Goal: Task Accomplishment & Management: Manage account settings

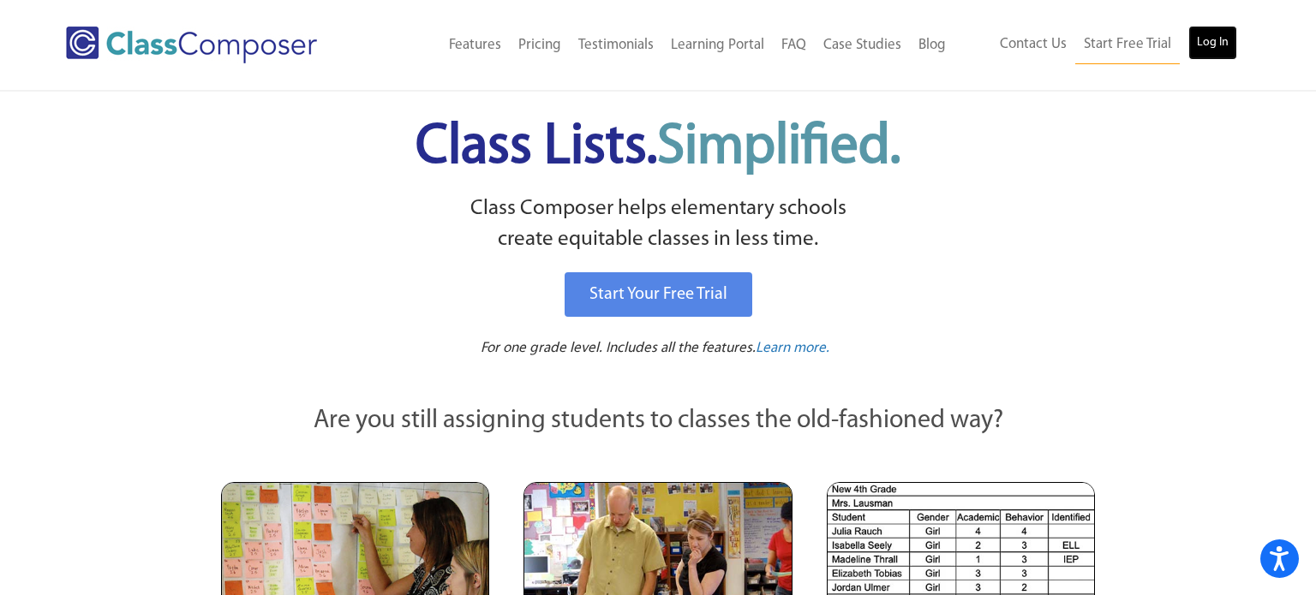
click at [1217, 49] on link "Log In" at bounding box center [1212, 43] width 49 height 34
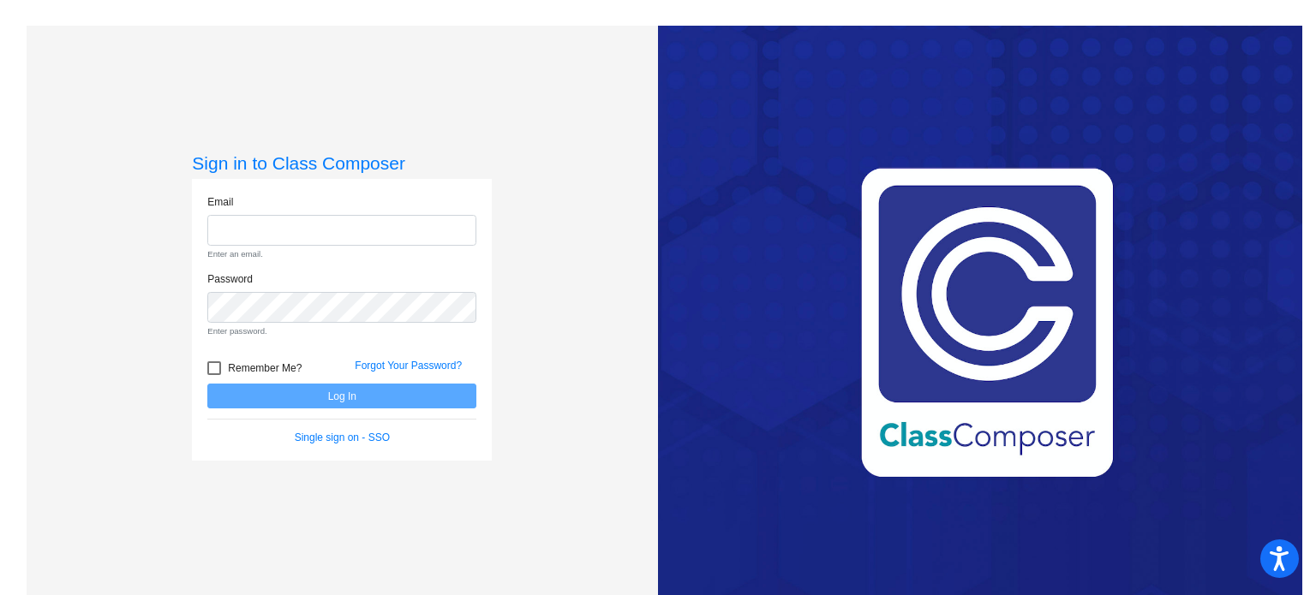
click at [327, 372] on form "Email Enter an email. Password Enter password. Remember Me? Forgot Your Passwor…" at bounding box center [341, 320] width 269 height 252
click at [275, 232] on input "email" at bounding box center [341, 231] width 269 height 32
type input "[EMAIL_ADDRESS][DOMAIN_NAME]"
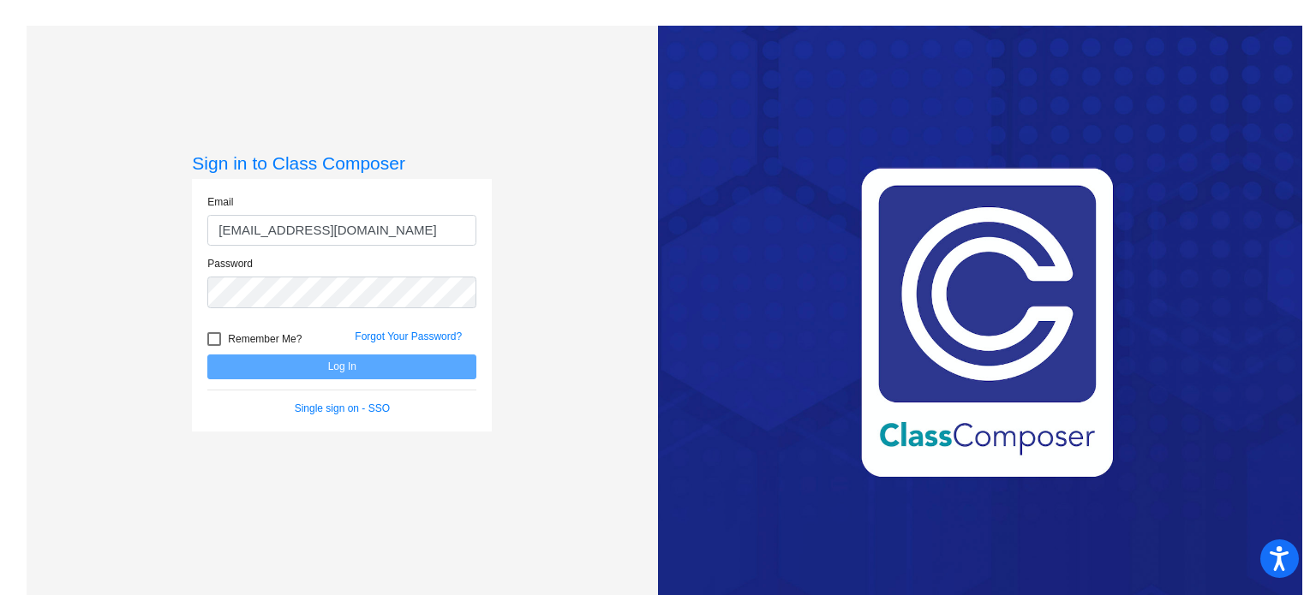
click at [298, 315] on div "Password" at bounding box center [341, 287] width 295 height 63
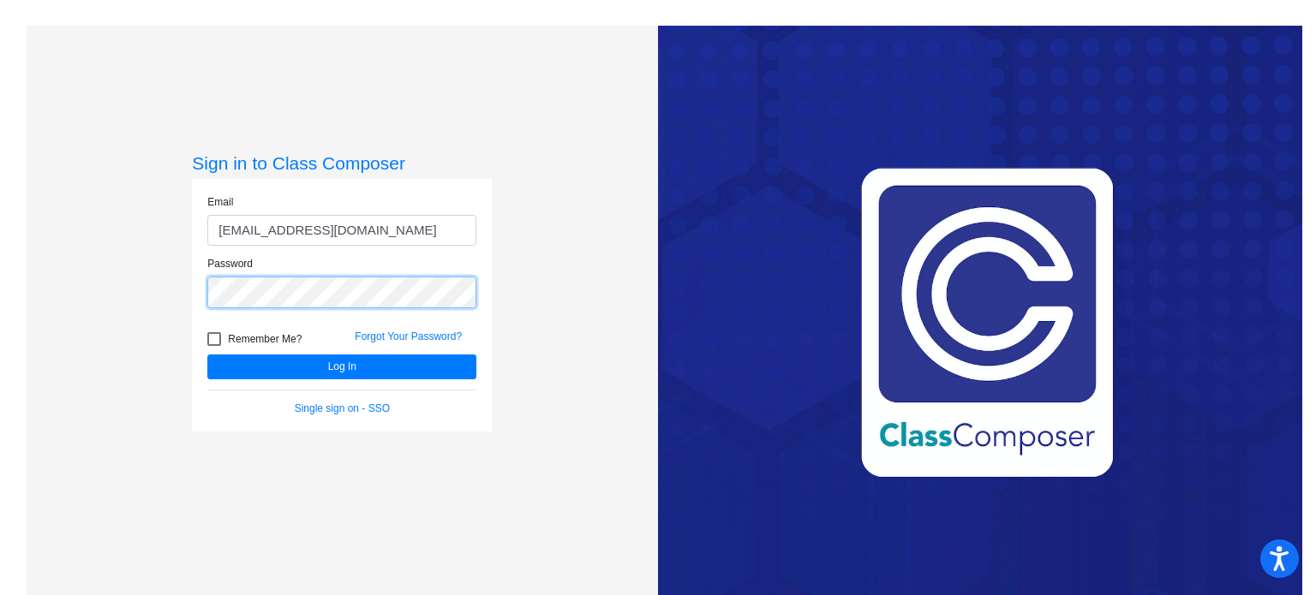
click at [207, 355] on button "Log In" at bounding box center [341, 367] width 269 height 25
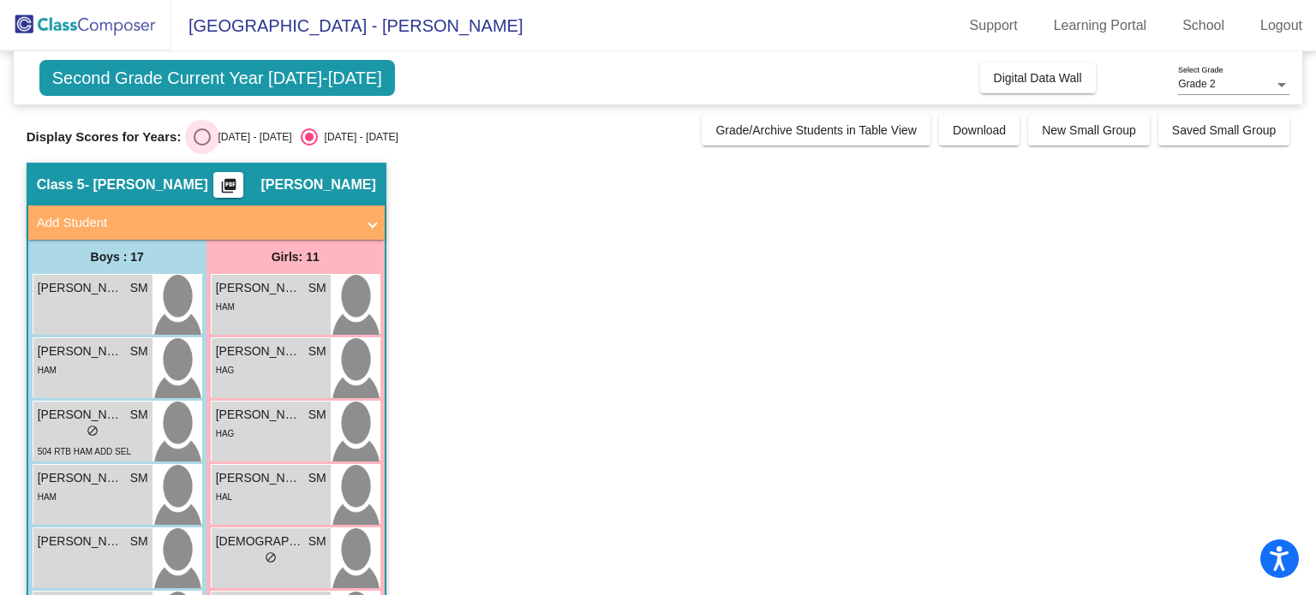
click at [211, 138] on div "[DATE] - [DATE]" at bounding box center [251, 136] width 81 height 15
click at [202, 146] on input "[DATE] - [DATE]" at bounding box center [201, 146] width 1 height 1
radio input "true"
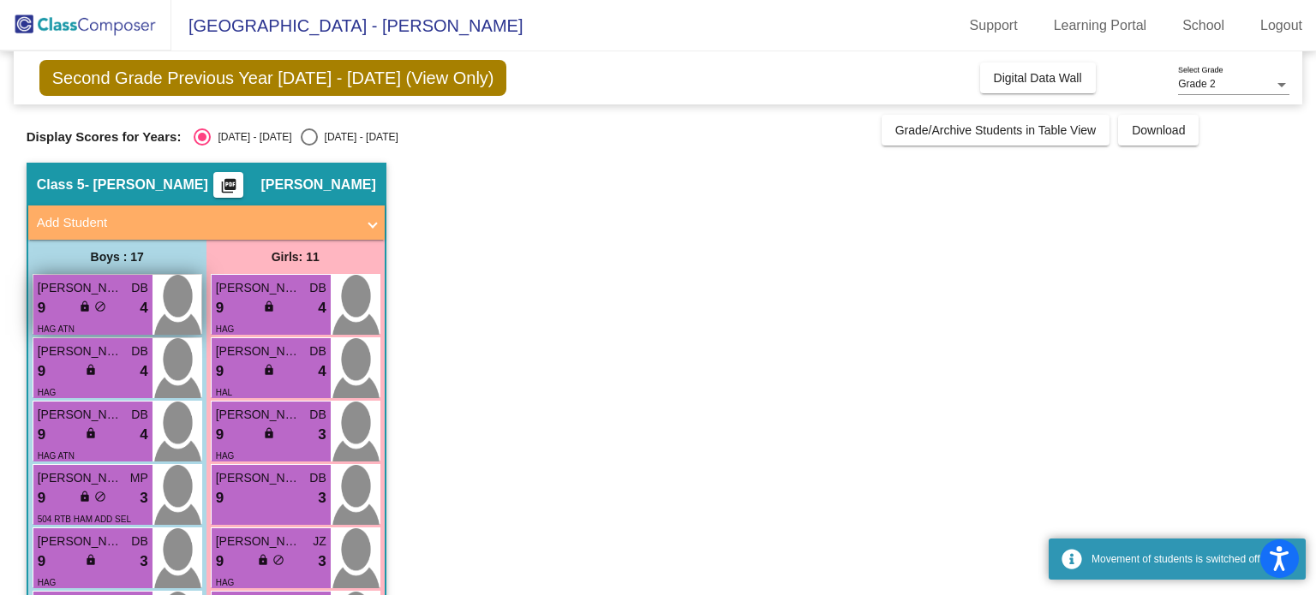
click at [73, 294] on span "[PERSON_NAME]" at bounding box center [81, 288] width 86 height 18
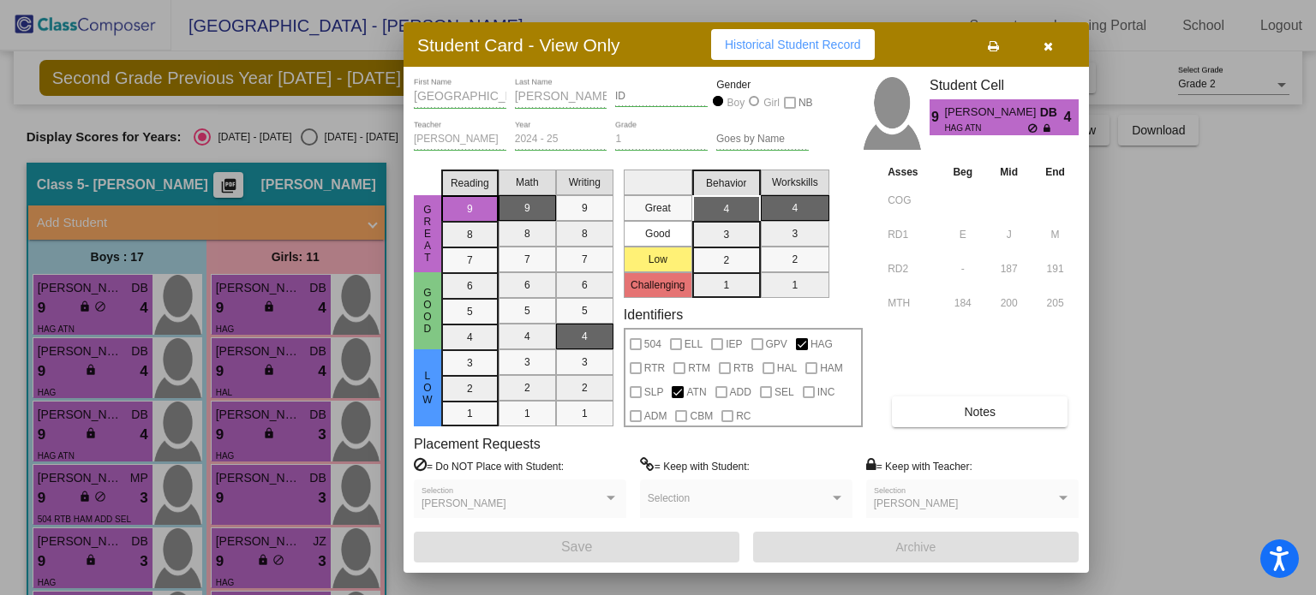
click at [1033, 343] on div "Asses Beg Mid End COG RD1 E J M RD2 - 187 191 MTH 184 200 205 Notes" at bounding box center [980, 295] width 195 height 265
click at [1164, 375] on div at bounding box center [658, 297] width 1316 height 595
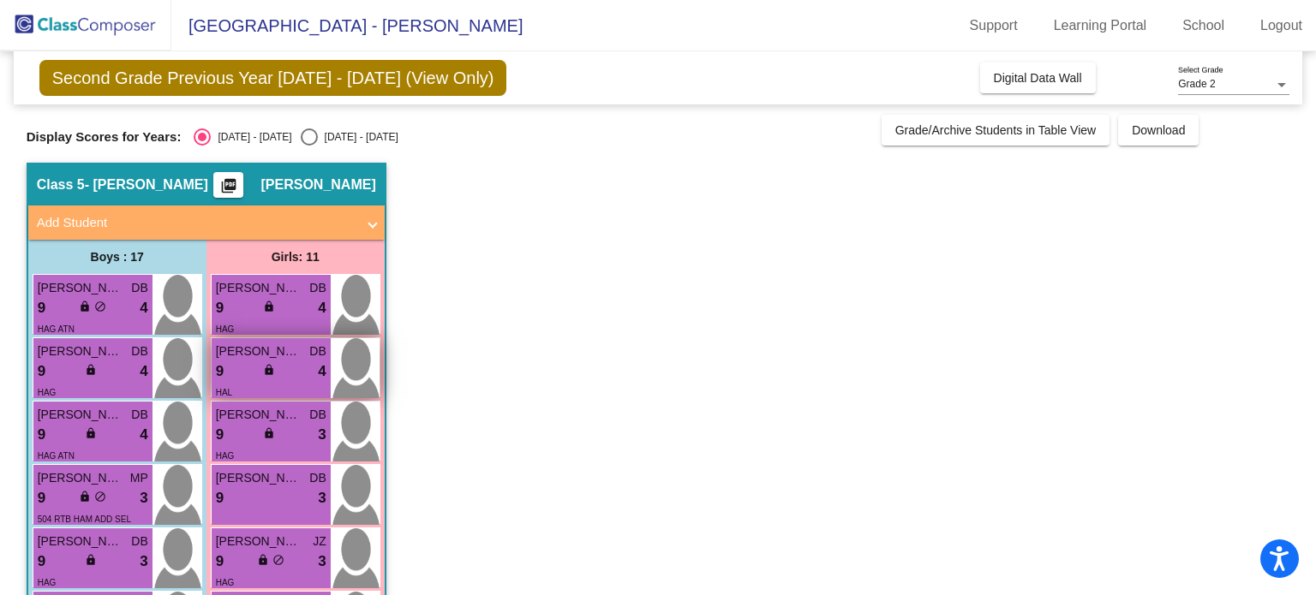
click at [244, 362] on div "9 lock do_not_disturb_alt 4" at bounding box center [271, 372] width 111 height 22
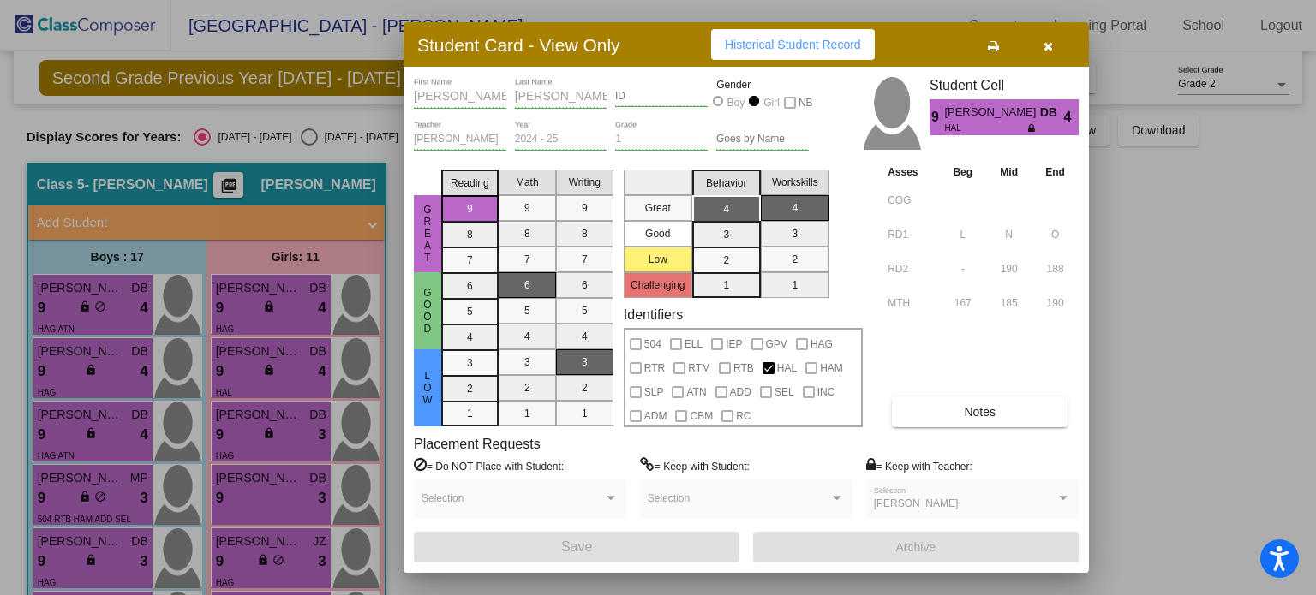
click at [1168, 334] on div at bounding box center [658, 297] width 1316 height 595
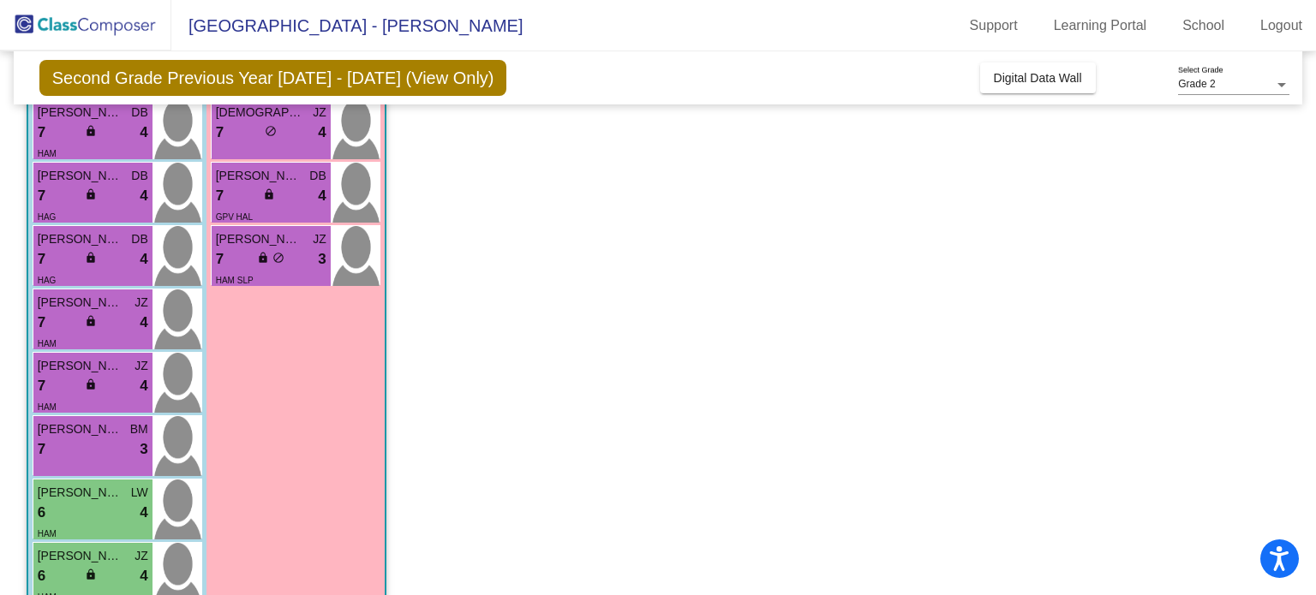
scroll to position [690, 0]
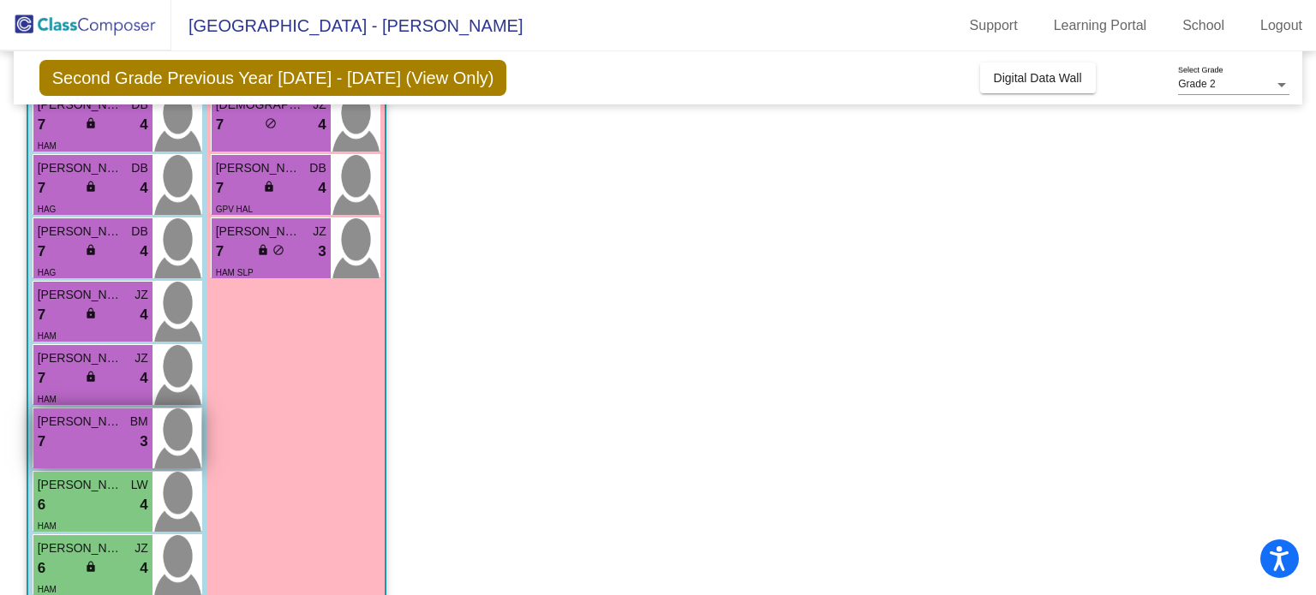
click at [89, 451] on div "[PERSON_NAME] [PERSON_NAME] 7 lock do_not_disturb_alt 3" at bounding box center [92, 439] width 119 height 60
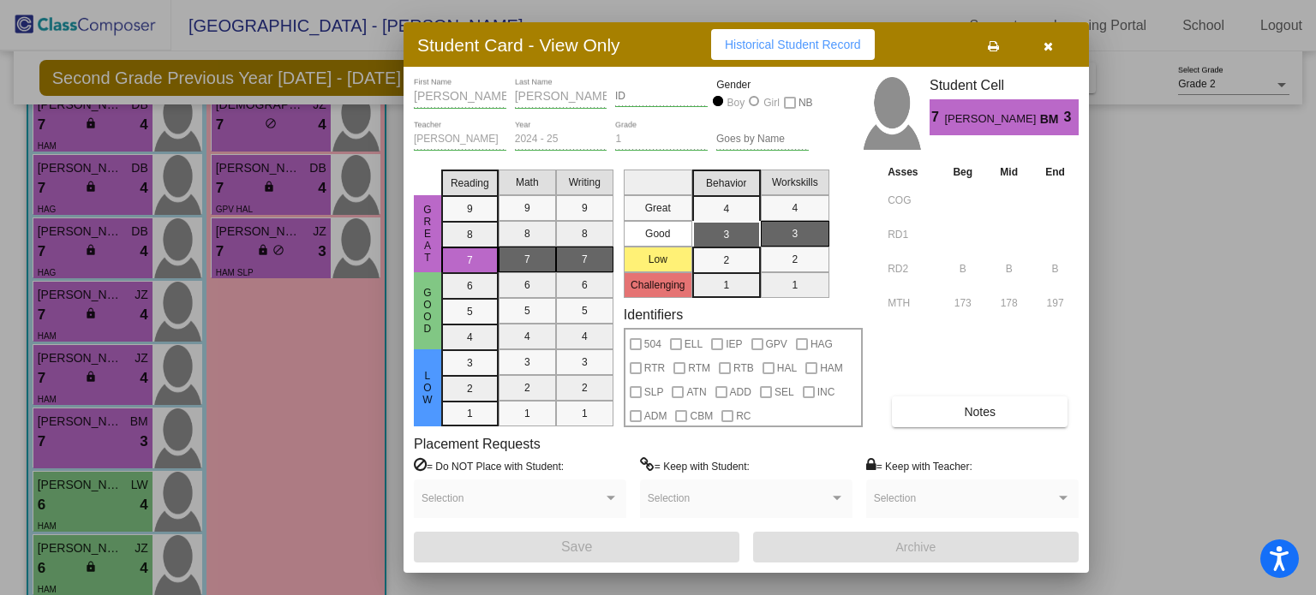
click at [1214, 283] on div at bounding box center [658, 297] width 1316 height 595
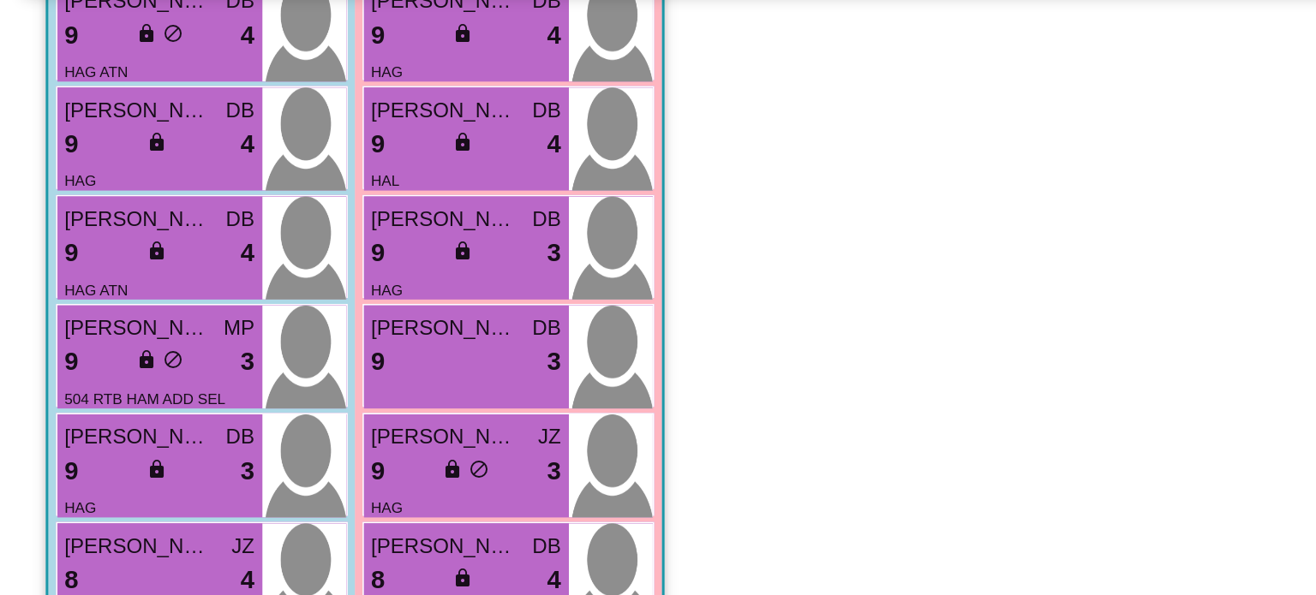
scroll to position [196, 0]
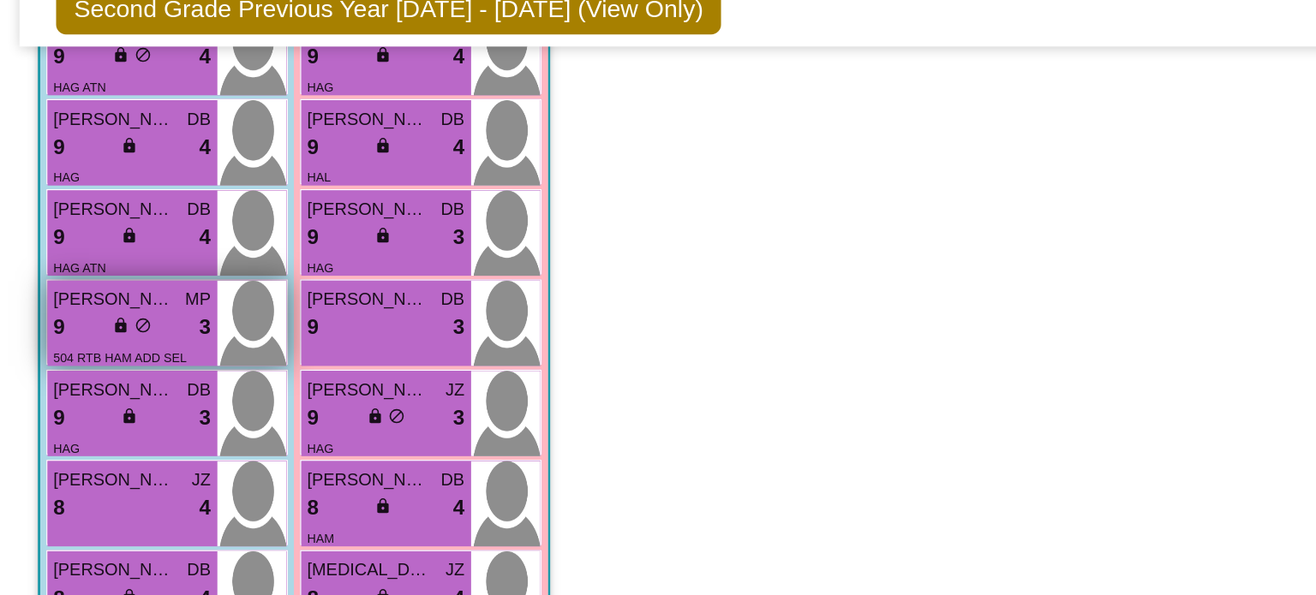
click at [99, 279] on span "[PERSON_NAME]" at bounding box center [81, 282] width 86 height 18
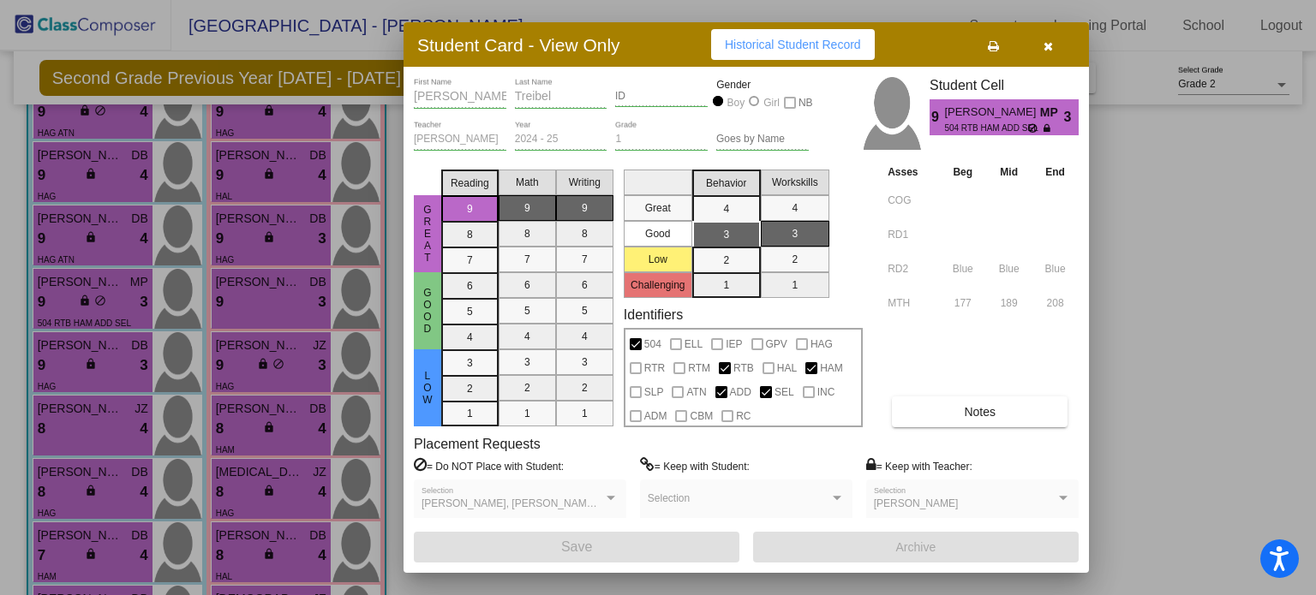
click at [1145, 382] on div at bounding box center [658, 297] width 1316 height 595
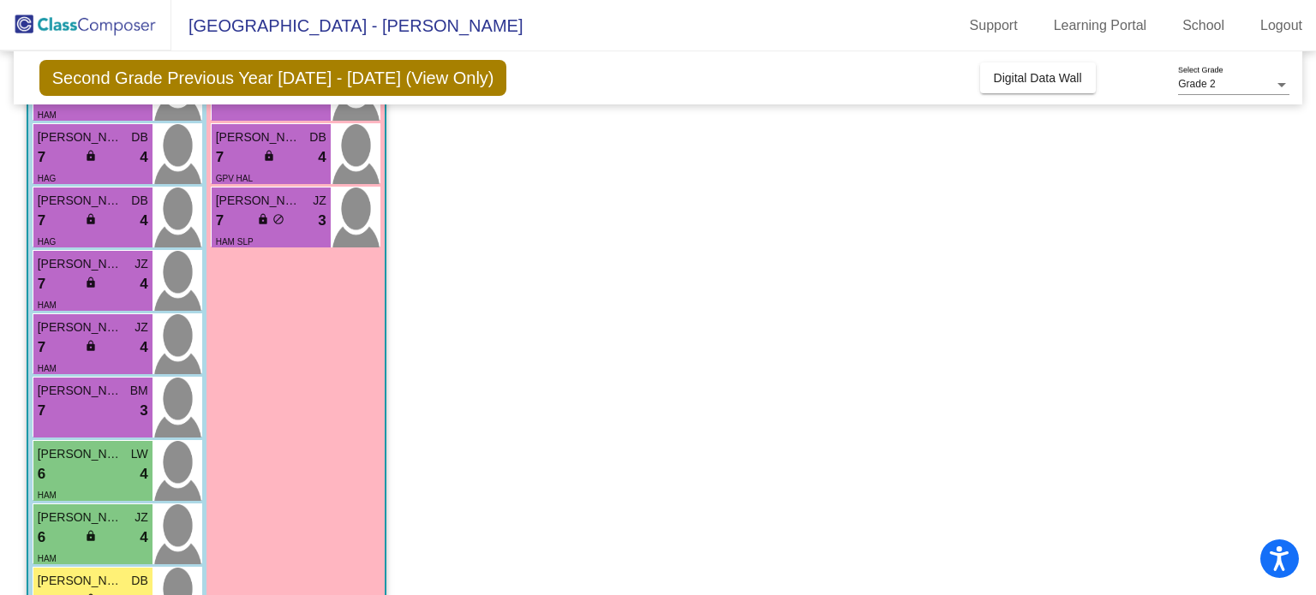
scroll to position [782, 0]
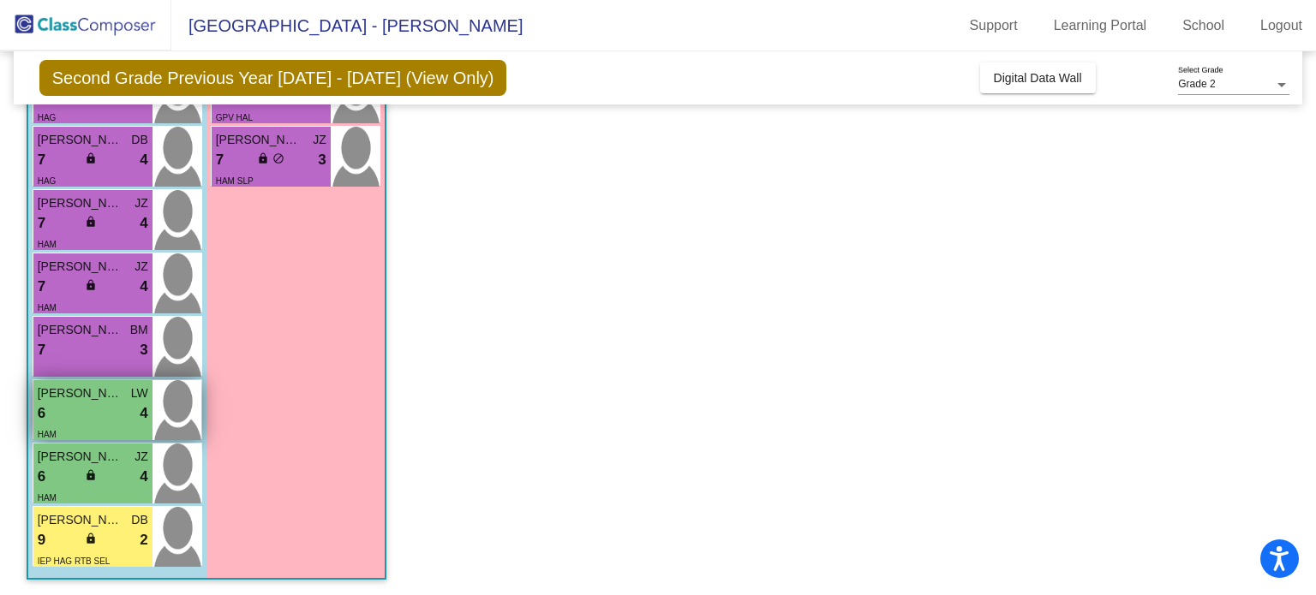
click at [78, 408] on div "6 lock do_not_disturb_alt 4" at bounding box center [93, 414] width 111 height 22
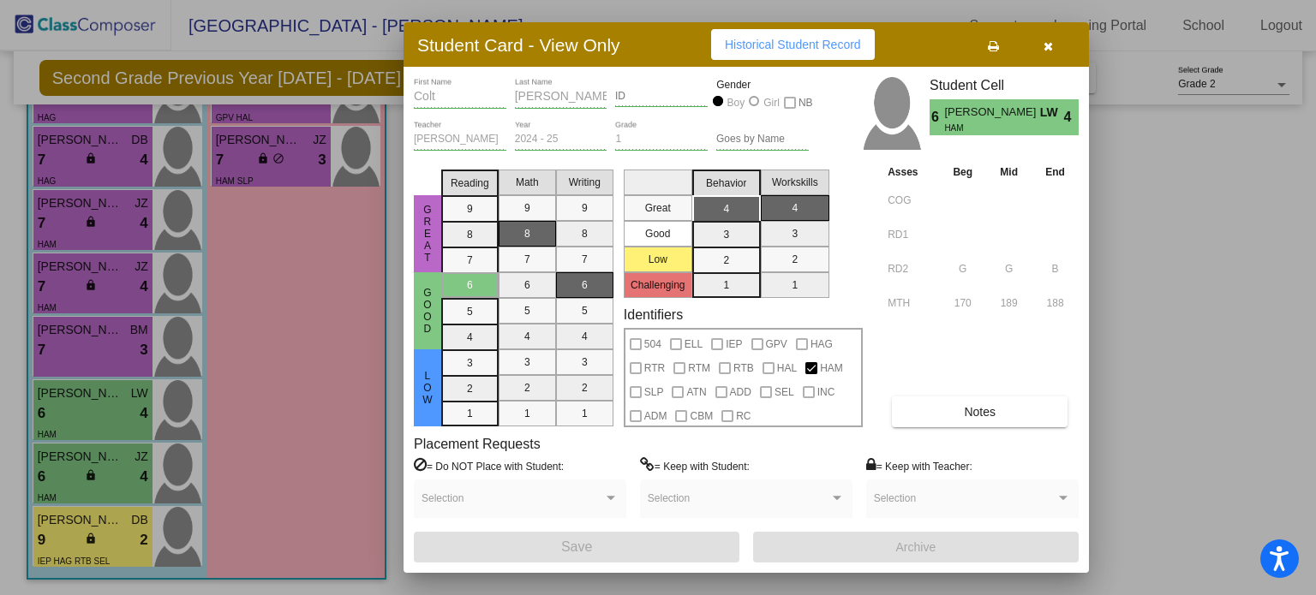
click at [1164, 384] on div at bounding box center [658, 297] width 1316 height 595
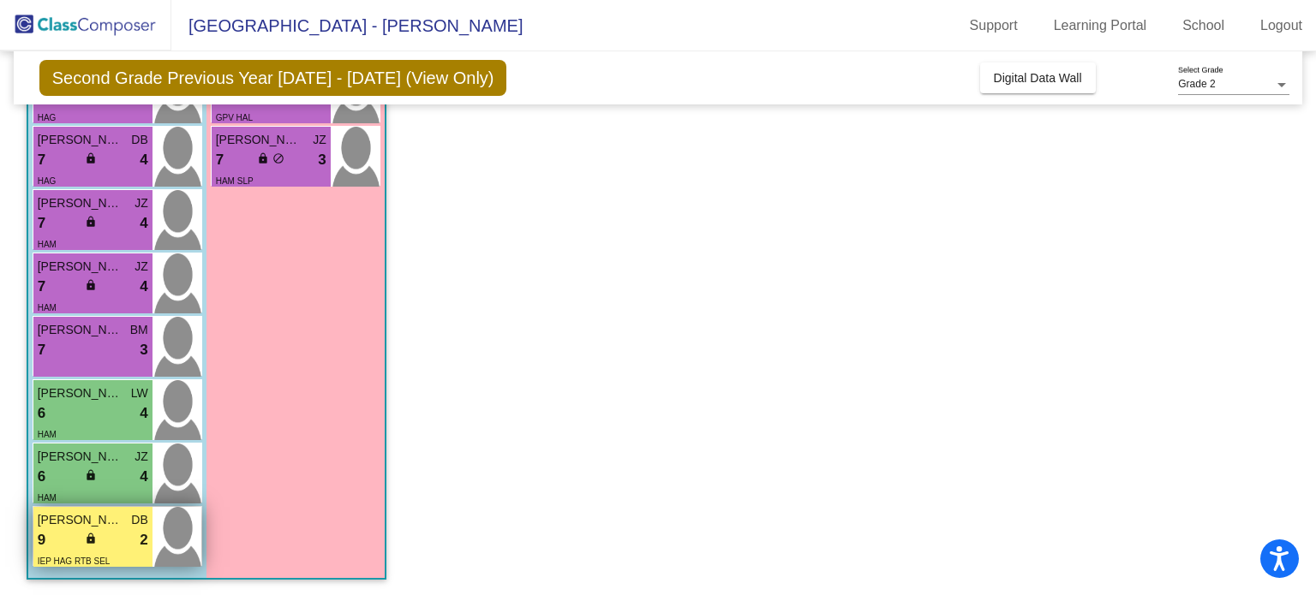
click at [51, 523] on span "[PERSON_NAME]" at bounding box center [81, 520] width 86 height 18
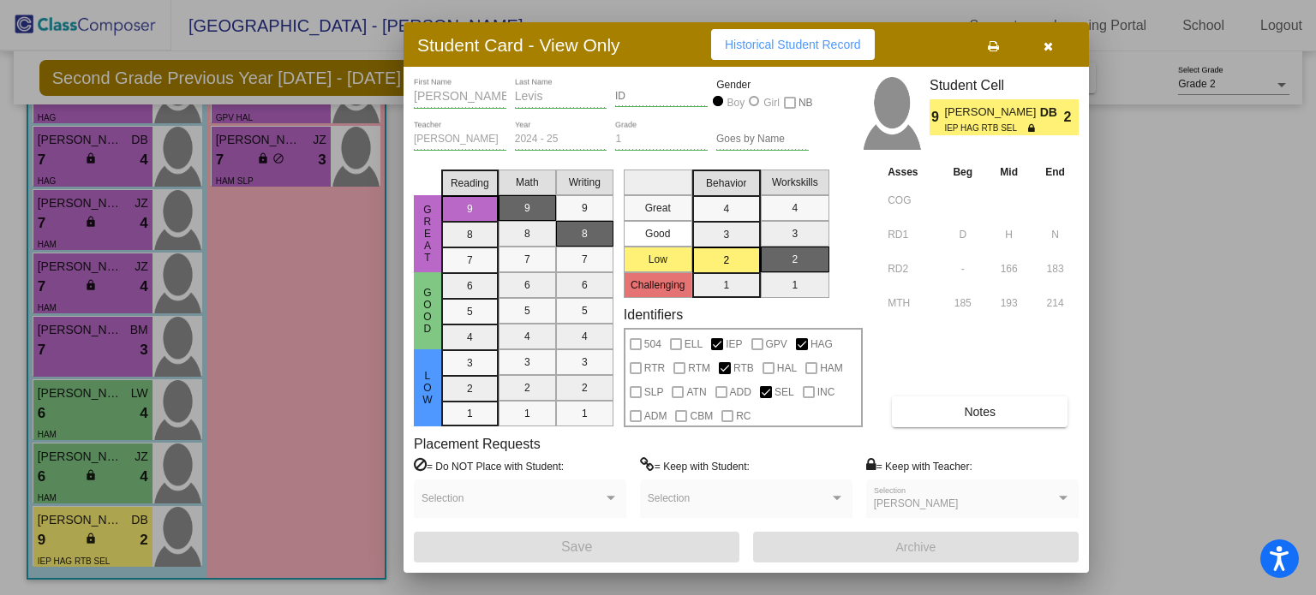
click at [53, 500] on div at bounding box center [658, 297] width 1316 height 595
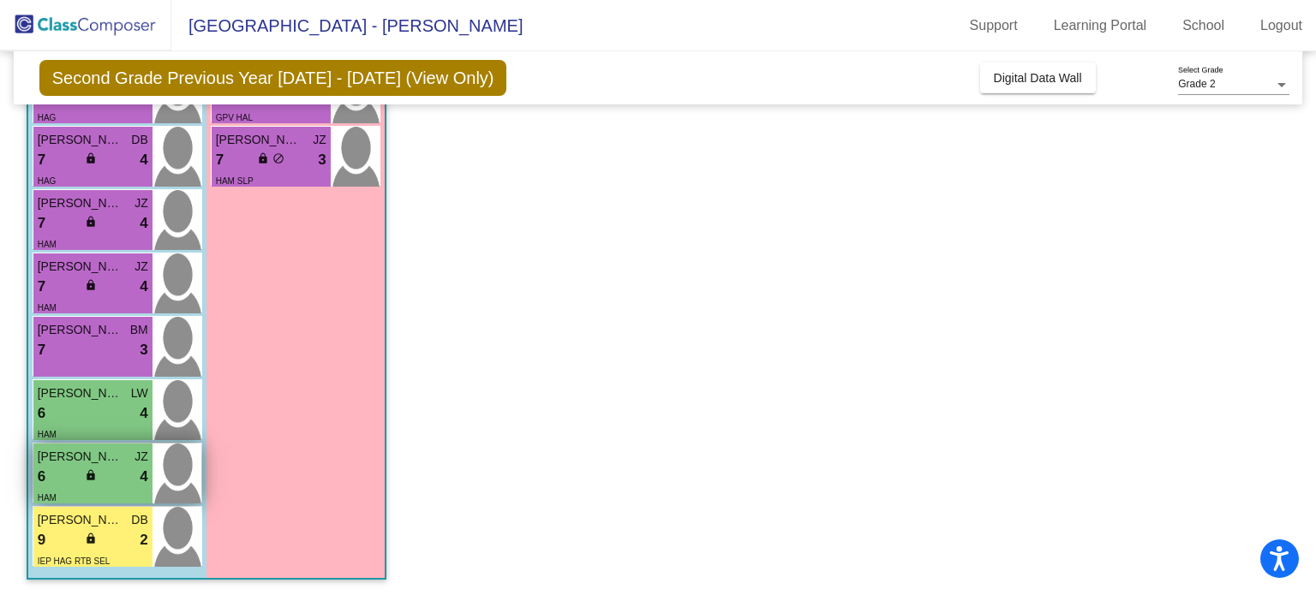
click at [58, 470] on div "6 lock do_not_disturb_alt 4" at bounding box center [93, 477] width 111 height 22
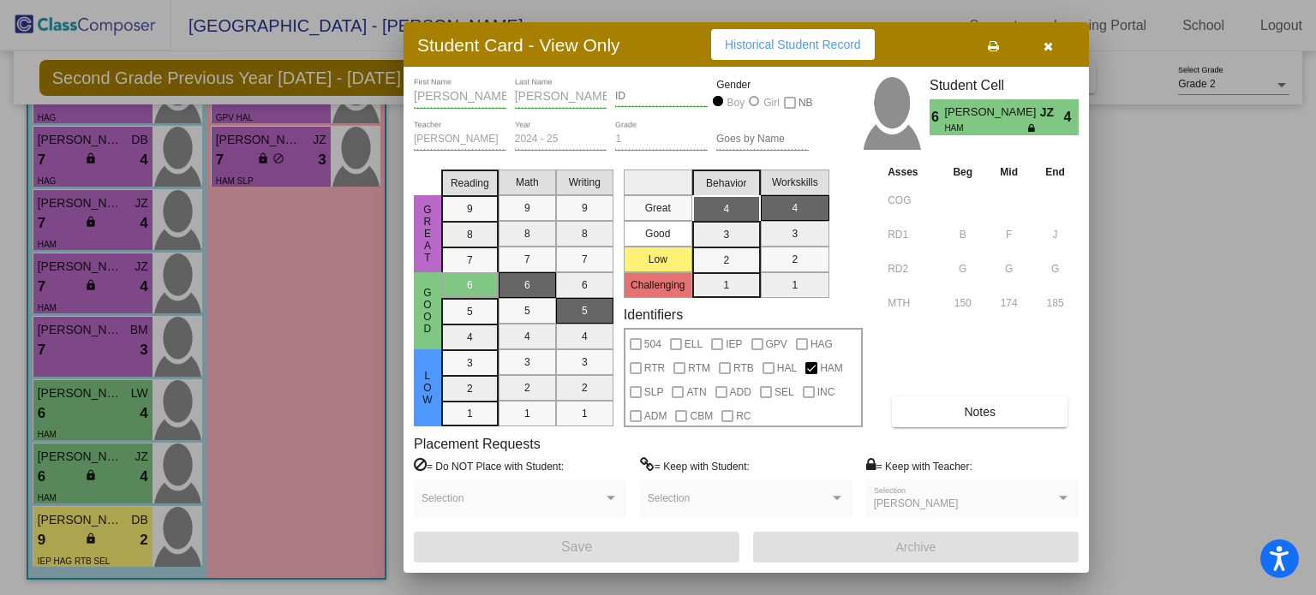
click at [75, 445] on div at bounding box center [658, 297] width 1316 height 595
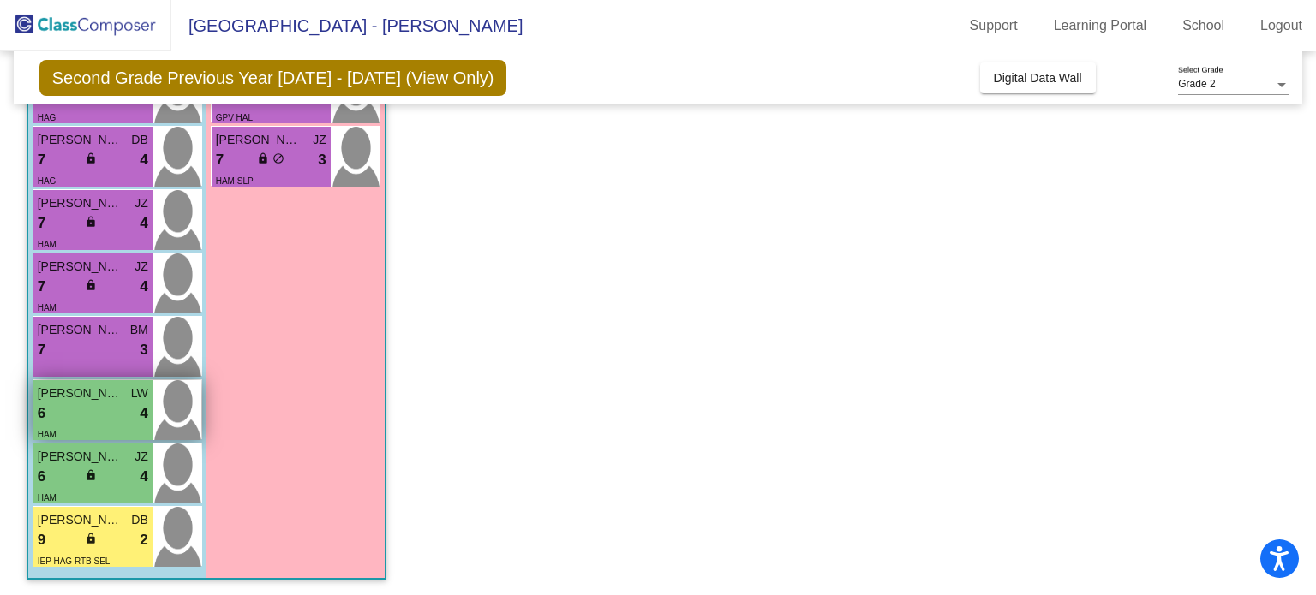
click at [75, 407] on div "6 lock do_not_disturb_alt 4" at bounding box center [93, 414] width 111 height 22
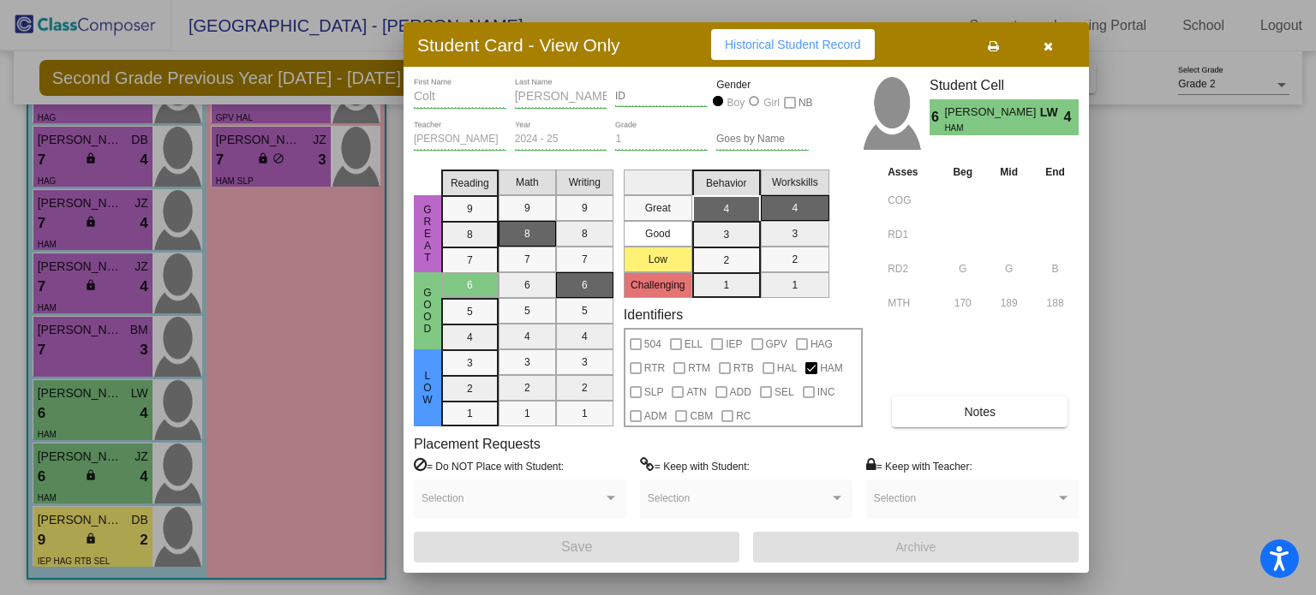
click at [75, 405] on div at bounding box center [658, 297] width 1316 height 595
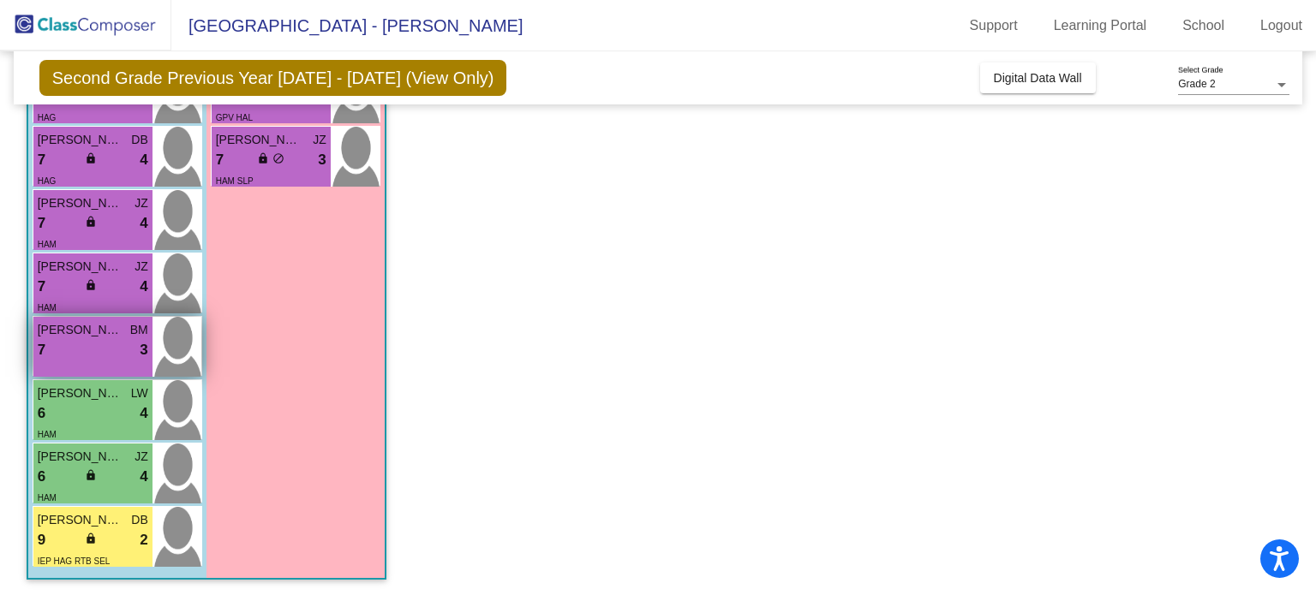
click at [81, 349] on div "7 lock do_not_disturb_alt 3" at bounding box center [93, 350] width 111 height 22
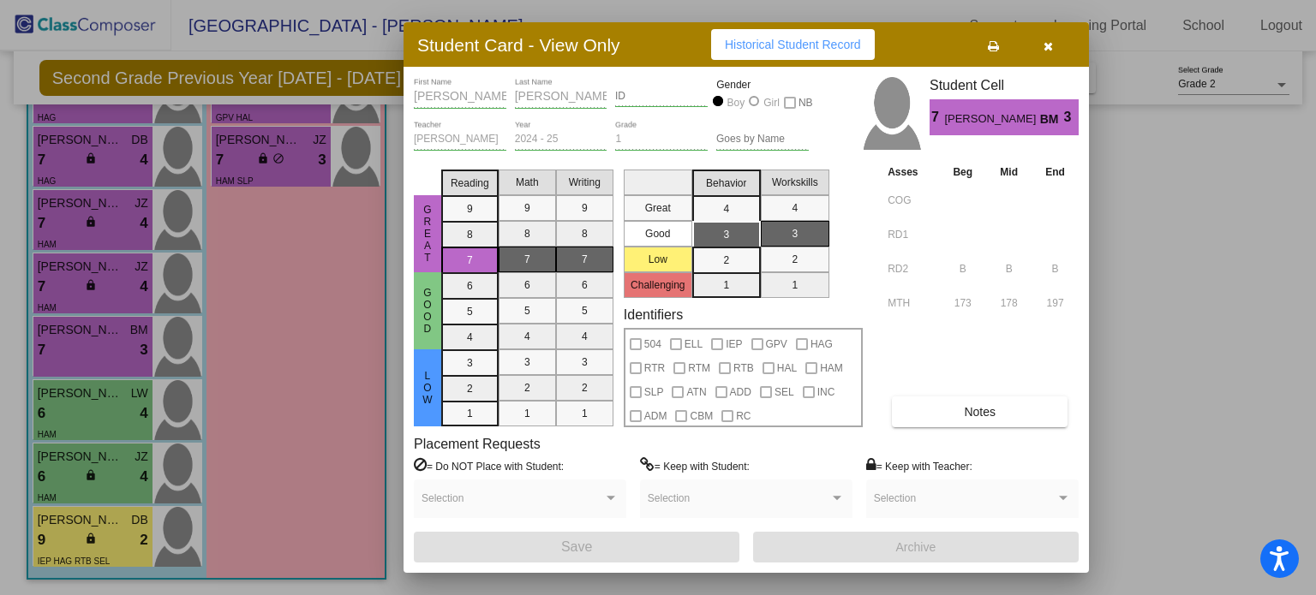
click at [81, 343] on div at bounding box center [658, 297] width 1316 height 595
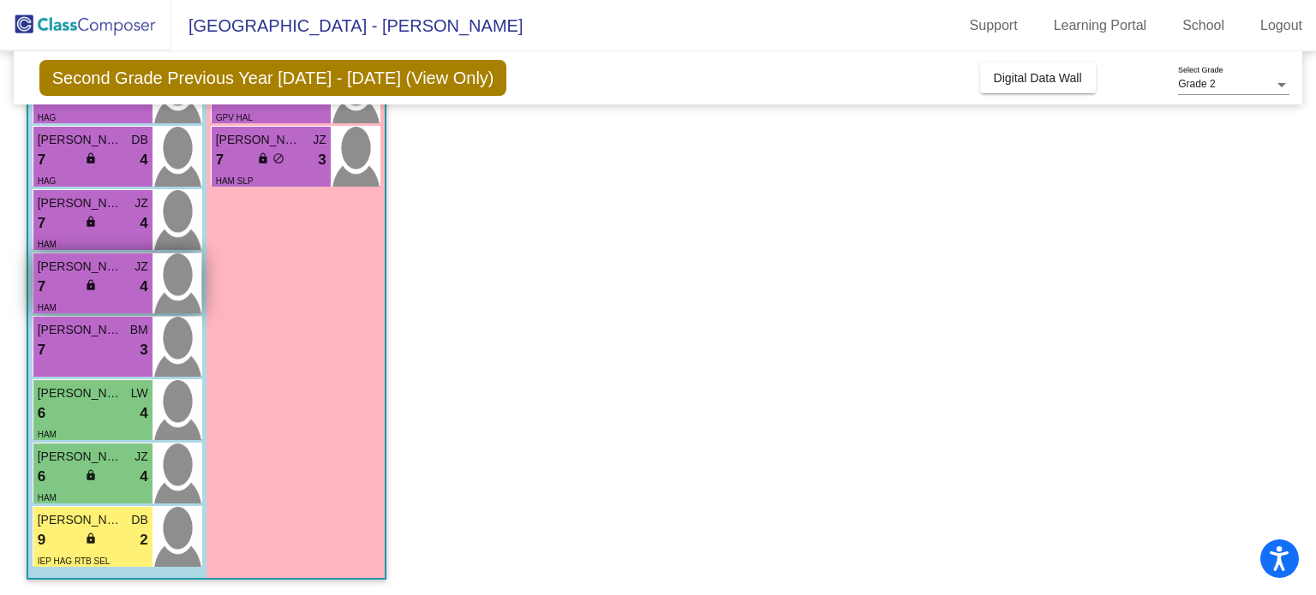
click at [73, 295] on div "7 lock do_not_disturb_alt 4" at bounding box center [93, 287] width 111 height 22
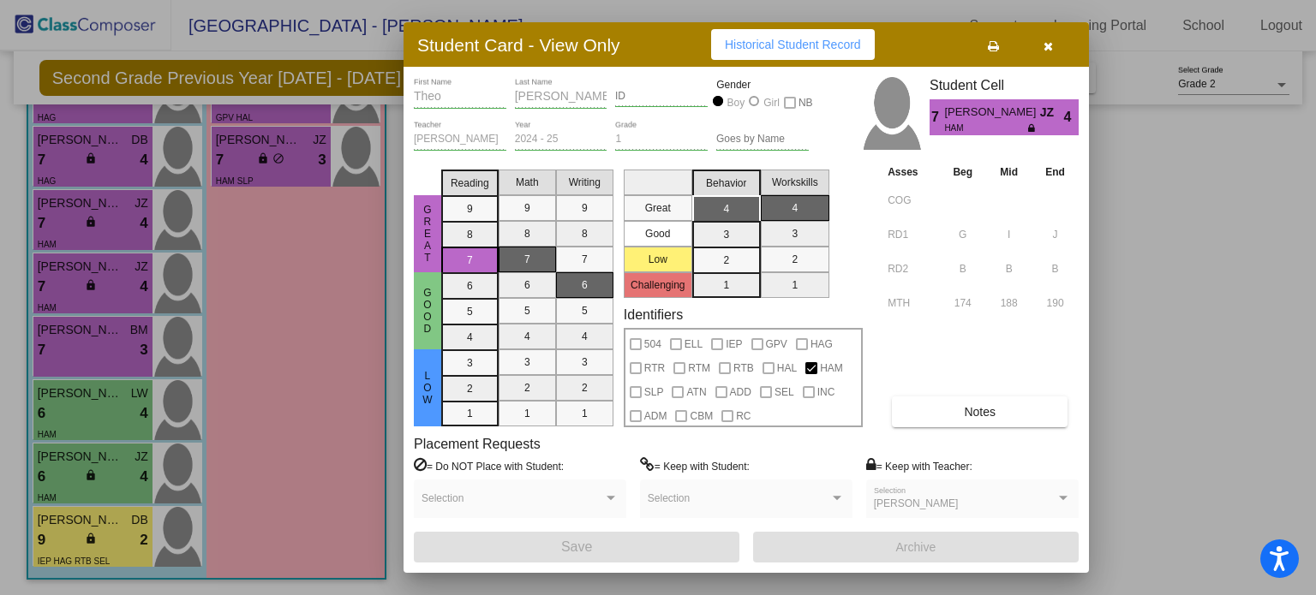
click at [73, 293] on div at bounding box center [658, 297] width 1316 height 595
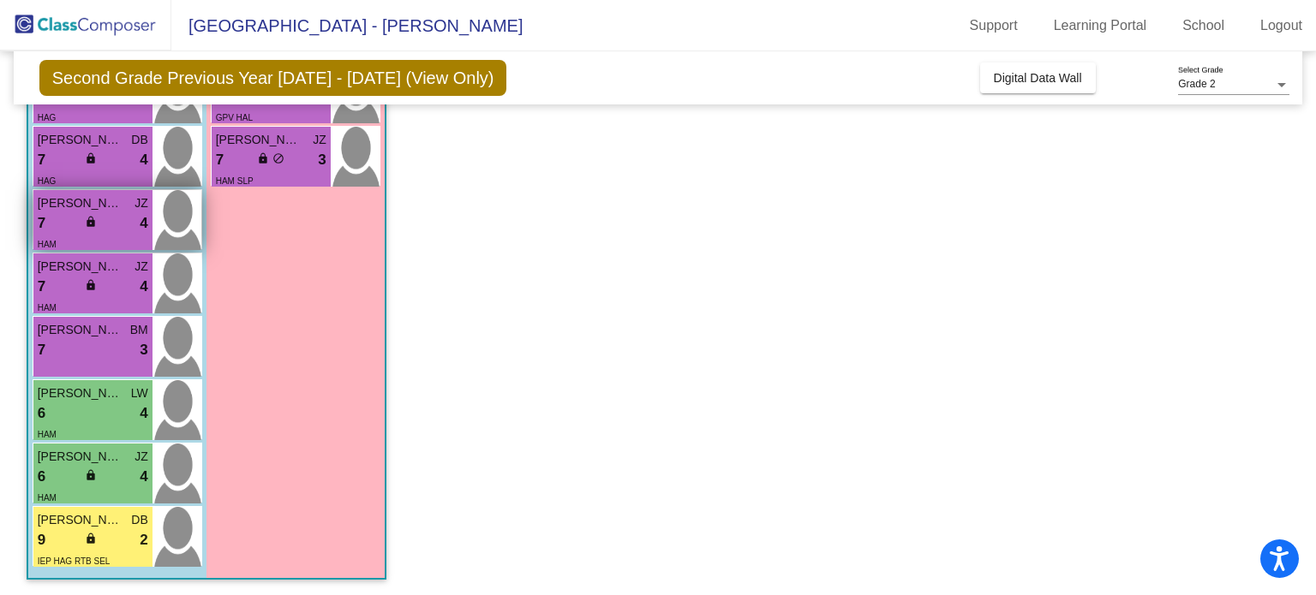
click at [60, 215] on div "7 lock do_not_disturb_alt 4" at bounding box center [93, 223] width 111 height 22
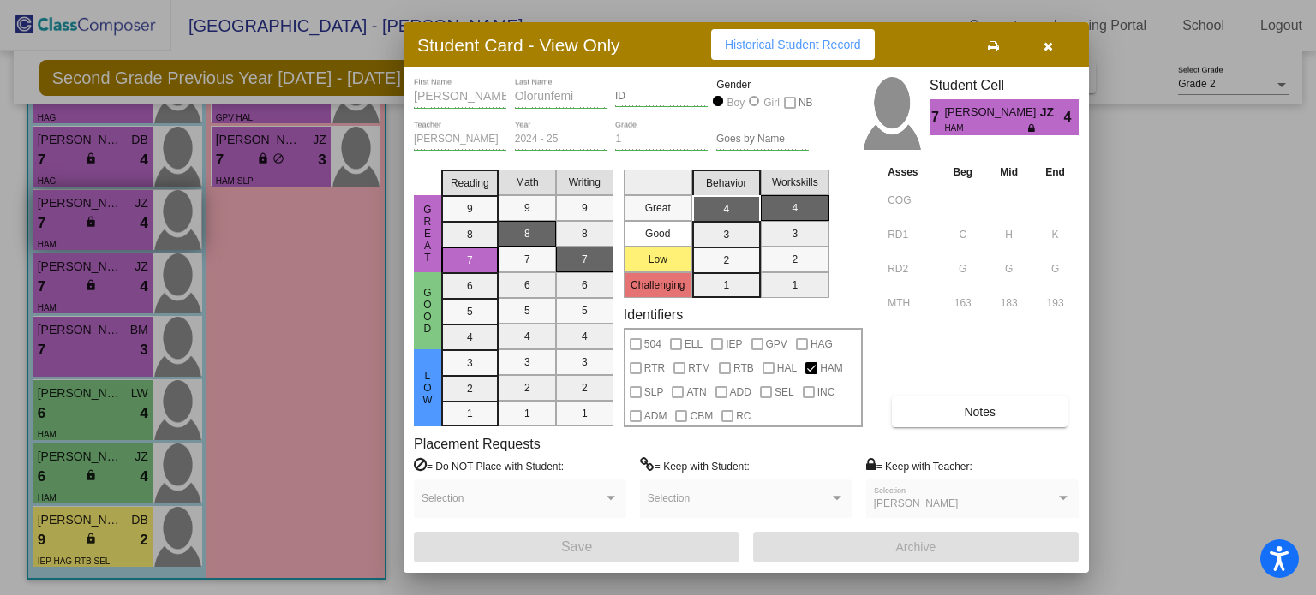
click at [60, 215] on div at bounding box center [658, 297] width 1316 height 595
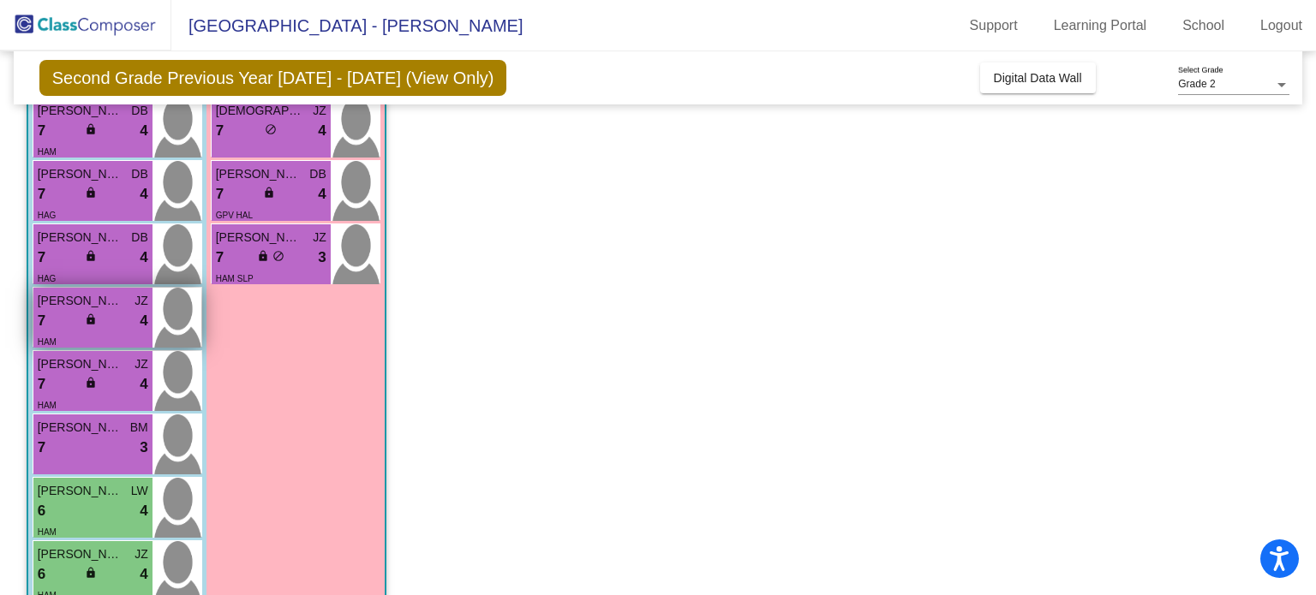
scroll to position [672, 0]
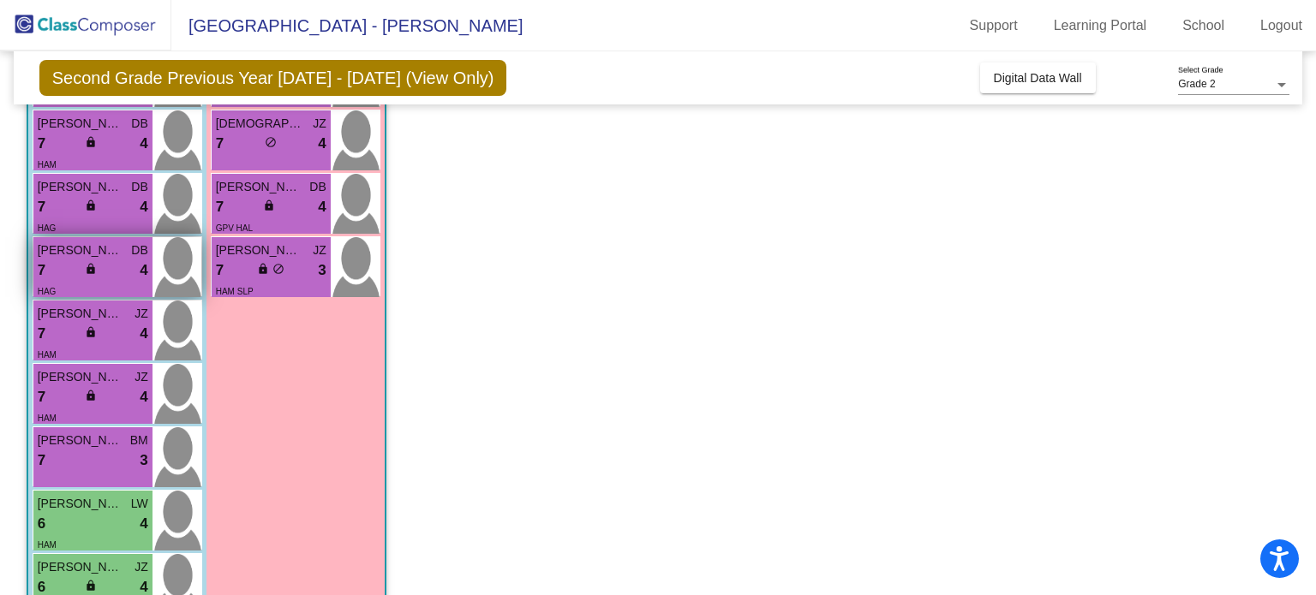
click at [59, 255] on span "[PERSON_NAME]" at bounding box center [81, 251] width 86 height 18
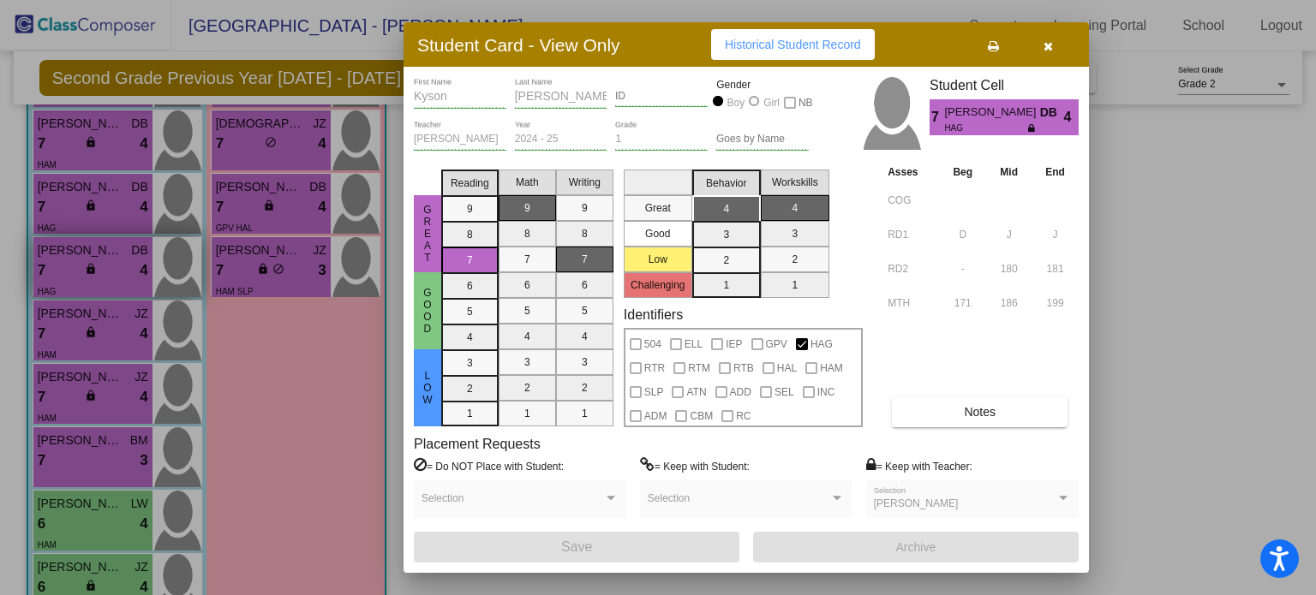
click at [59, 255] on div at bounding box center [658, 297] width 1316 height 595
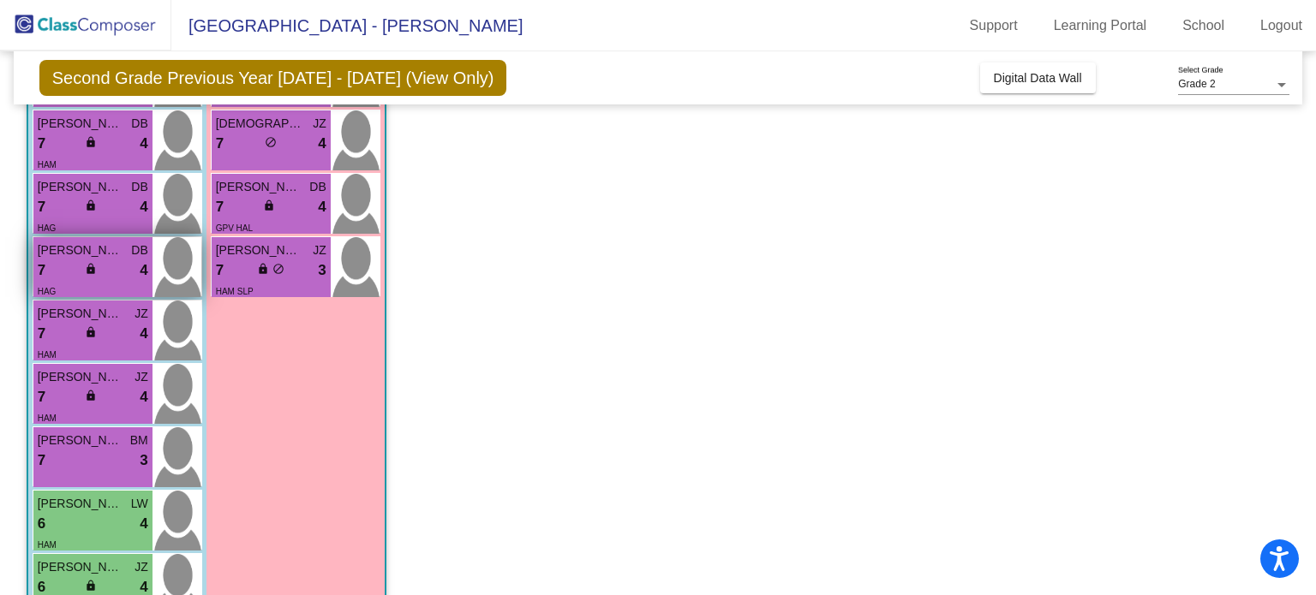
click at [59, 255] on span "[PERSON_NAME]" at bounding box center [81, 251] width 86 height 18
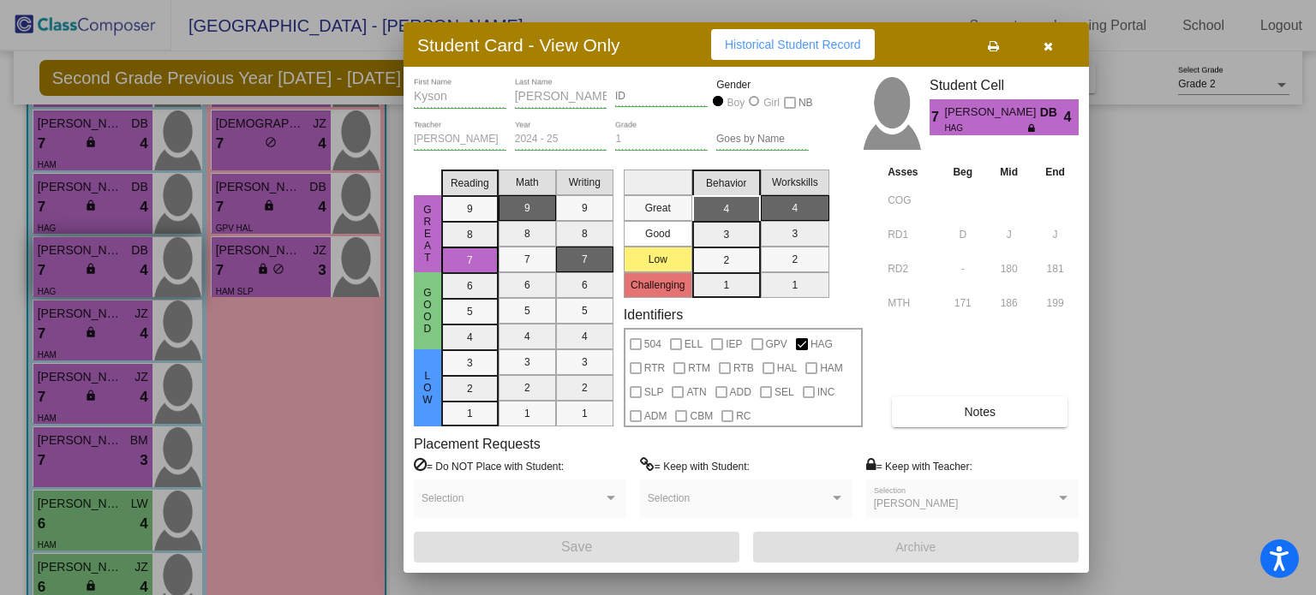
click at [59, 255] on div at bounding box center [658, 297] width 1316 height 595
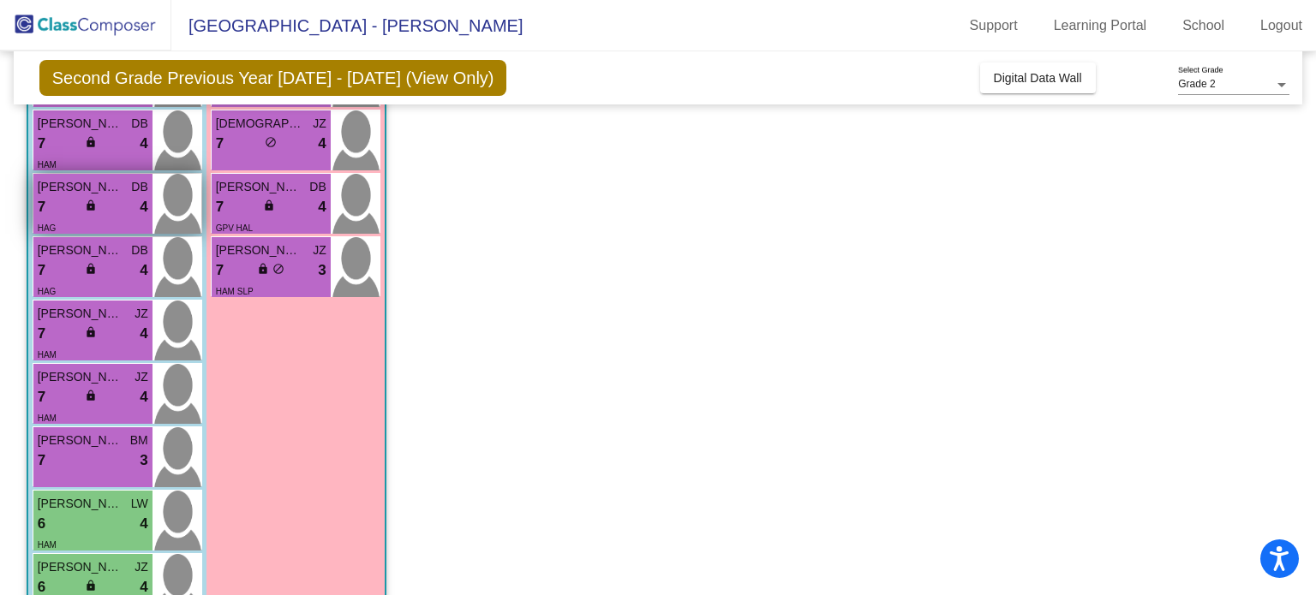
click at [68, 202] on div "7 lock do_not_disturb_alt 4" at bounding box center [93, 207] width 111 height 22
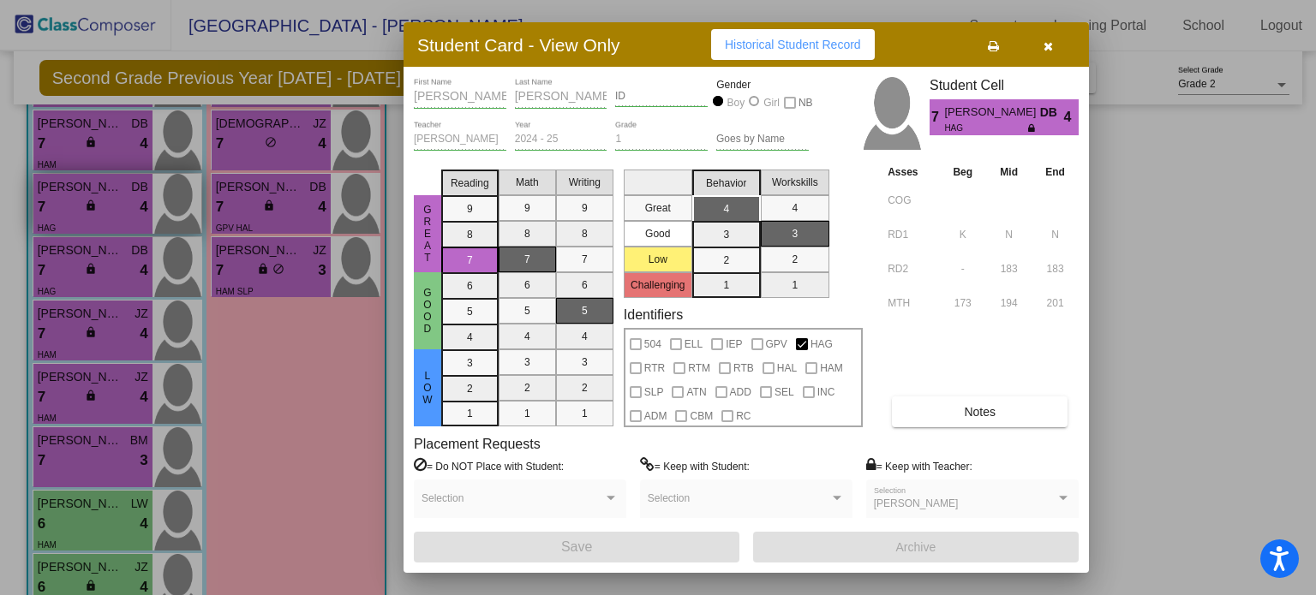
click at [68, 202] on div at bounding box center [658, 297] width 1316 height 595
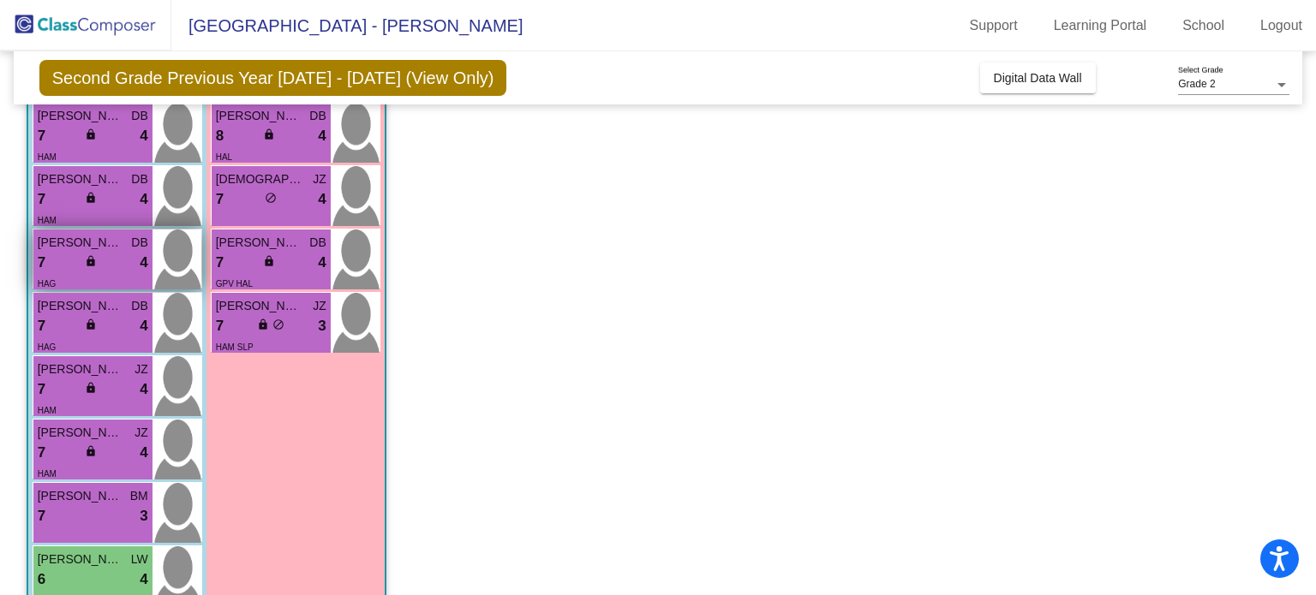
scroll to position [612, 0]
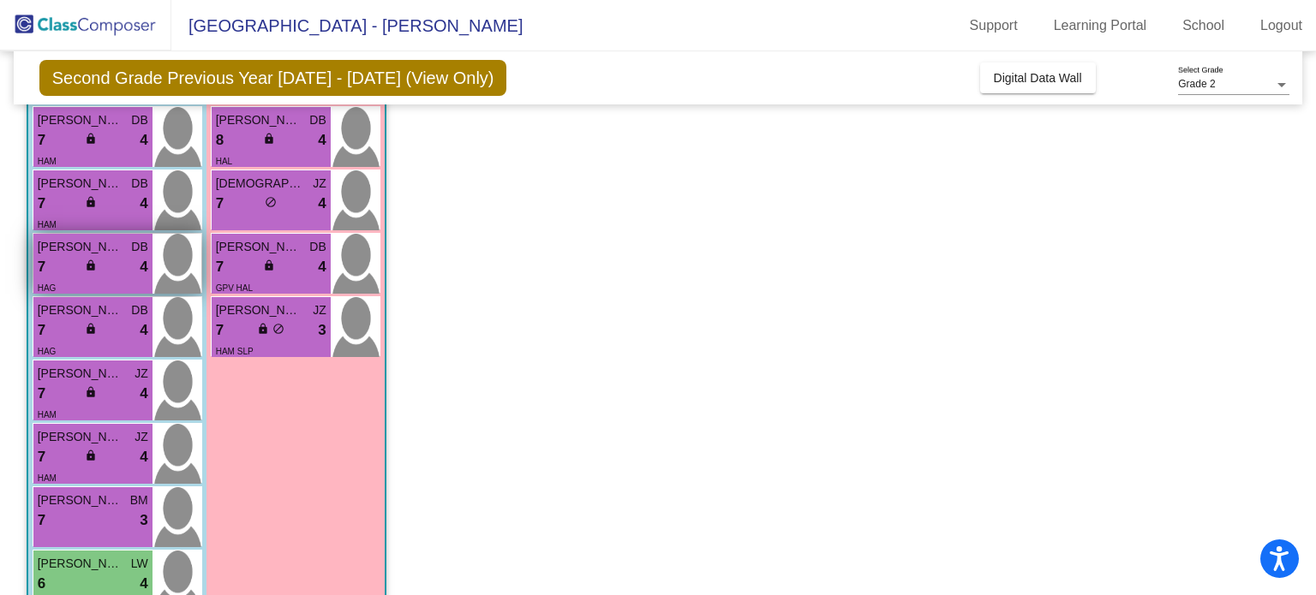
click at [68, 202] on div "7 lock do_not_disturb_alt 4" at bounding box center [93, 204] width 111 height 22
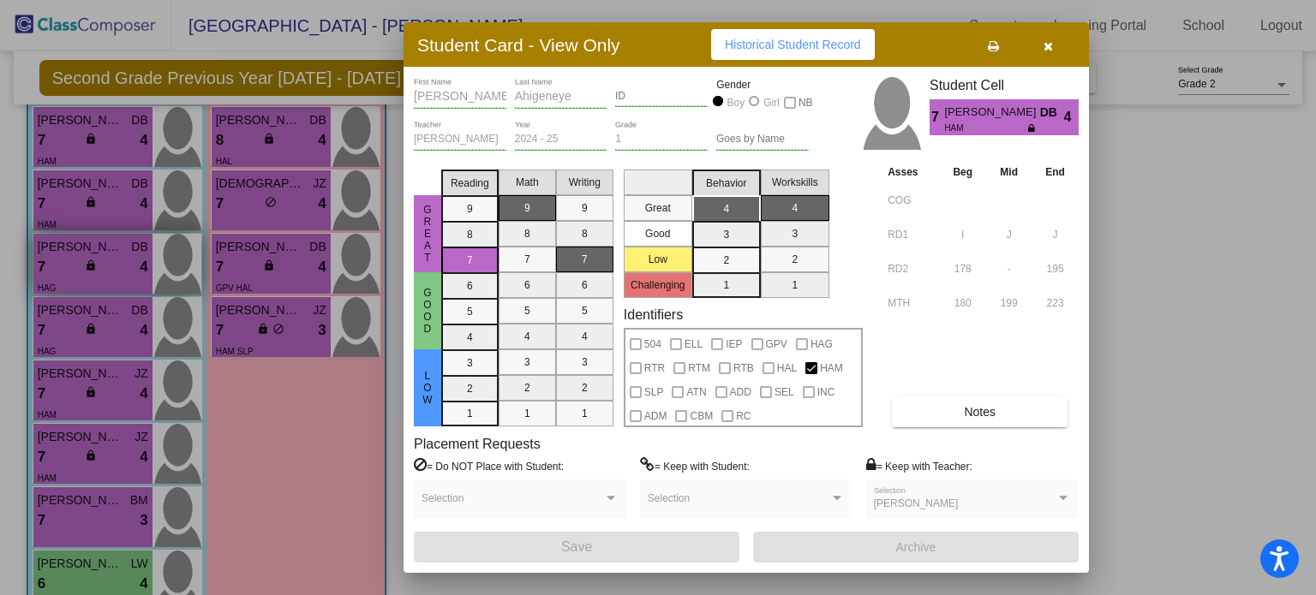
click at [68, 202] on div at bounding box center [658, 297] width 1316 height 595
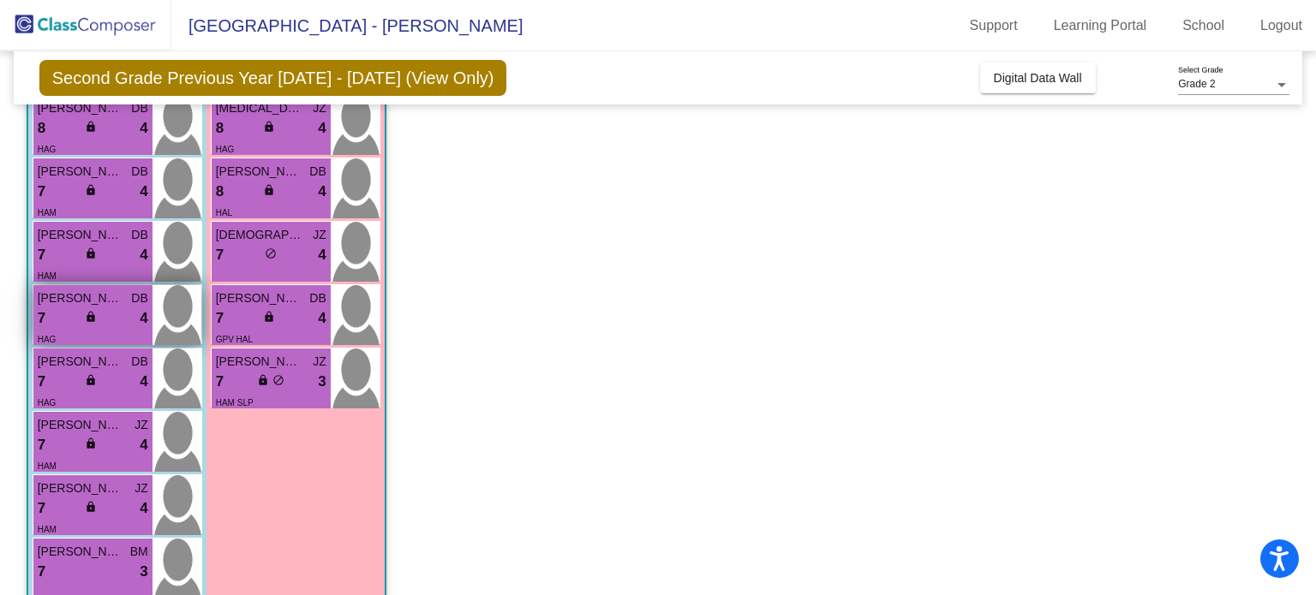
scroll to position [555, 0]
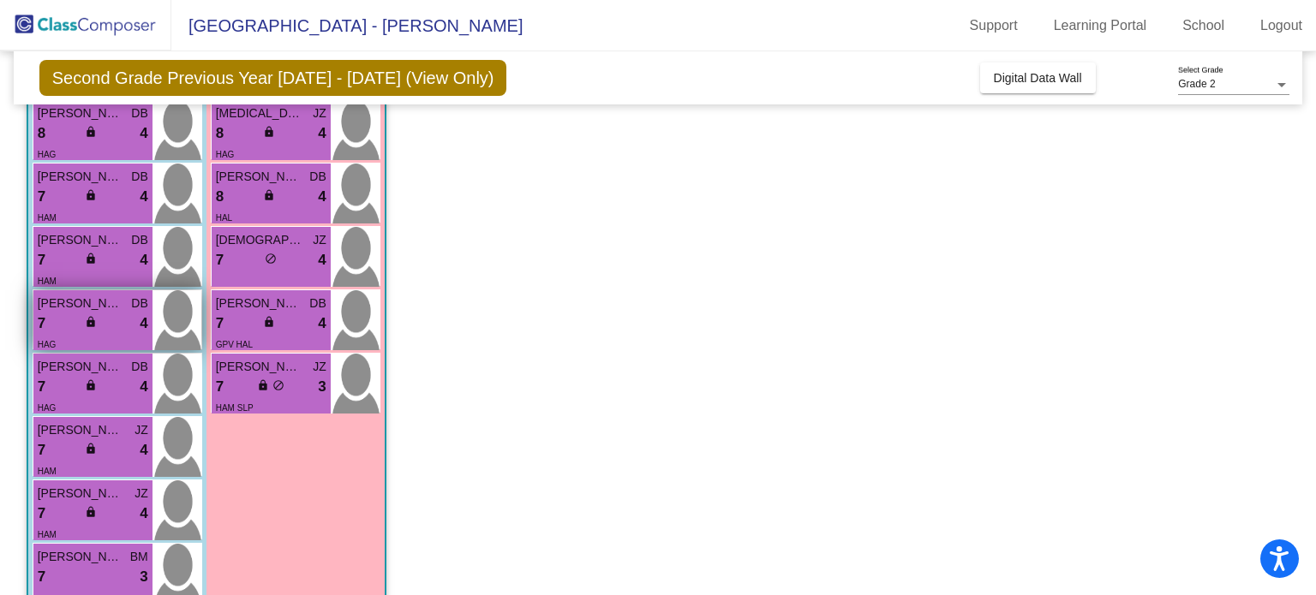
click at [68, 202] on div "7 lock do_not_disturb_alt 4" at bounding box center [93, 197] width 111 height 22
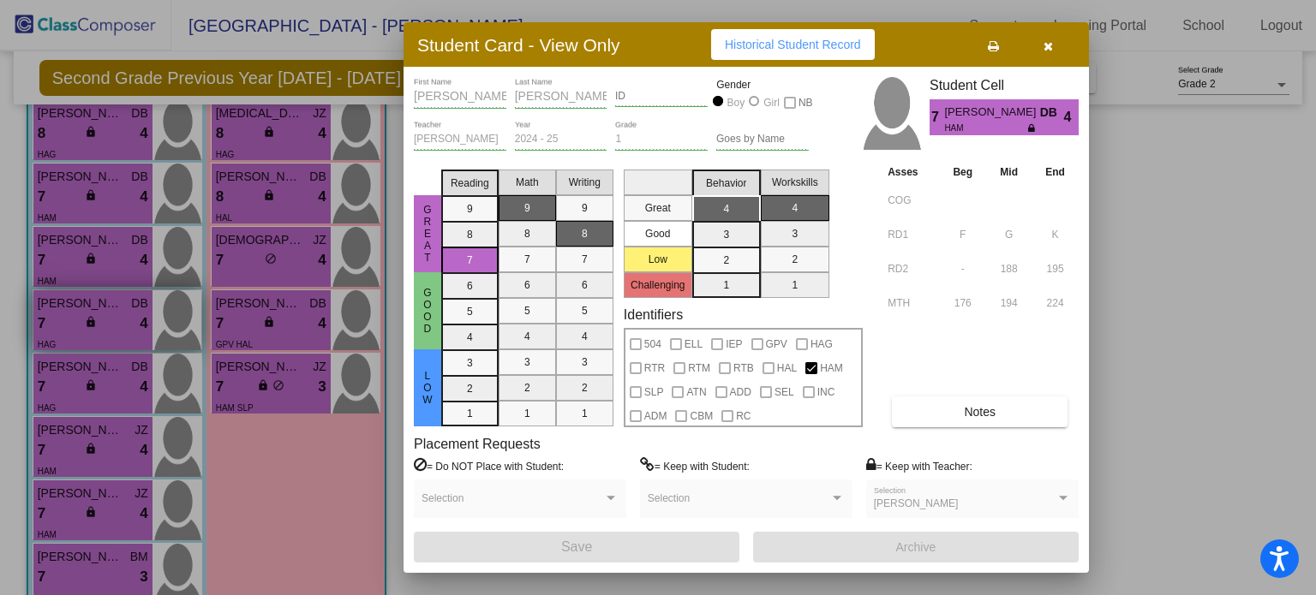
click at [68, 202] on div at bounding box center [658, 297] width 1316 height 595
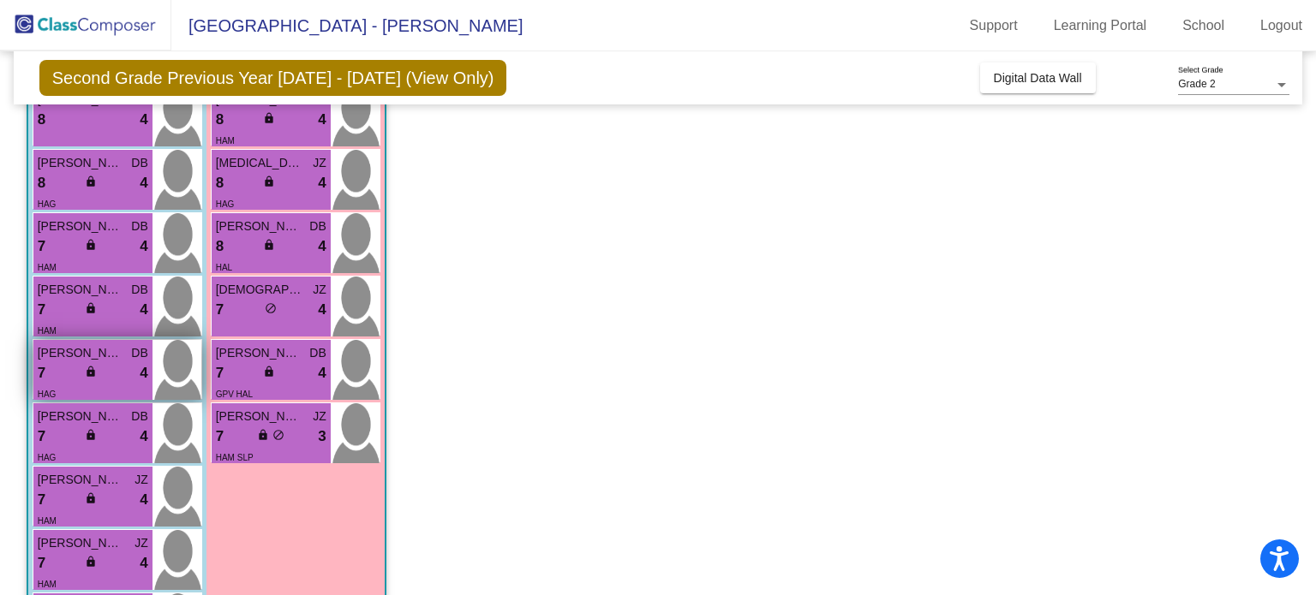
scroll to position [498, 0]
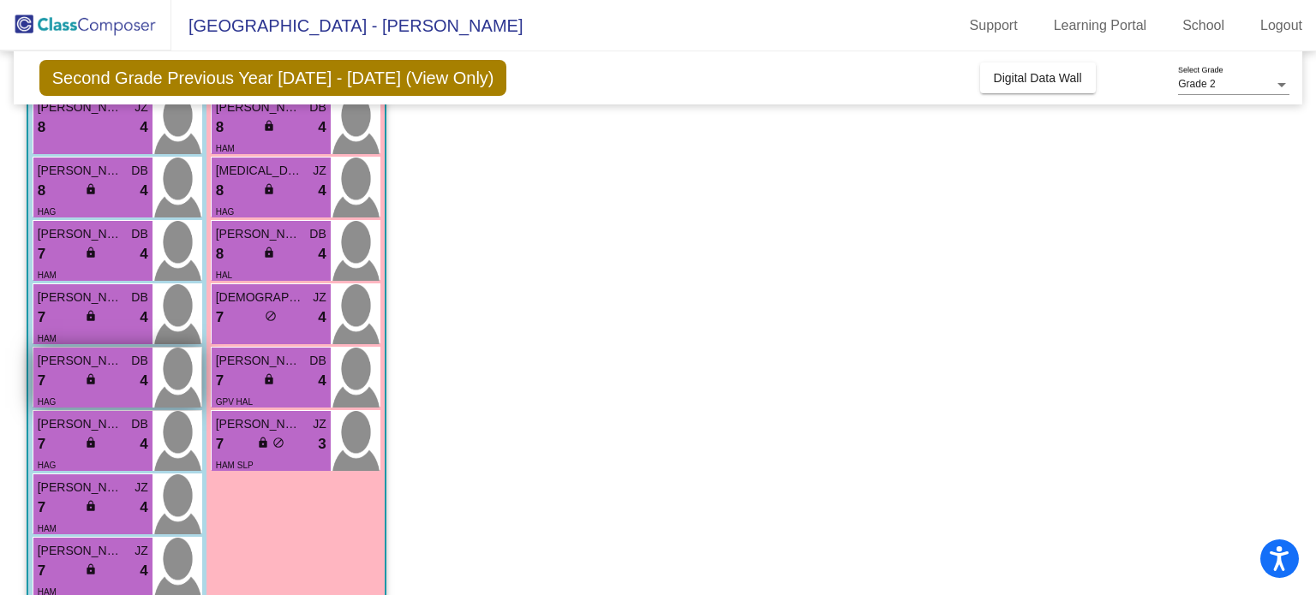
click at [68, 202] on div "HAG" at bounding box center [93, 211] width 111 height 18
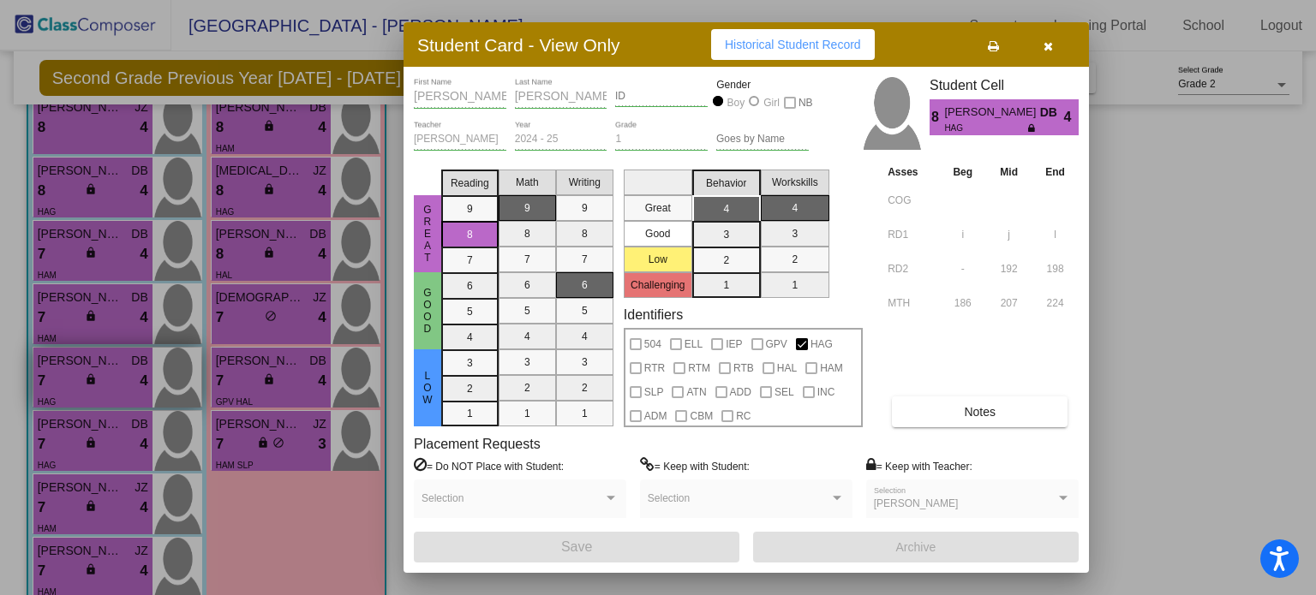
click at [68, 202] on div at bounding box center [658, 297] width 1316 height 595
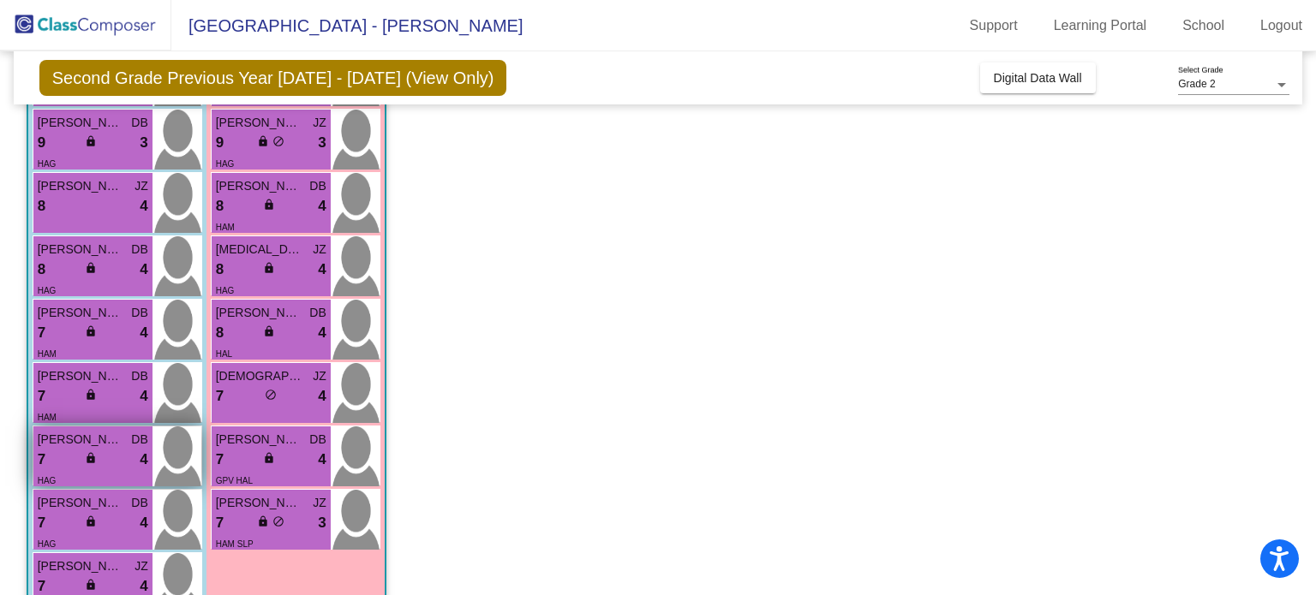
scroll to position [411, 0]
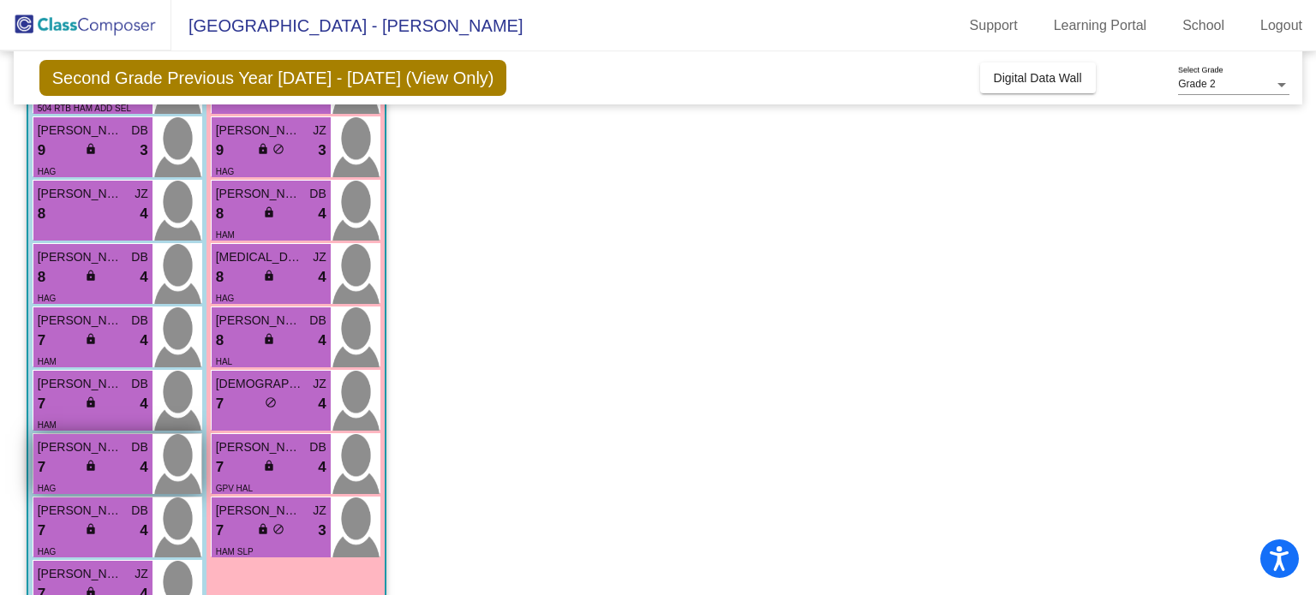
click at [68, 203] on div "8 lock do_not_disturb_alt 4" at bounding box center [93, 214] width 111 height 22
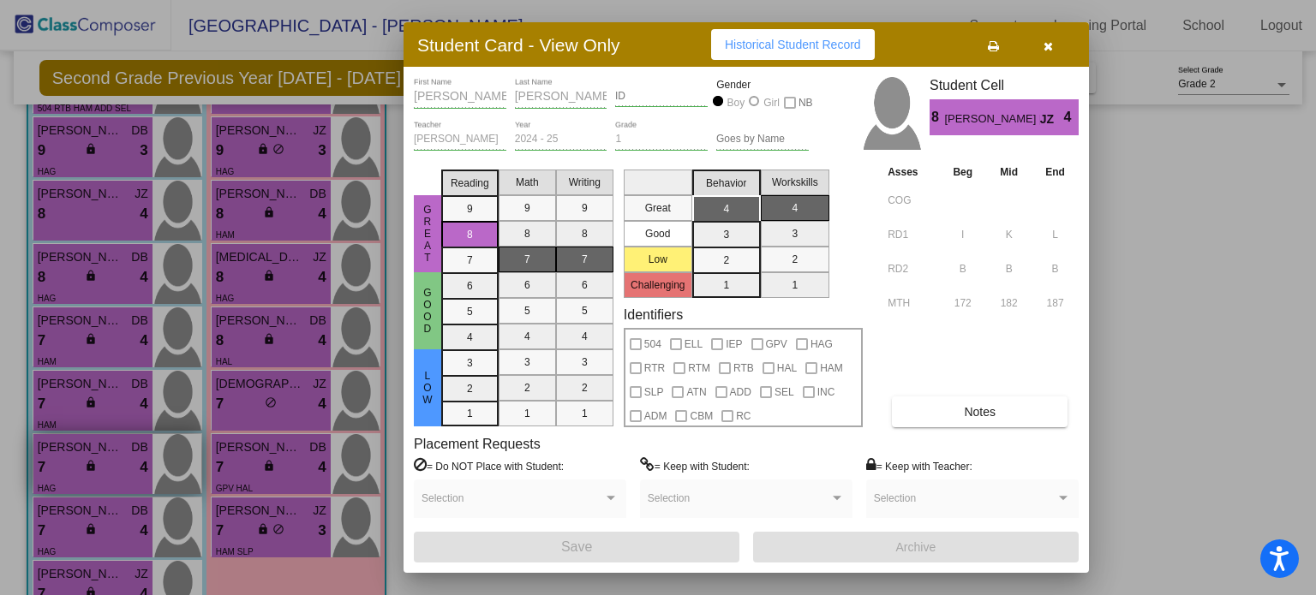
click at [68, 202] on div at bounding box center [658, 297] width 1316 height 595
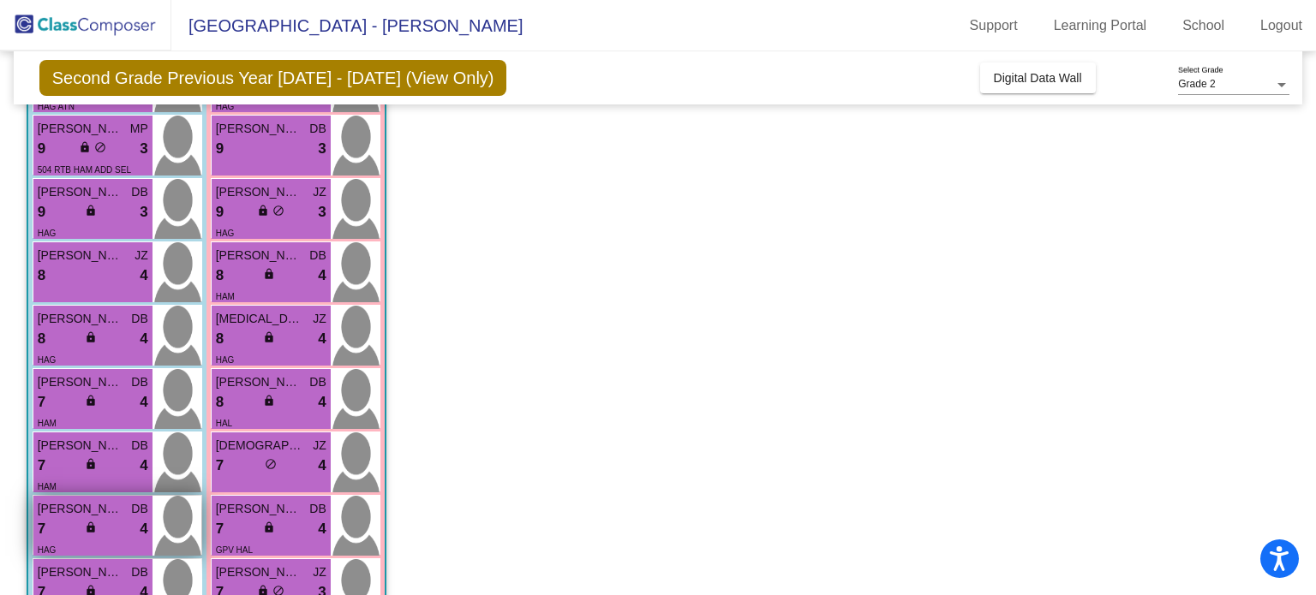
scroll to position [346, 0]
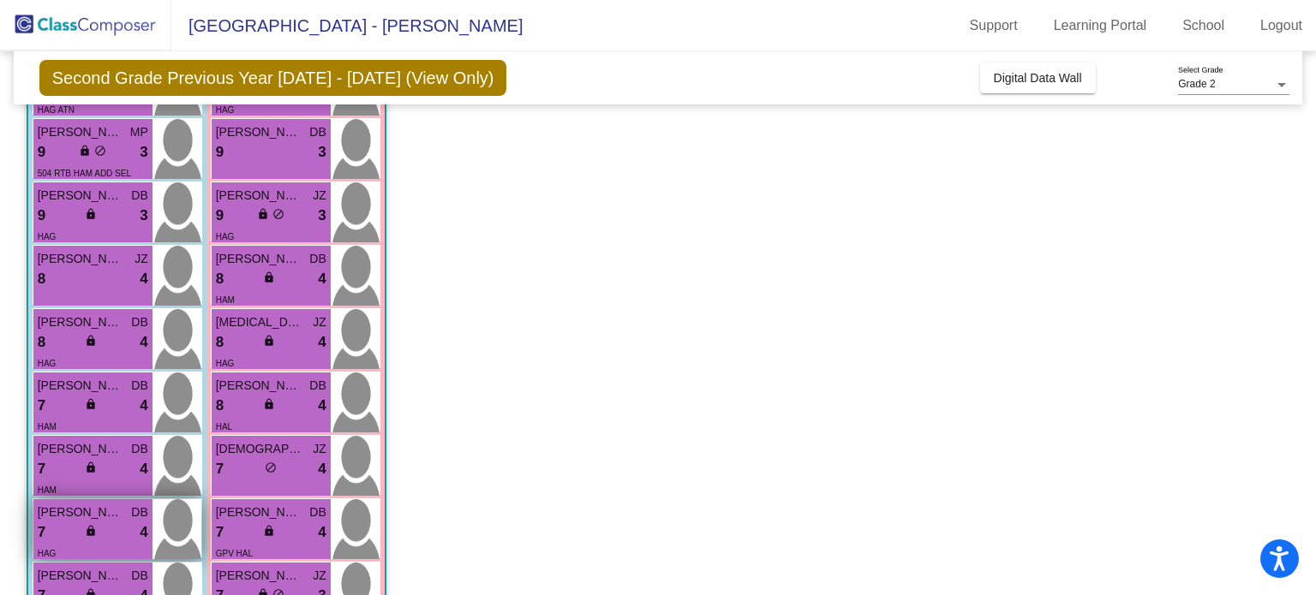
click at [68, 202] on span "[PERSON_NAME]" at bounding box center [81, 196] width 86 height 18
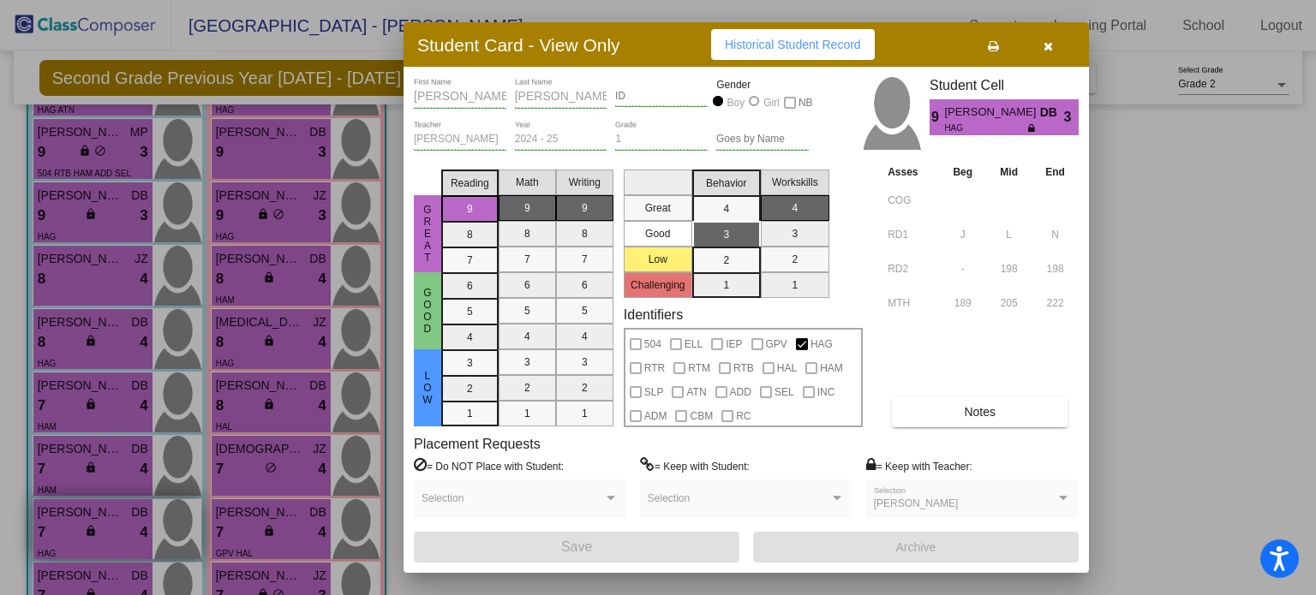
click at [68, 202] on div at bounding box center [658, 297] width 1316 height 595
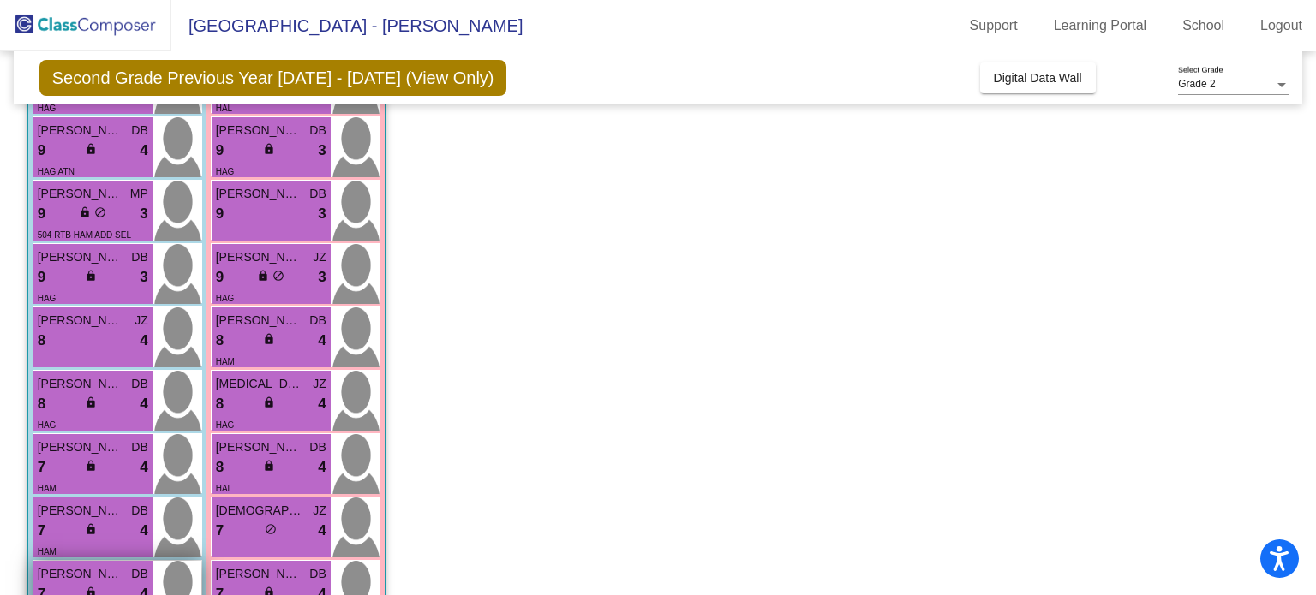
scroll to position [280, 0]
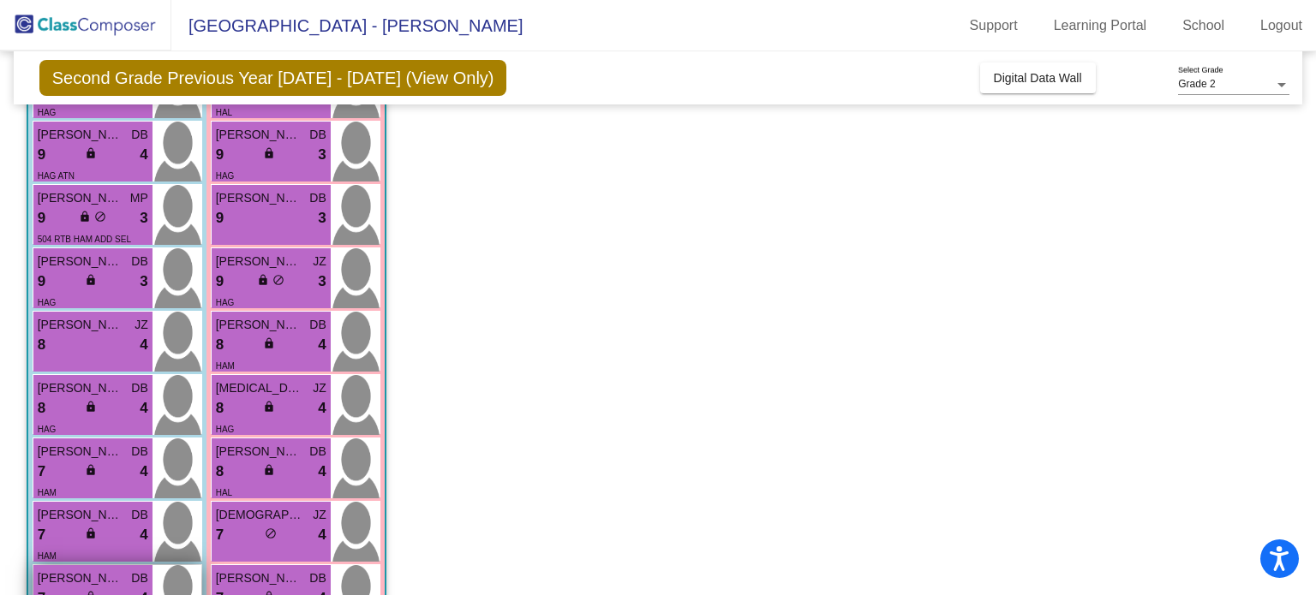
click at [68, 202] on span "[PERSON_NAME]" at bounding box center [81, 198] width 86 height 18
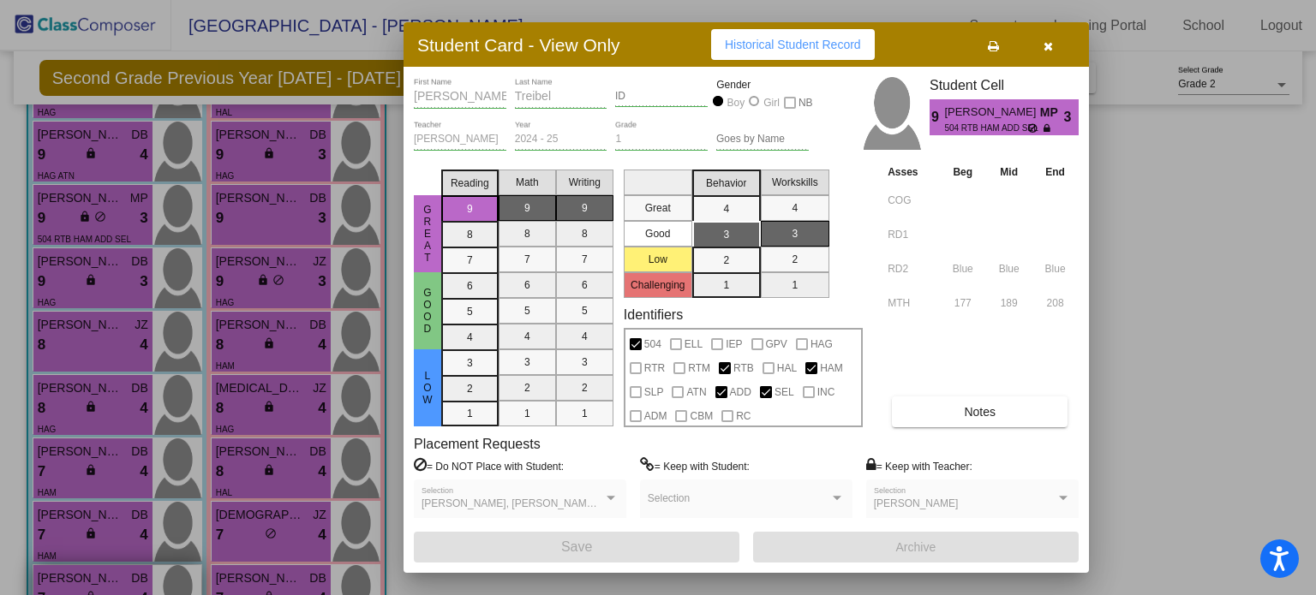
click at [68, 202] on div at bounding box center [658, 297] width 1316 height 595
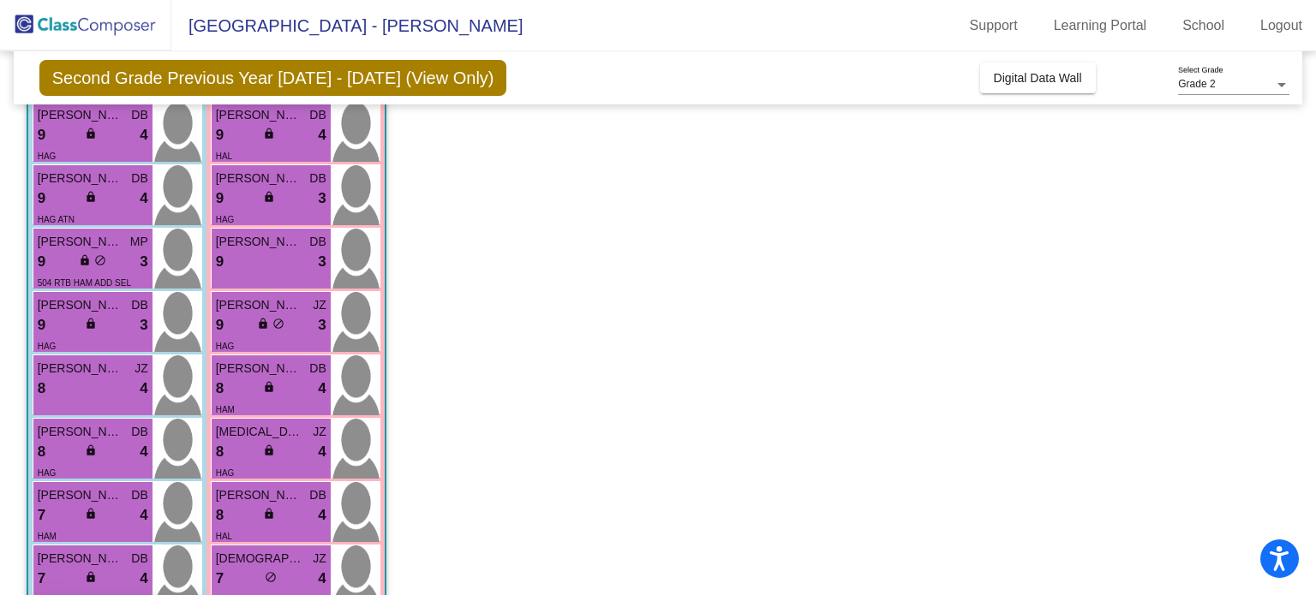
scroll to position [233, 0]
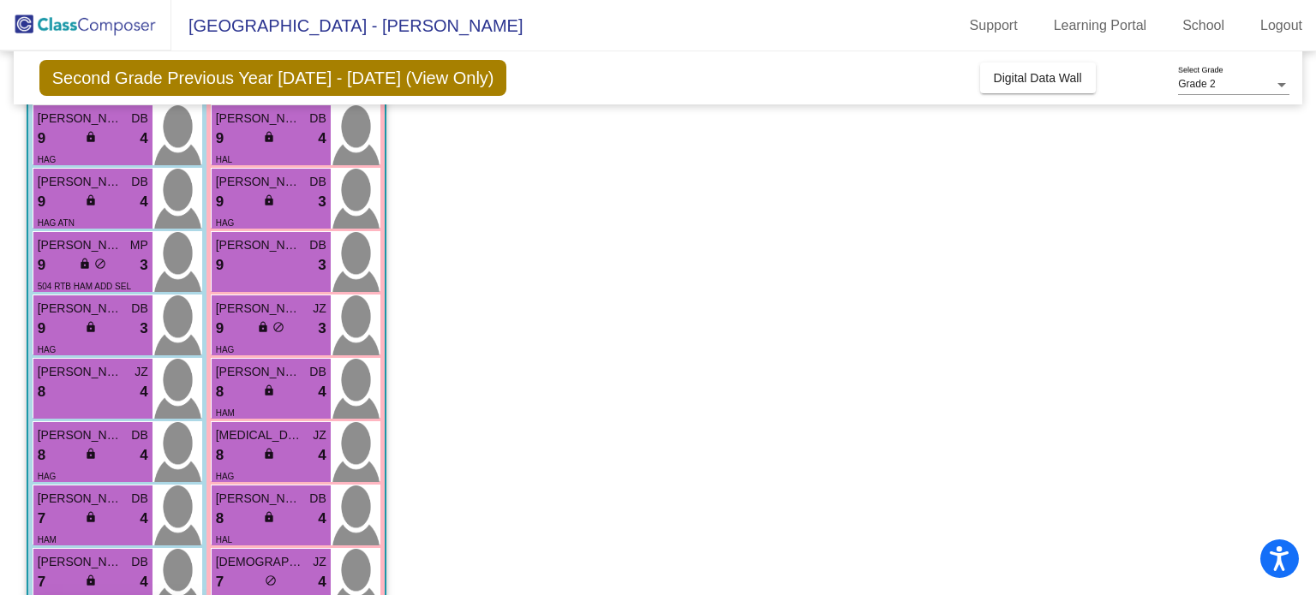
click at [68, 202] on div "9 lock do_not_disturb_alt 4" at bounding box center [93, 202] width 111 height 22
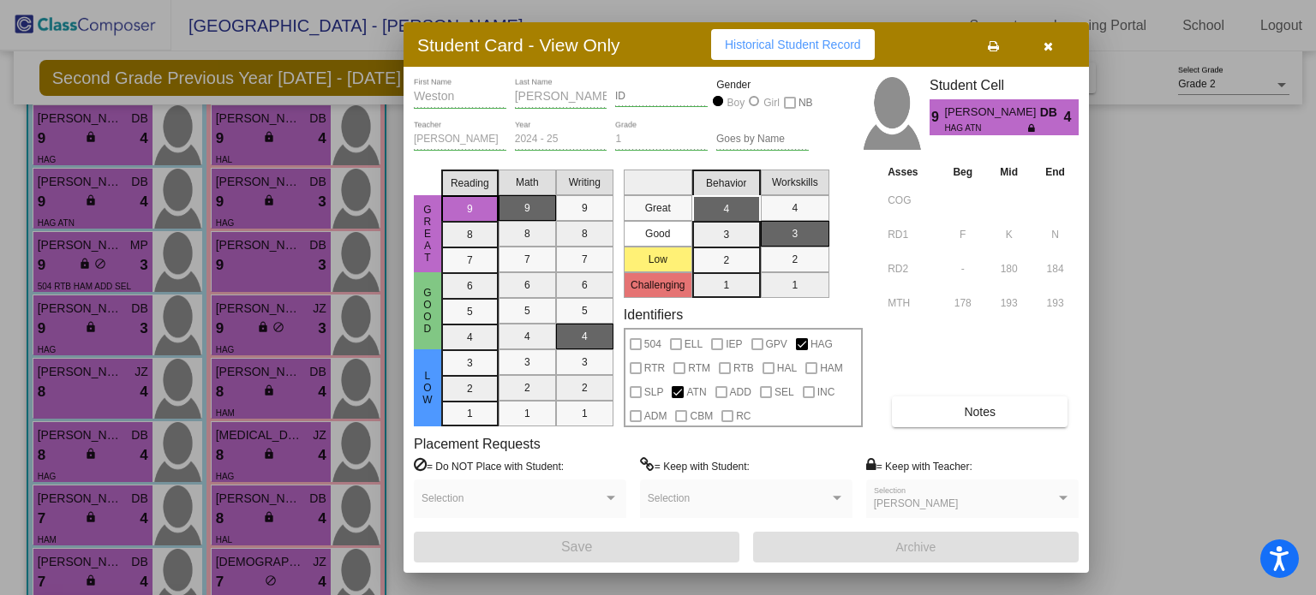
click at [68, 202] on div at bounding box center [658, 297] width 1316 height 595
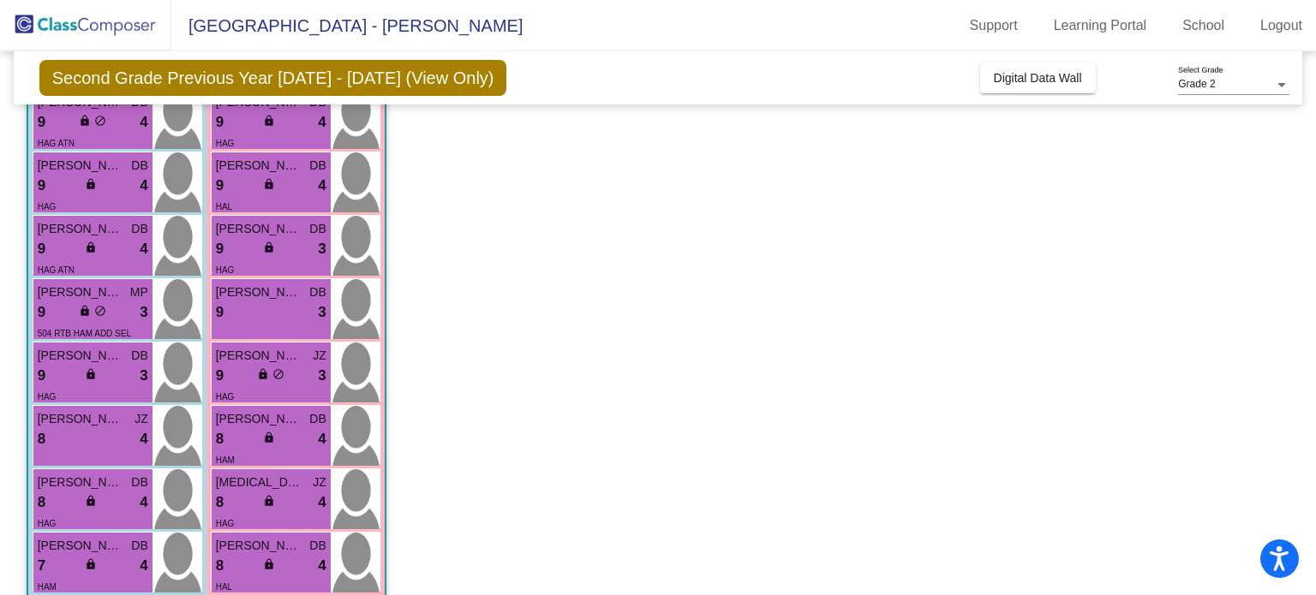
scroll to position [181, 0]
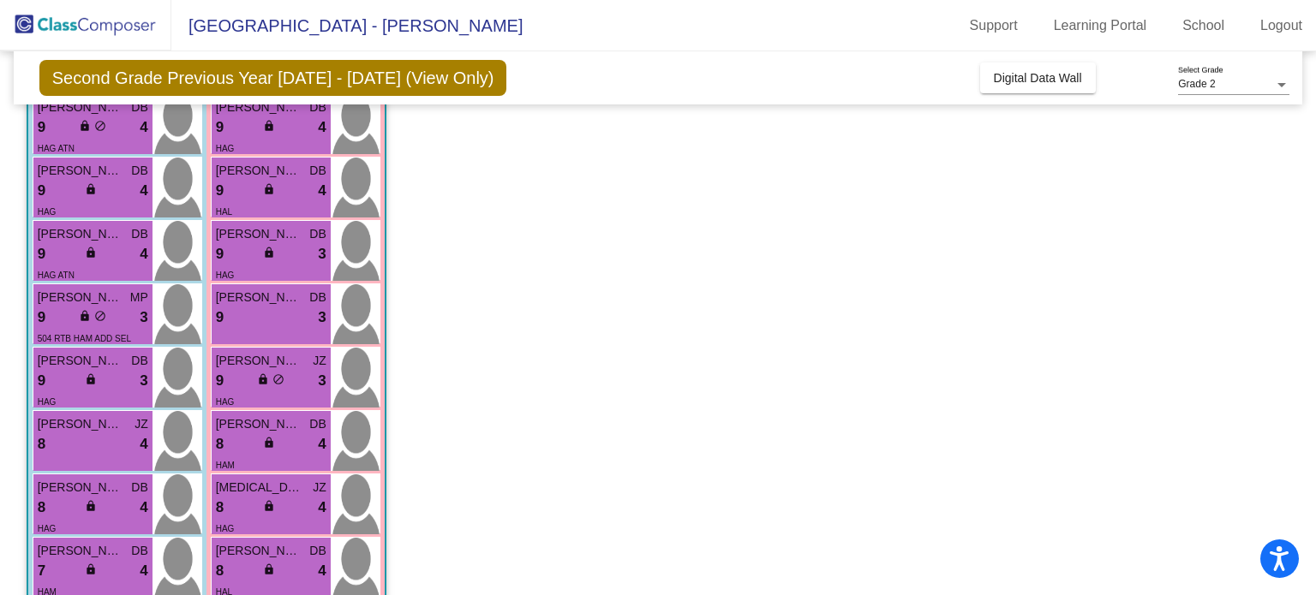
click at [68, 202] on div "HAG" at bounding box center [93, 211] width 111 height 18
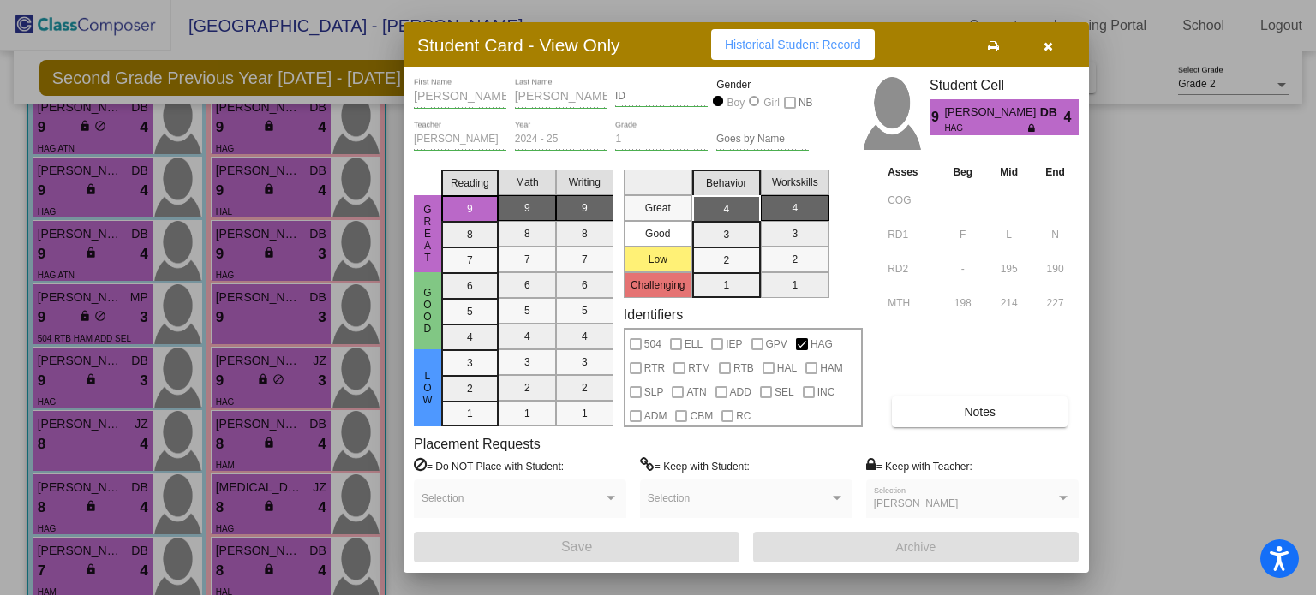
click at [68, 202] on div at bounding box center [658, 297] width 1316 height 595
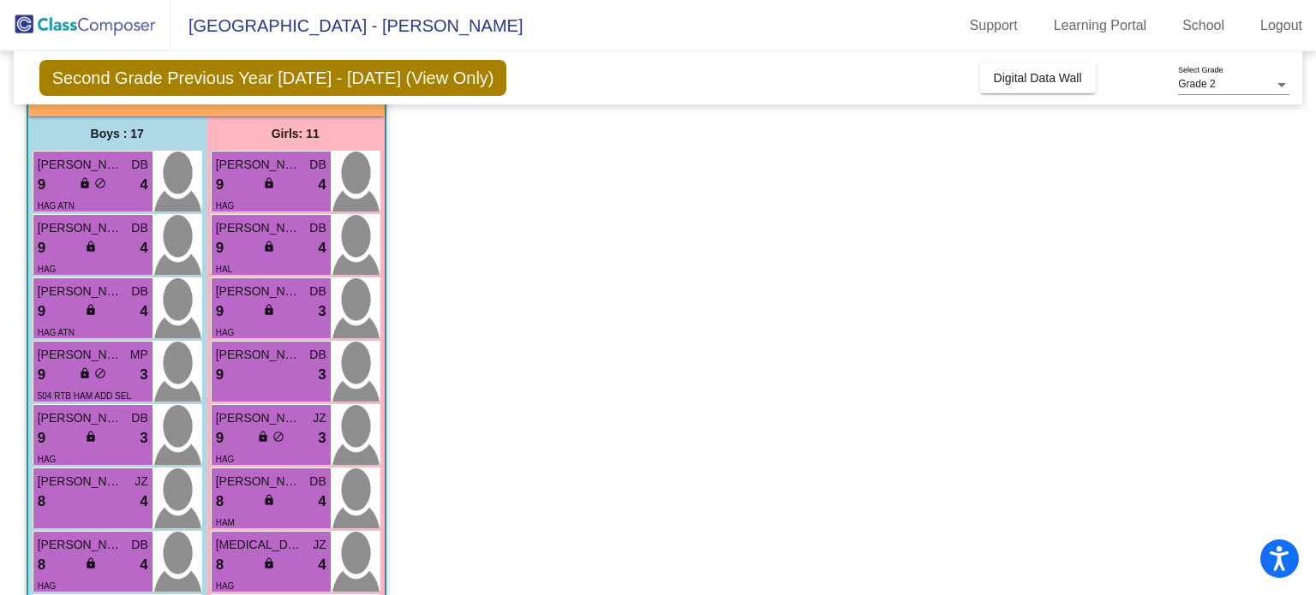
scroll to position [122, 0]
click at [66, 200] on div "HAG ATN" at bounding box center [56, 206] width 37 height 18
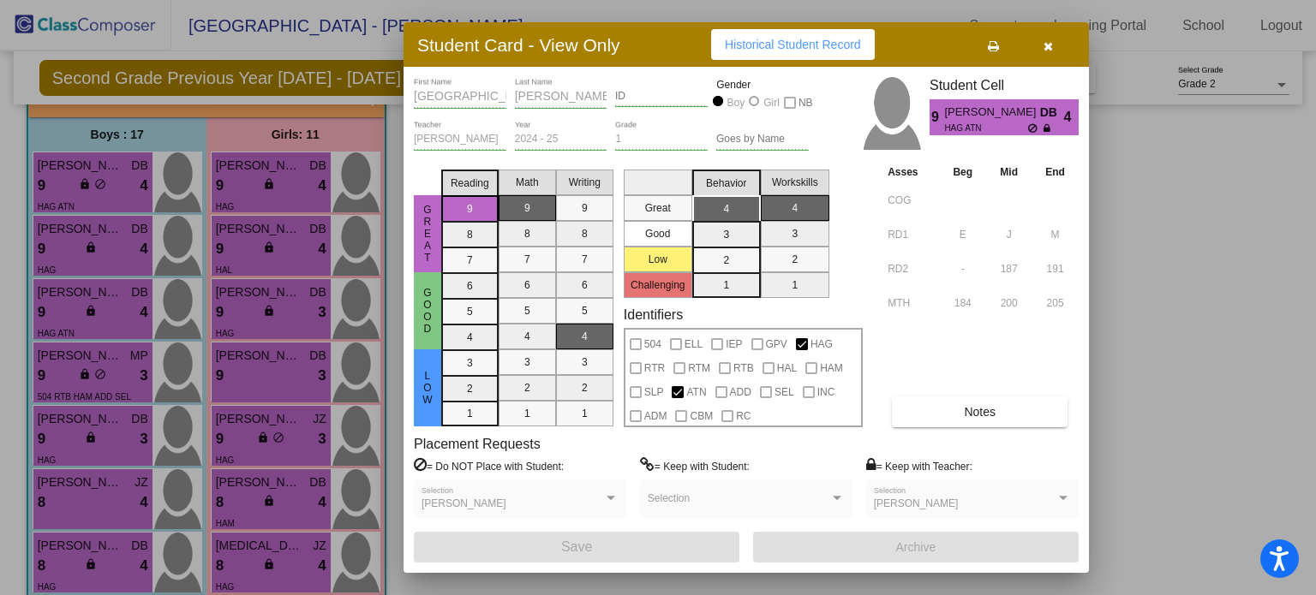
click at [67, 200] on div at bounding box center [658, 297] width 1316 height 595
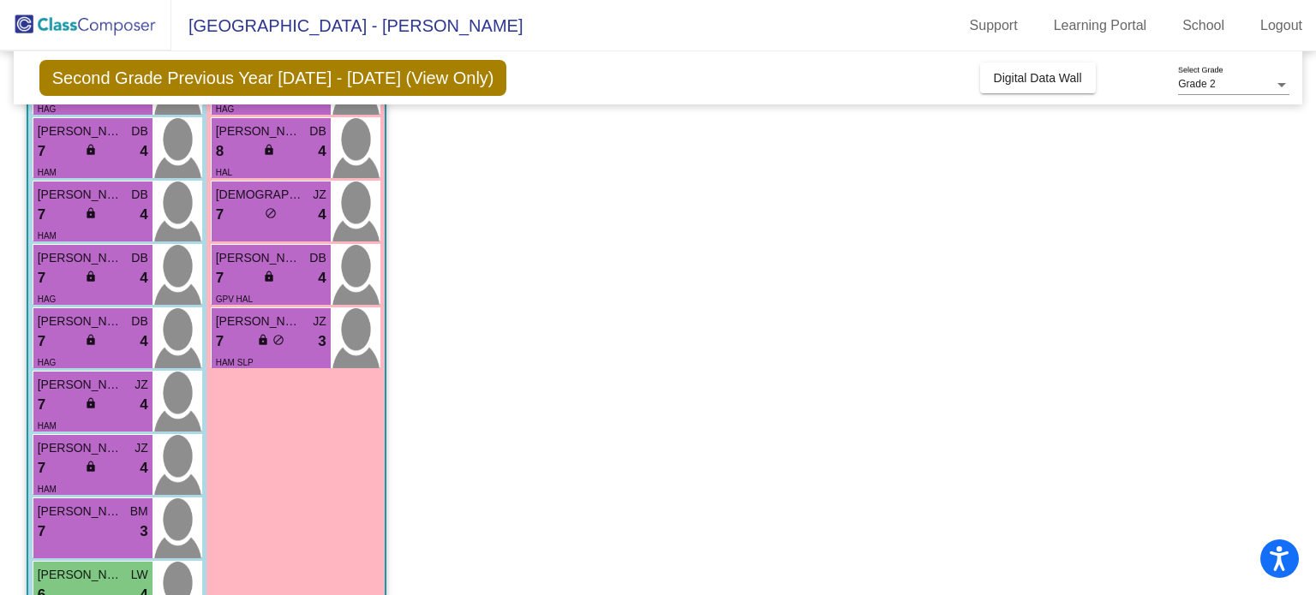
scroll to position [601, 0]
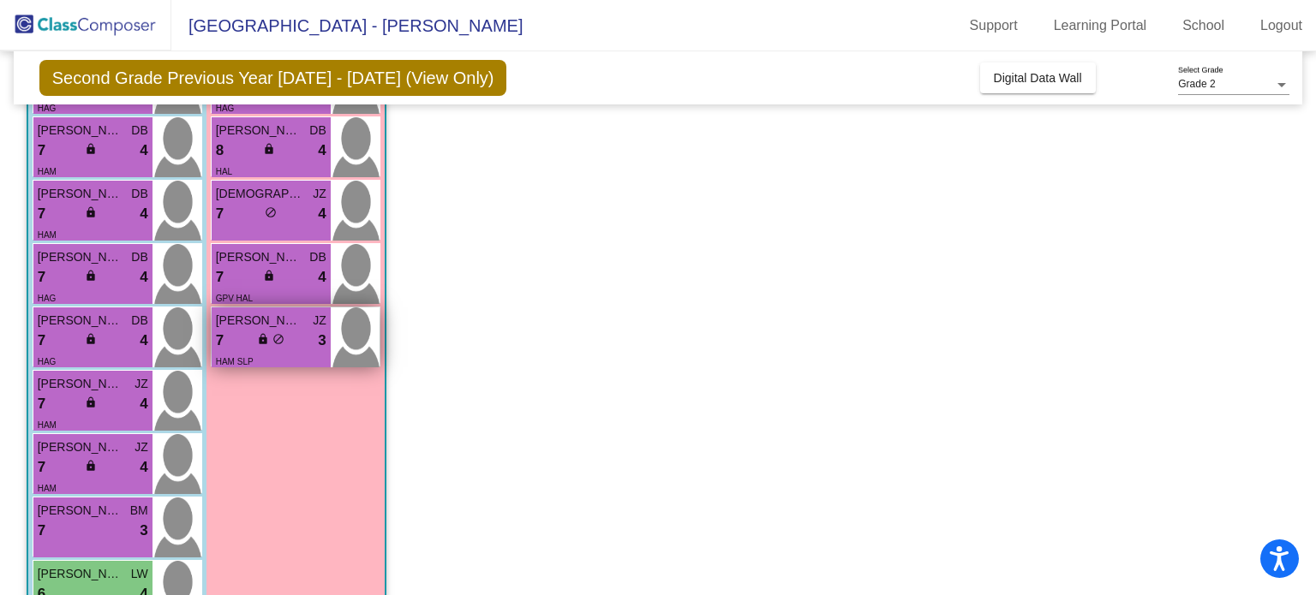
click at [244, 343] on div "7 lock do_not_disturb_alt 3" at bounding box center [271, 341] width 111 height 22
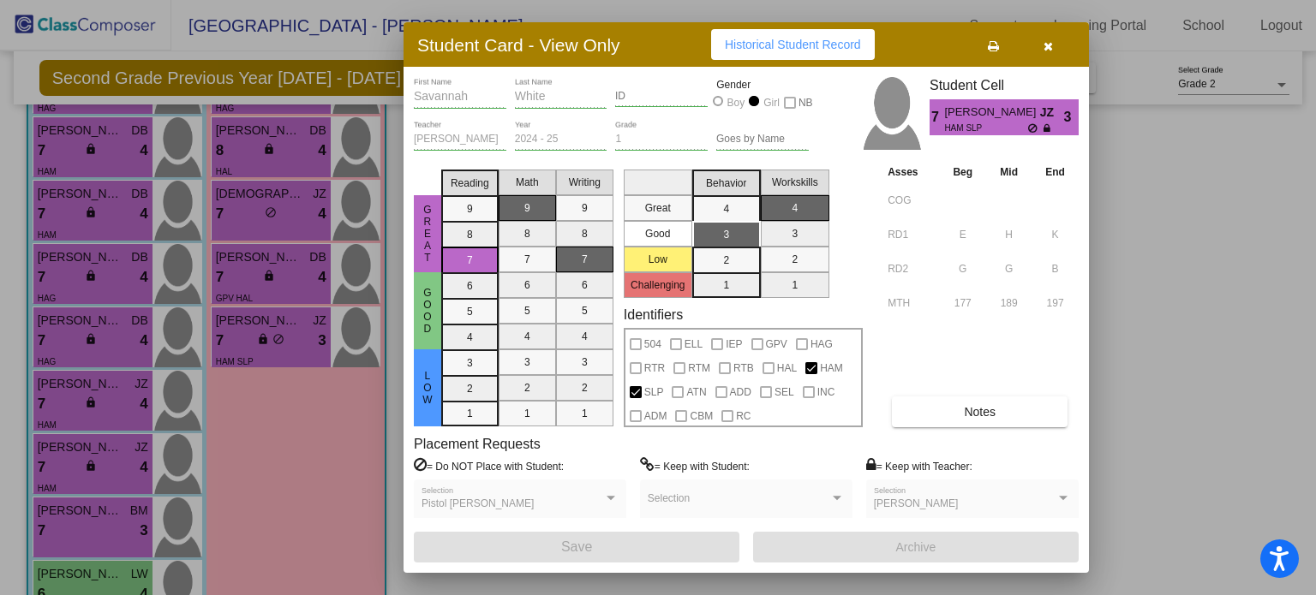
click at [244, 338] on div at bounding box center [658, 297] width 1316 height 595
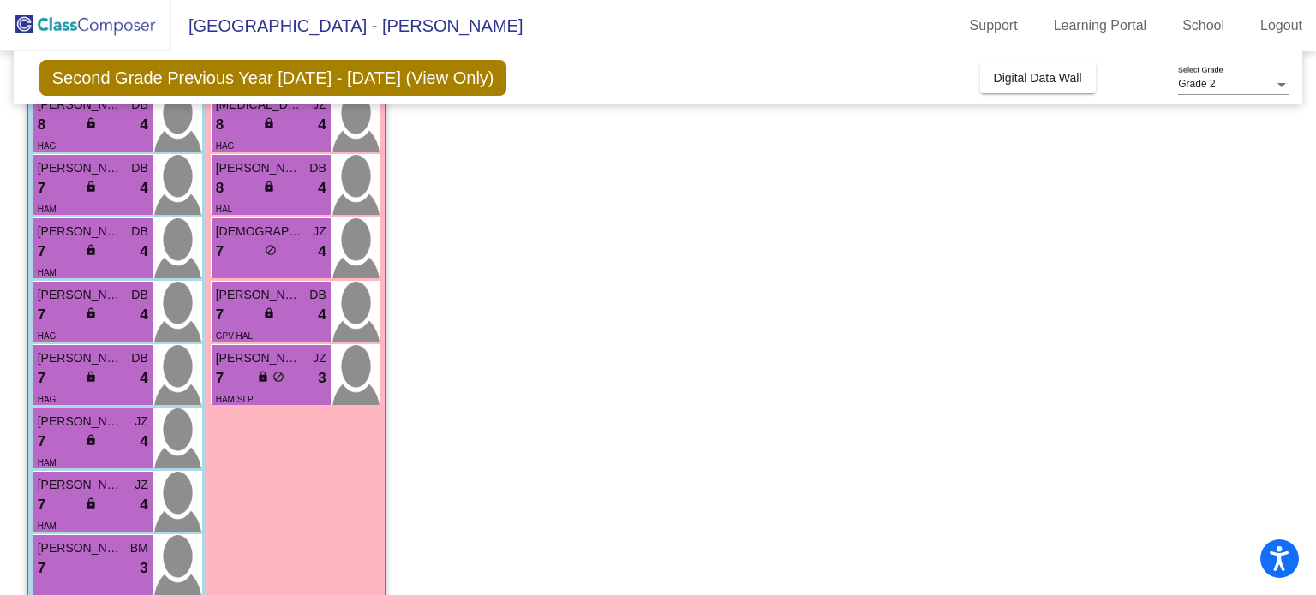
scroll to position [544, 0]
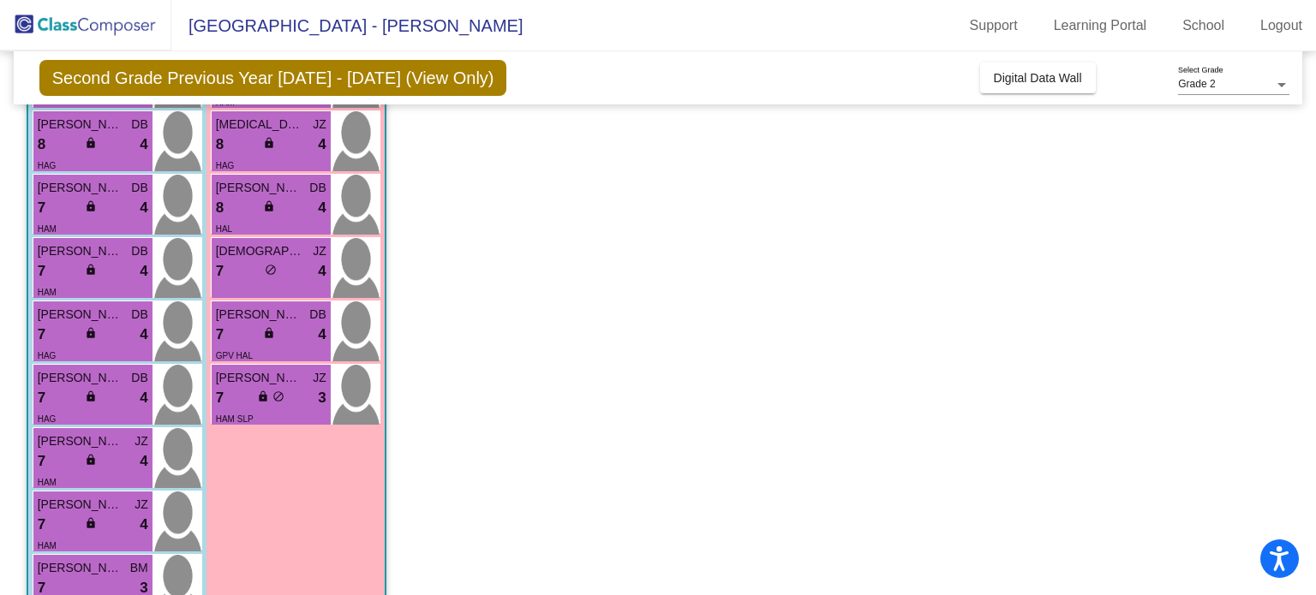
click at [244, 338] on div "7 lock do_not_disturb_alt 4" at bounding box center [271, 335] width 111 height 22
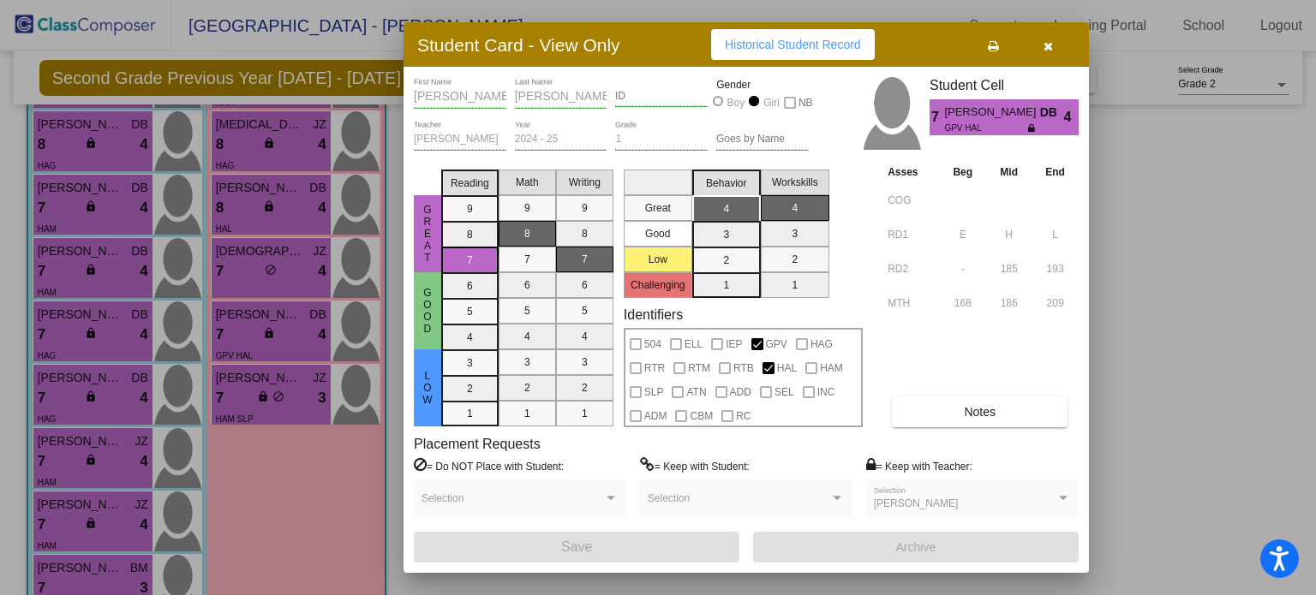
click at [244, 332] on div at bounding box center [658, 297] width 1316 height 595
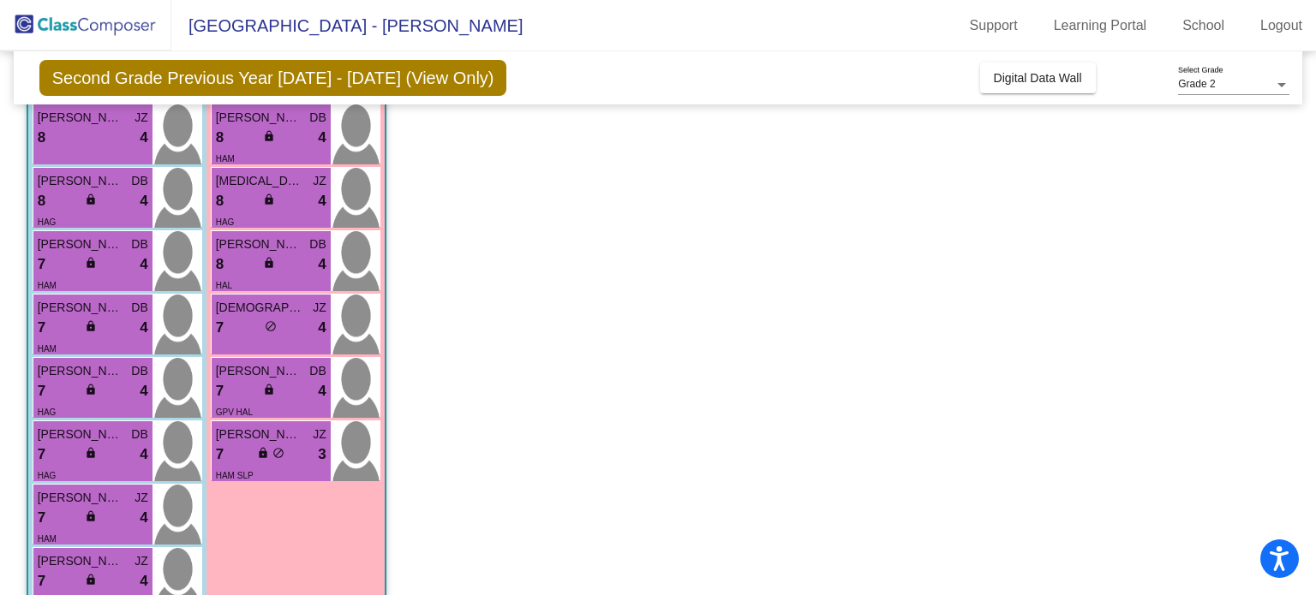
scroll to position [468, 0]
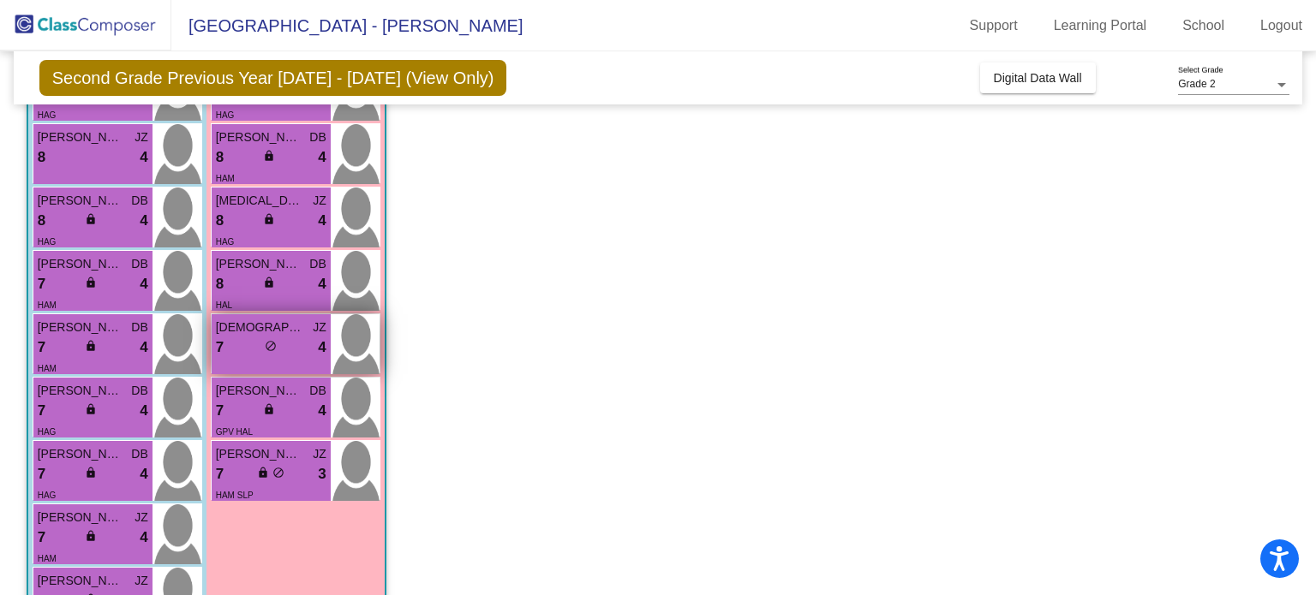
click at [244, 332] on span "[DEMOGRAPHIC_DATA][PERSON_NAME]" at bounding box center [259, 328] width 86 height 18
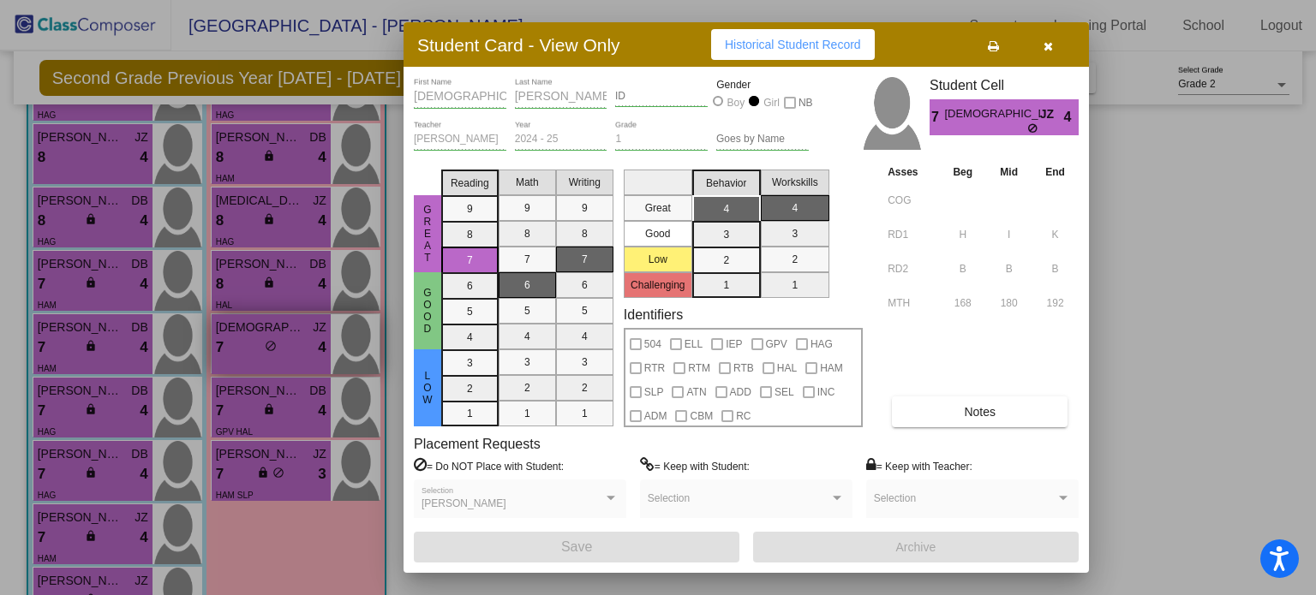
click at [244, 332] on div at bounding box center [658, 297] width 1316 height 595
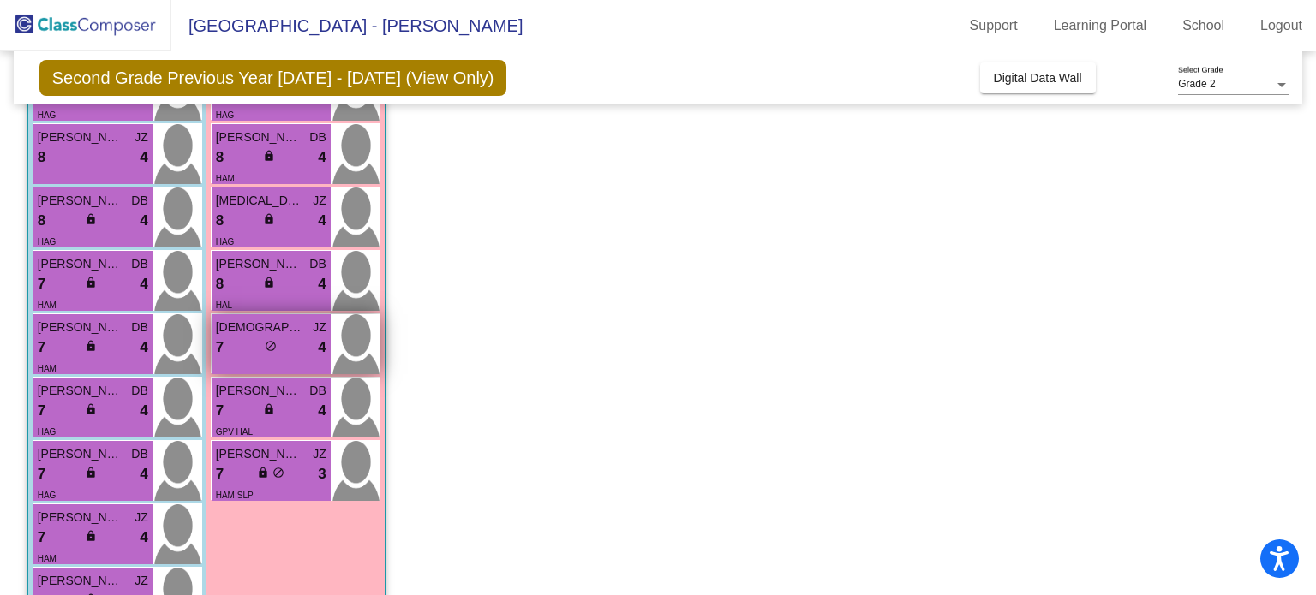
click at [244, 332] on span "[DEMOGRAPHIC_DATA][PERSON_NAME]" at bounding box center [259, 328] width 86 height 18
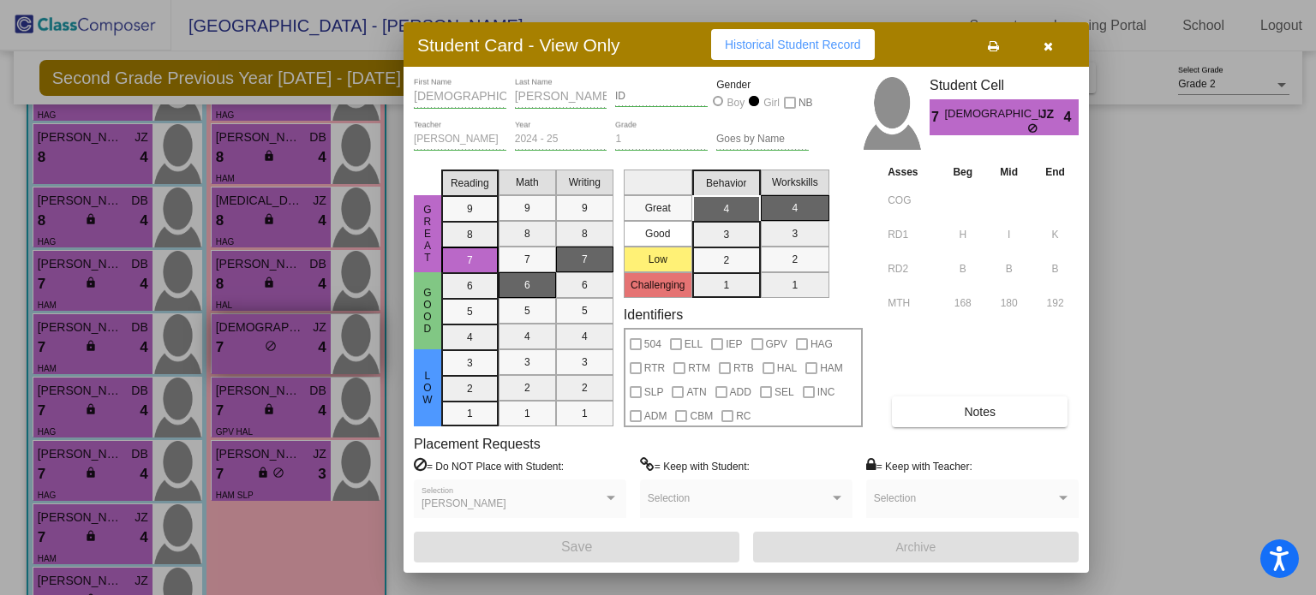
click at [244, 332] on div at bounding box center [658, 297] width 1316 height 595
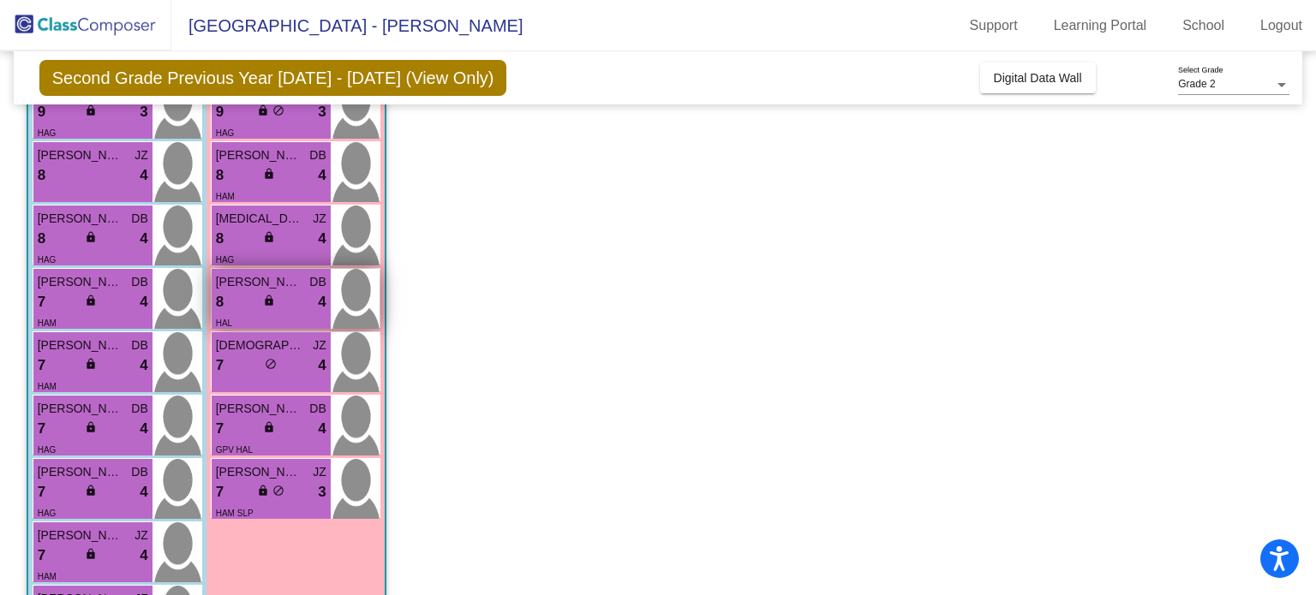
scroll to position [447, 0]
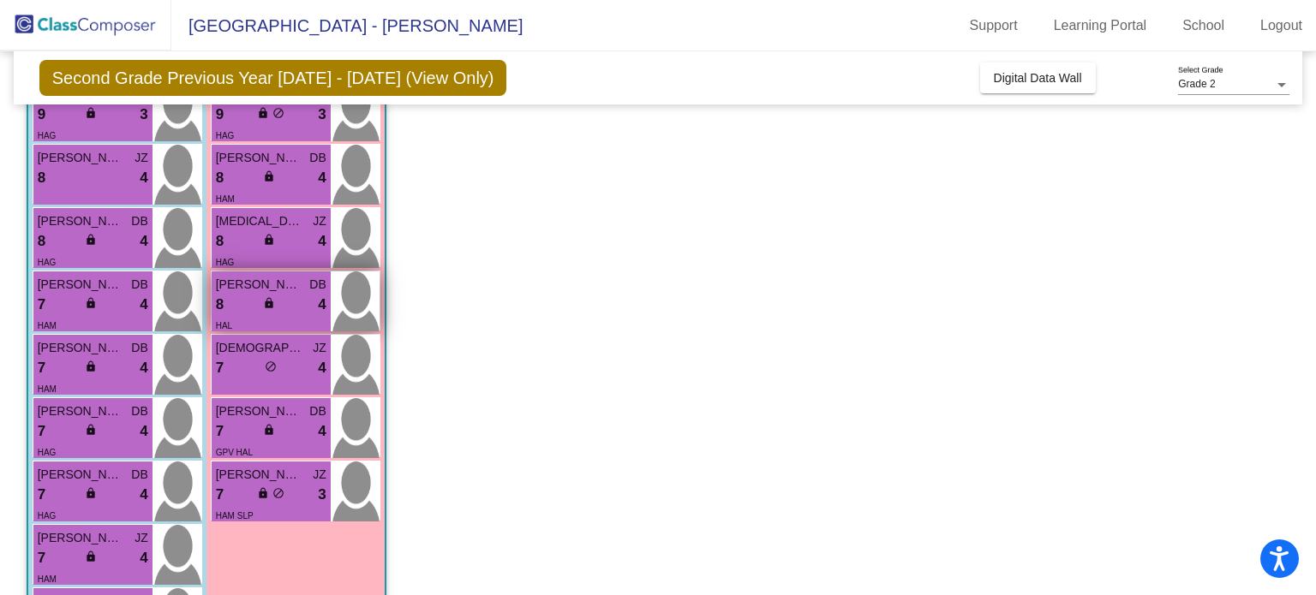
click at [248, 299] on div "8 lock do_not_disturb_alt 4" at bounding box center [271, 305] width 111 height 22
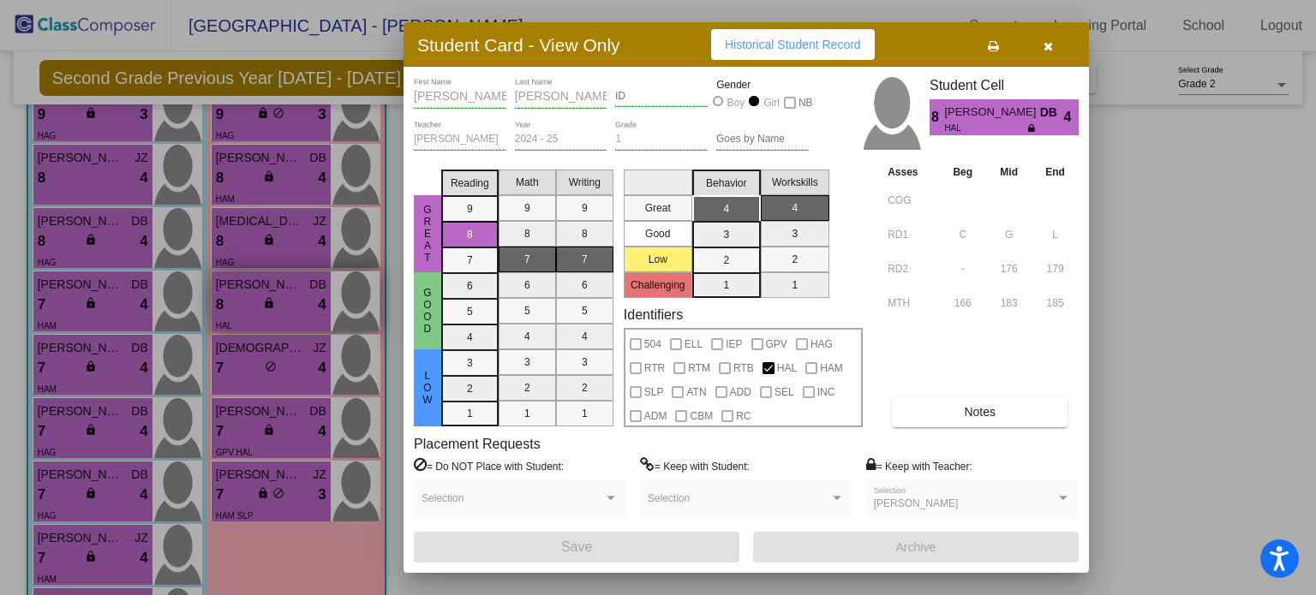
click at [248, 299] on div at bounding box center [658, 297] width 1316 height 595
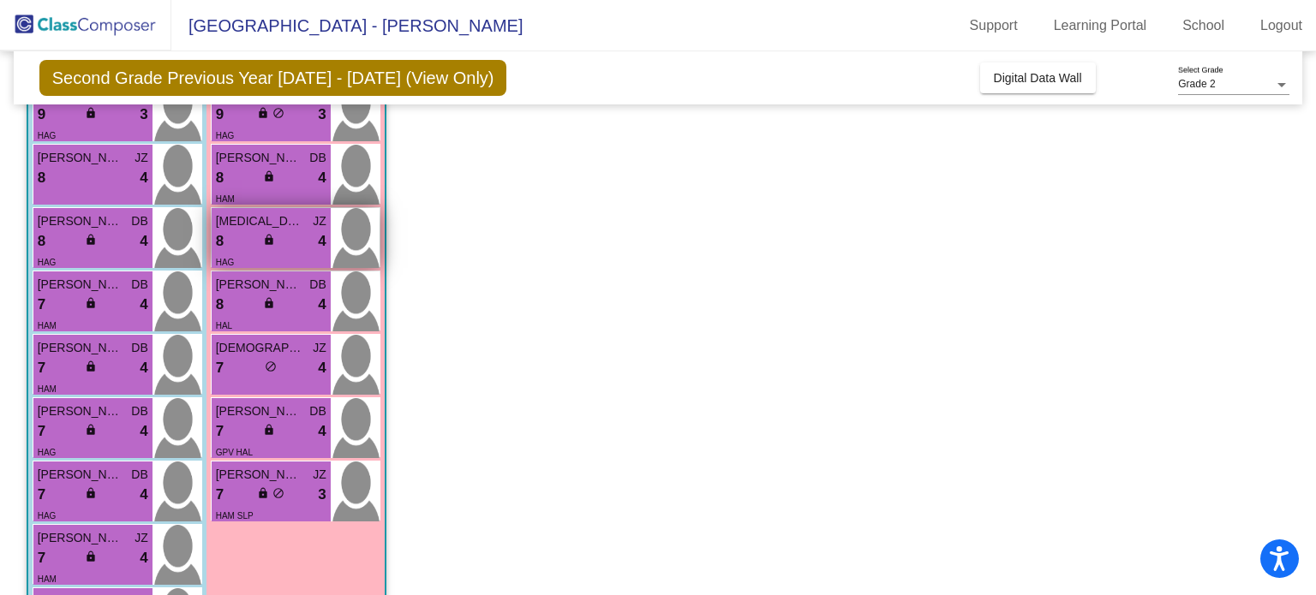
scroll to position [413, 0]
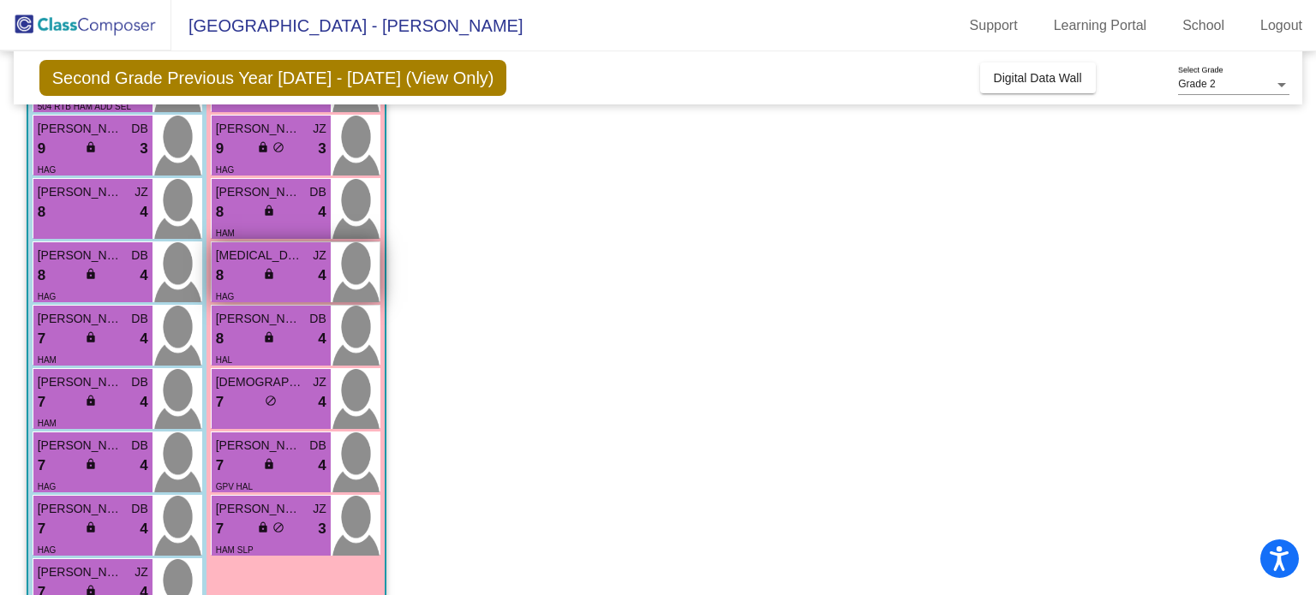
click at [250, 255] on span "[MEDICAL_DATA][PERSON_NAME]" at bounding box center [259, 256] width 86 height 18
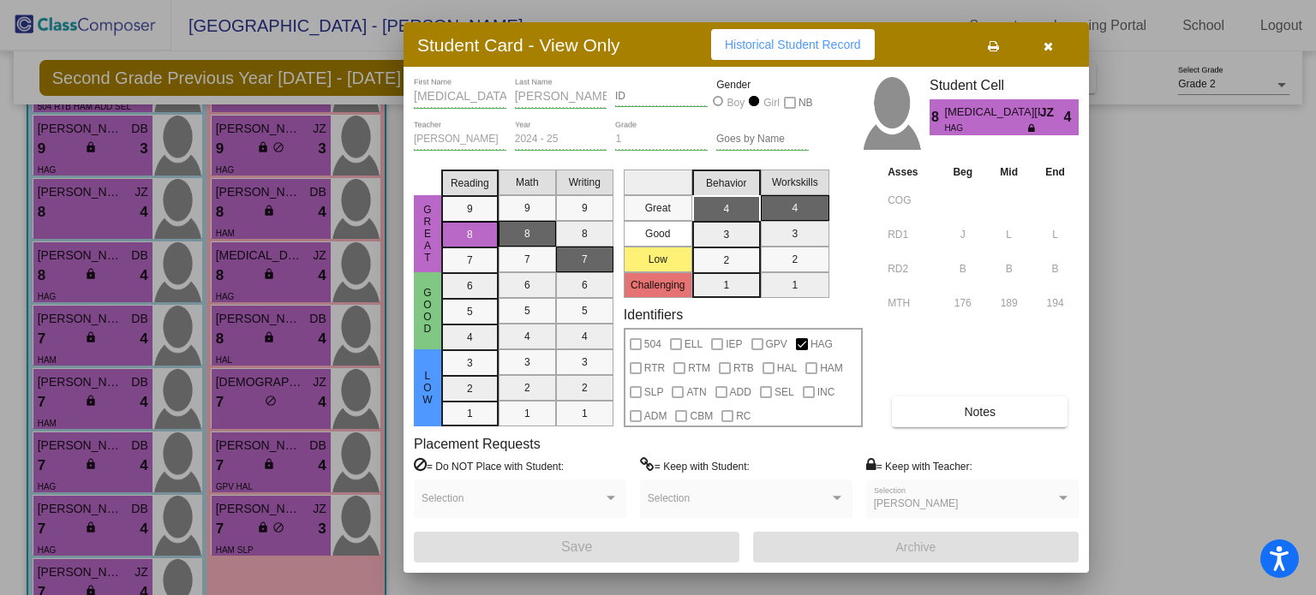
click at [247, 258] on div at bounding box center [658, 297] width 1316 height 595
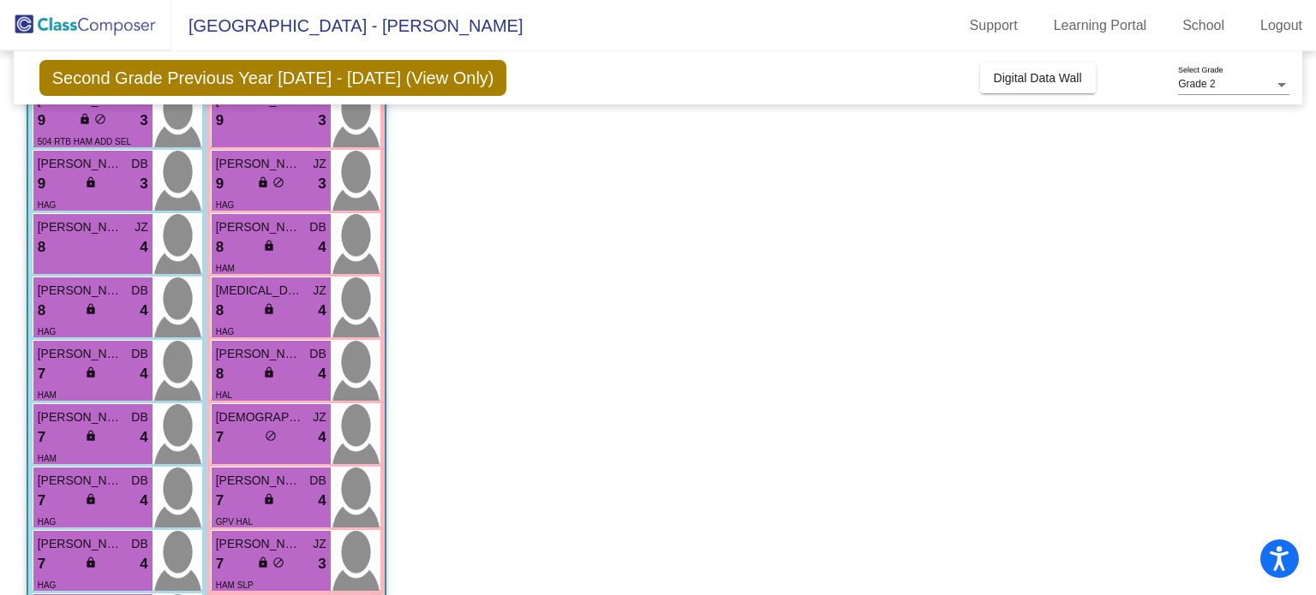
scroll to position [373, 0]
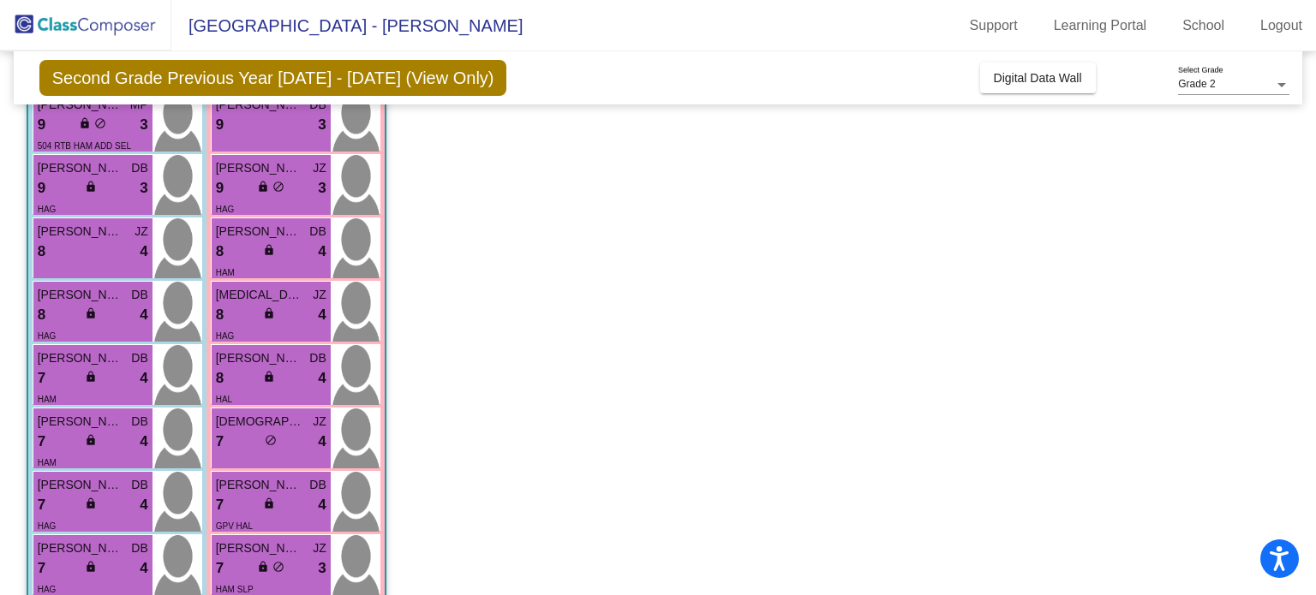
click at [247, 258] on div "8 lock do_not_disturb_alt 4" at bounding box center [271, 252] width 111 height 22
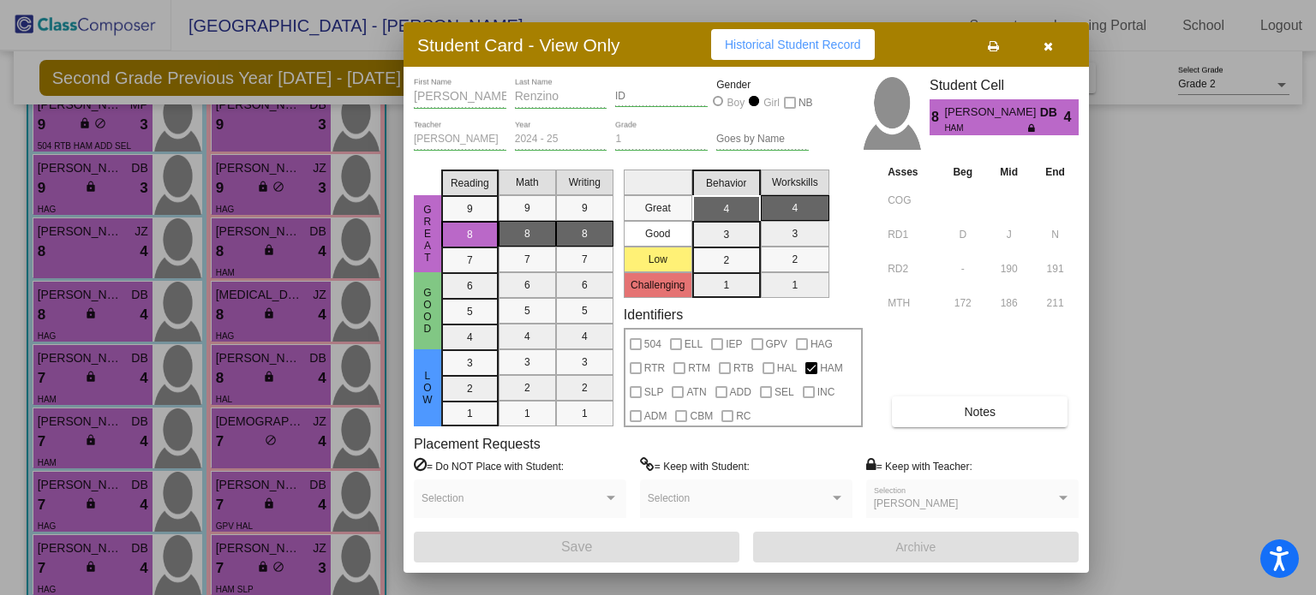
click at [247, 258] on div at bounding box center [658, 297] width 1316 height 595
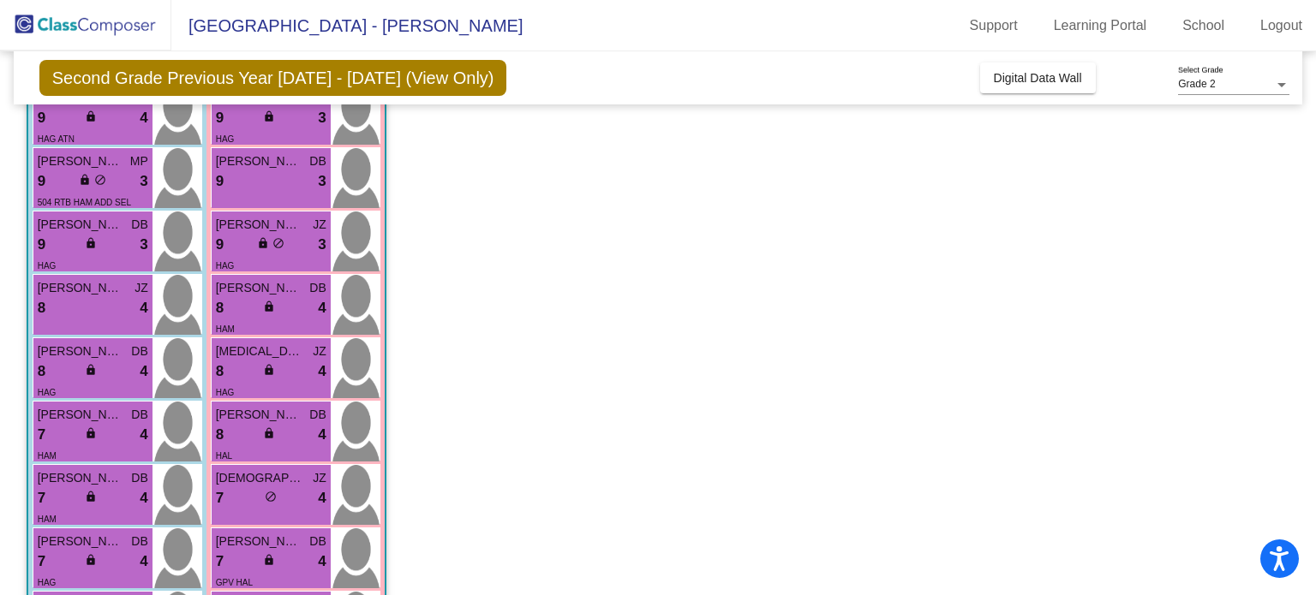
scroll to position [309, 0]
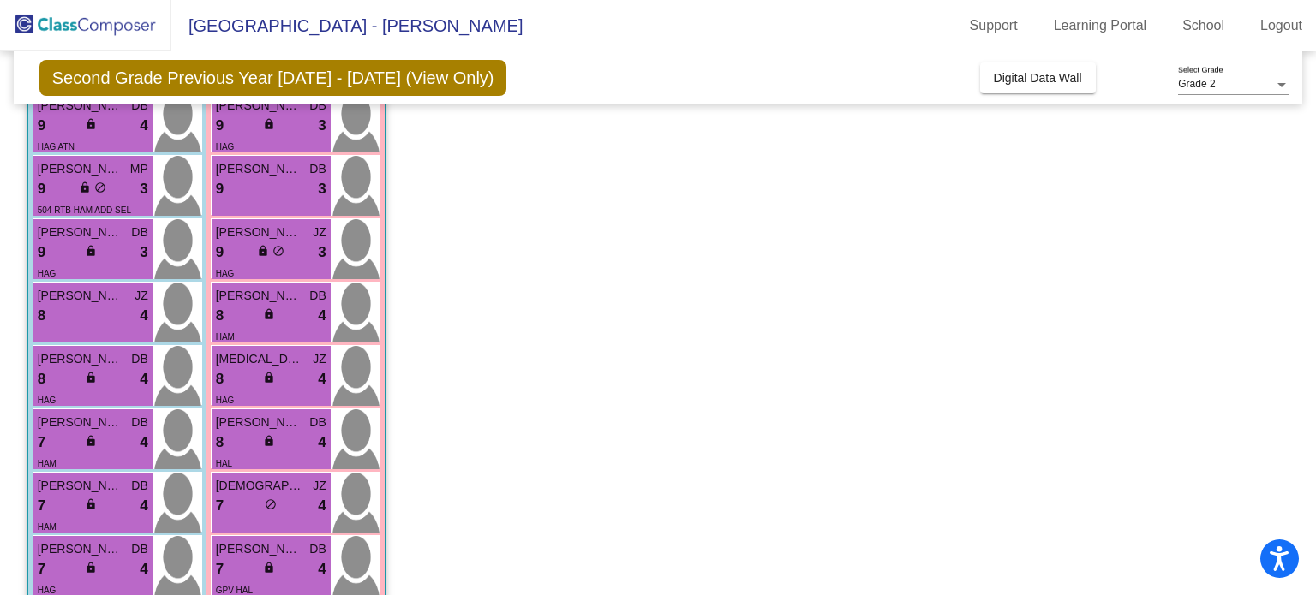
click at [247, 258] on div "9 lock do_not_disturb_alt 3" at bounding box center [271, 253] width 111 height 22
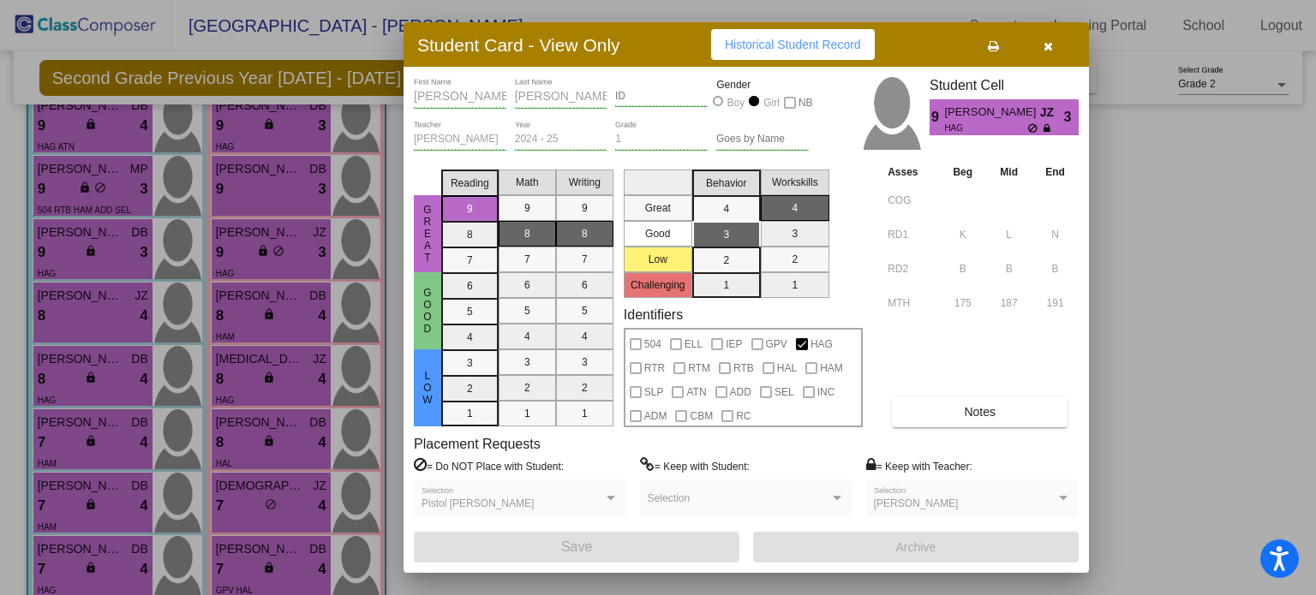
click at [247, 258] on div at bounding box center [658, 297] width 1316 height 595
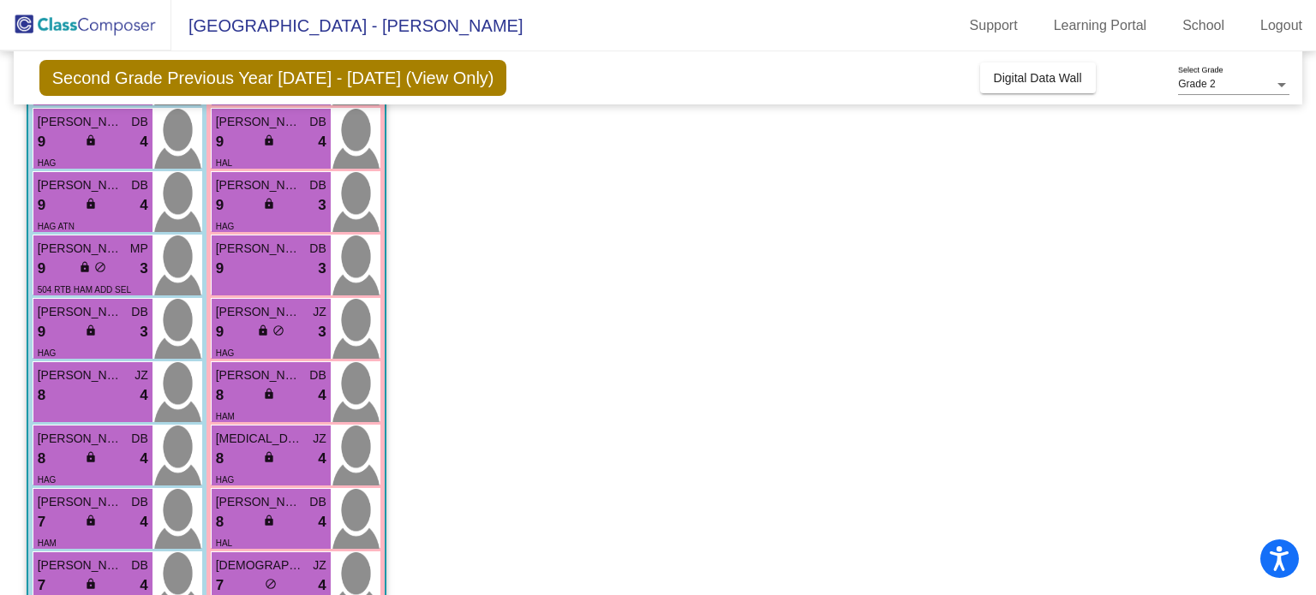
scroll to position [228, 0]
click at [247, 260] on div "9 lock do_not_disturb_alt 3" at bounding box center [271, 271] width 111 height 22
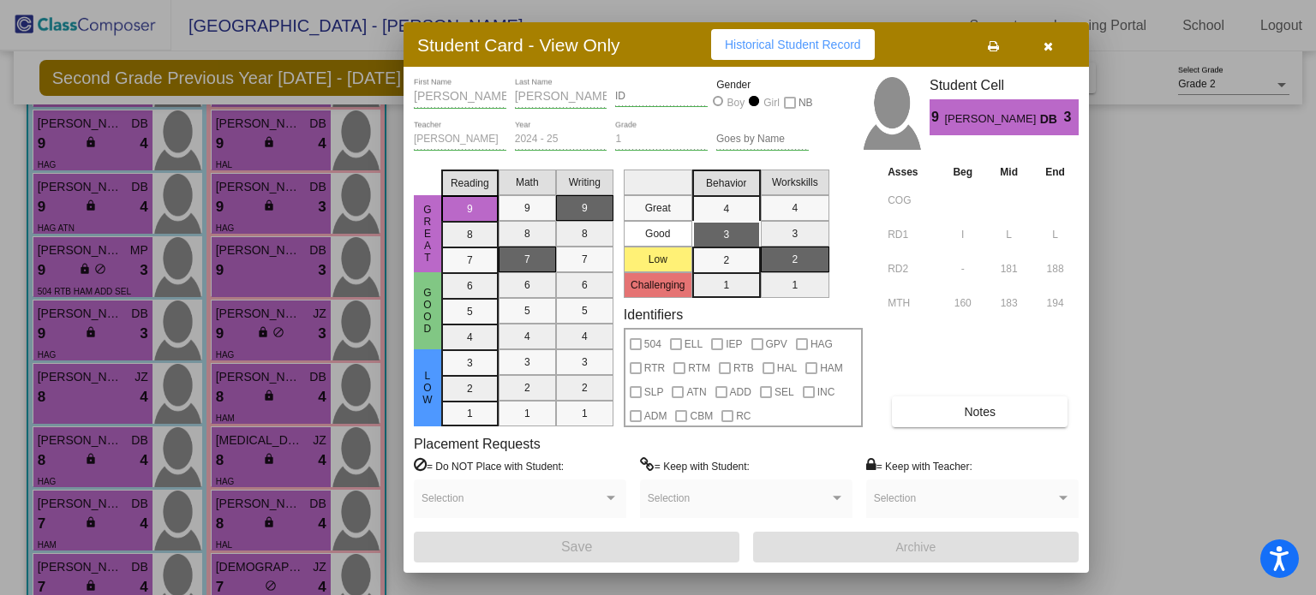
click at [247, 258] on div at bounding box center [658, 297] width 1316 height 595
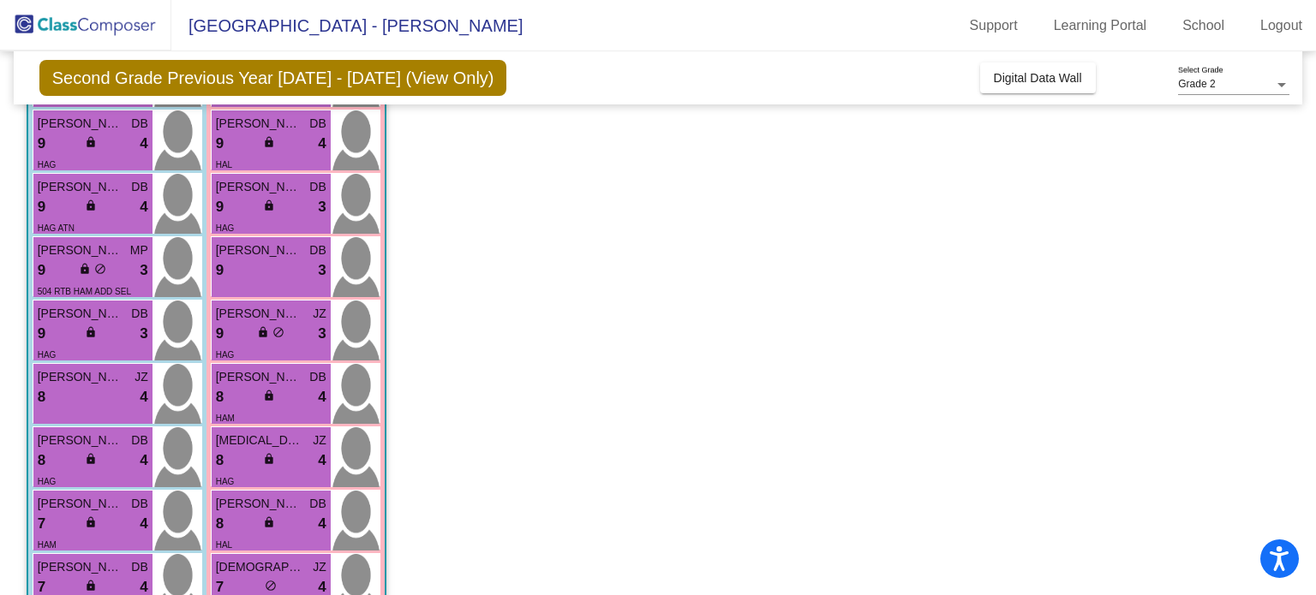
scroll to position [192, 0]
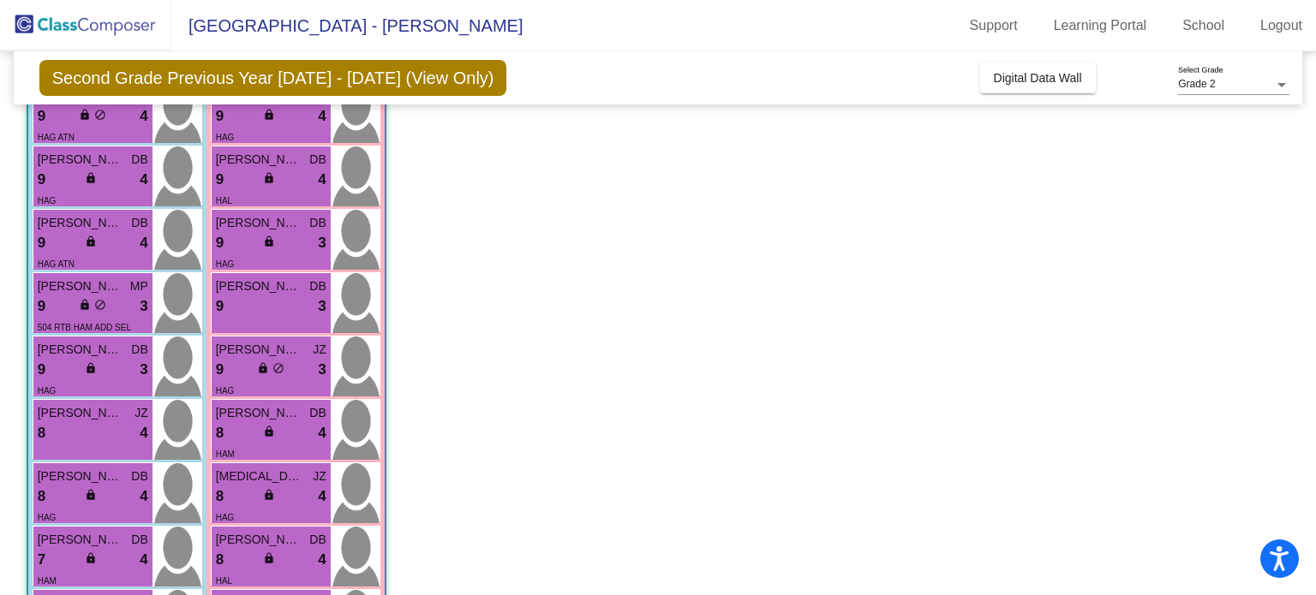
click at [247, 258] on div "HAG" at bounding box center [271, 263] width 111 height 18
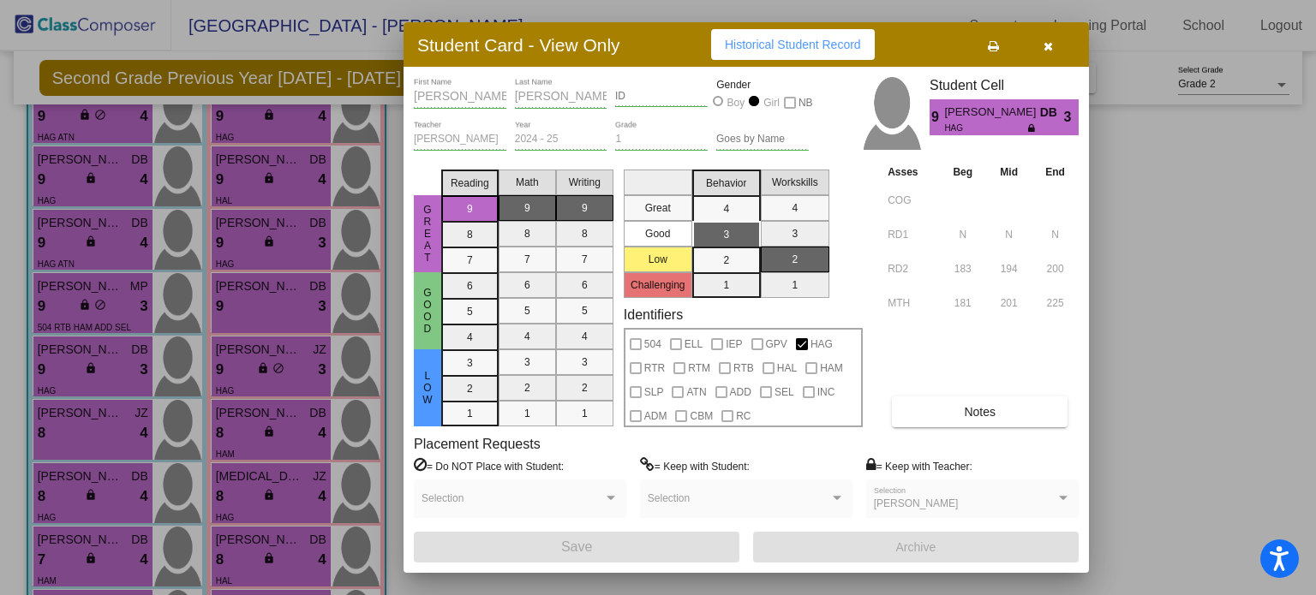
click at [247, 256] on div at bounding box center [658, 297] width 1316 height 595
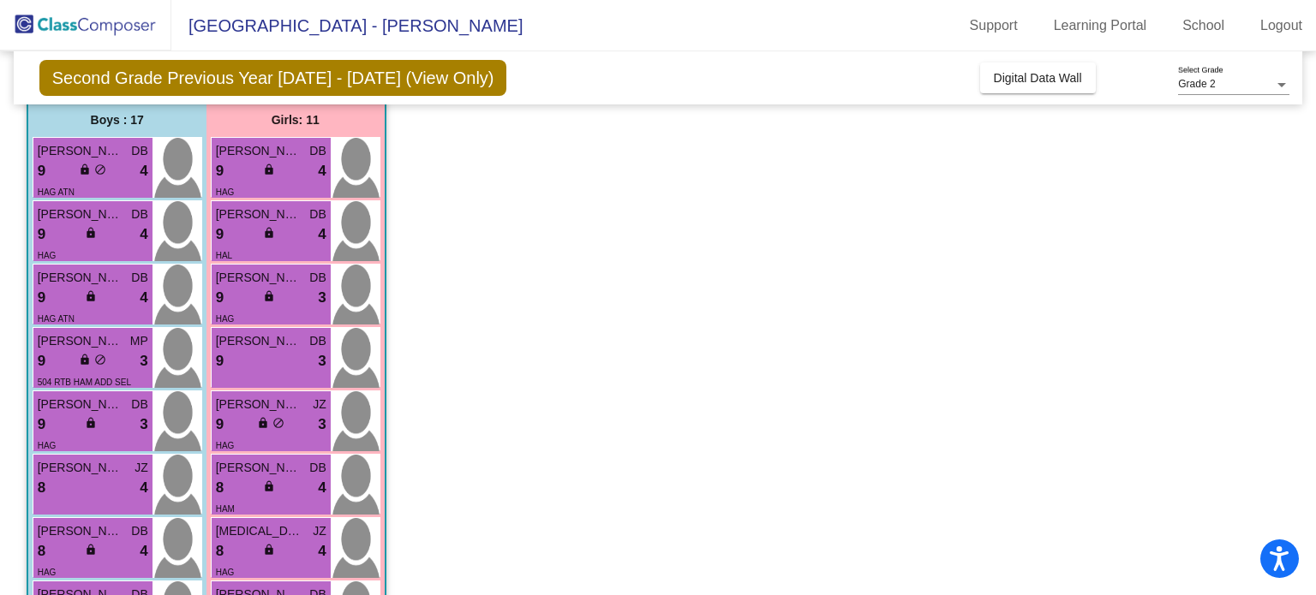
scroll to position [129, 0]
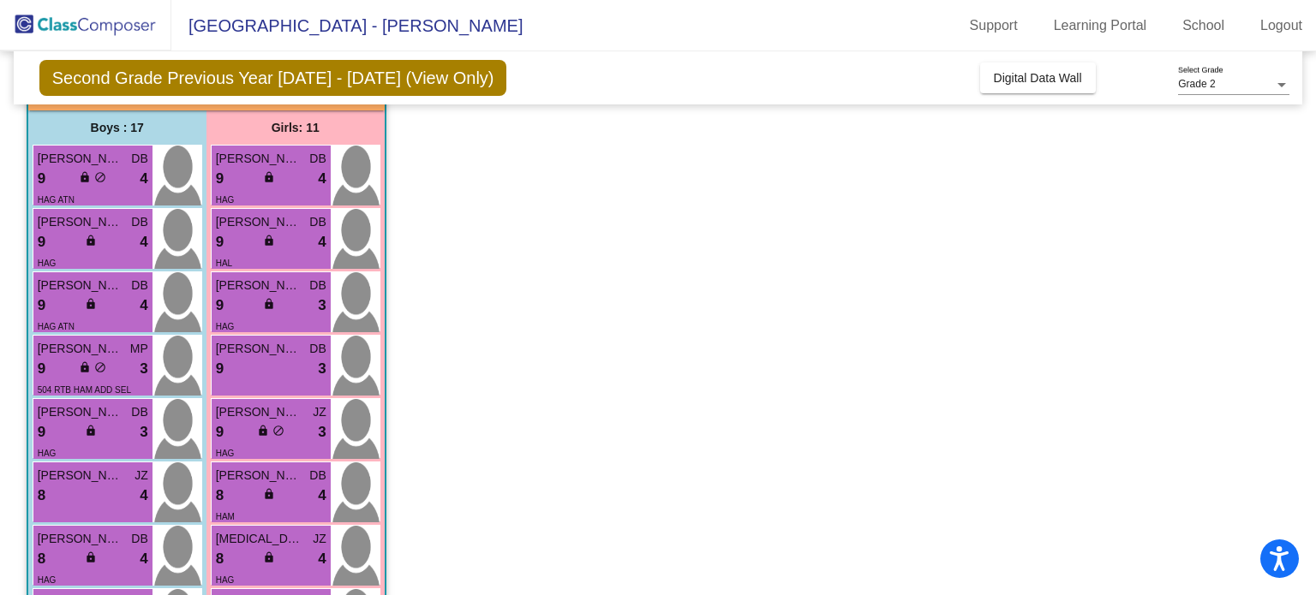
click at [247, 256] on div "HAL" at bounding box center [271, 263] width 111 height 18
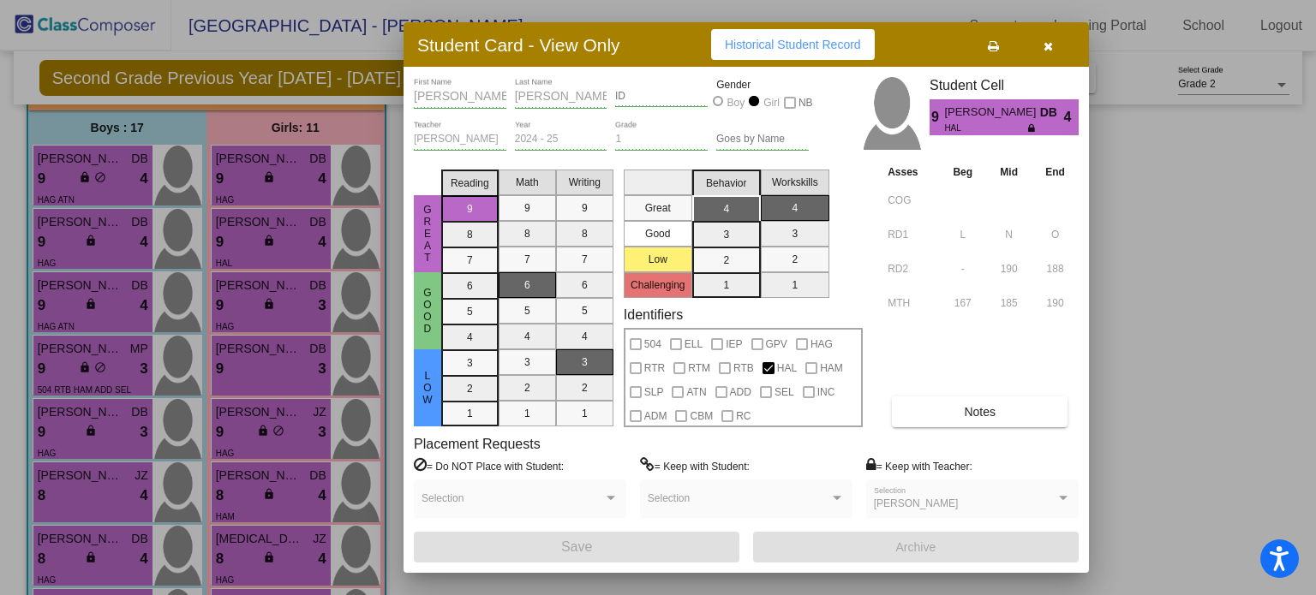
click at [247, 256] on div at bounding box center [658, 297] width 1316 height 595
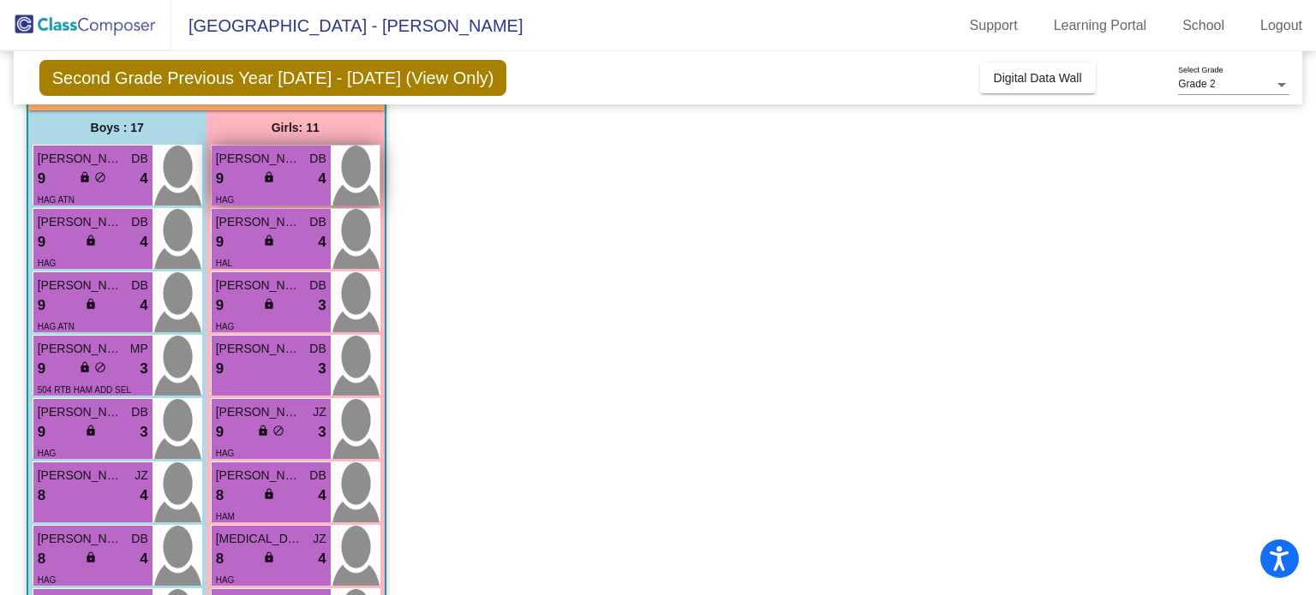
click at [254, 165] on span "[PERSON_NAME]" at bounding box center [259, 159] width 86 height 18
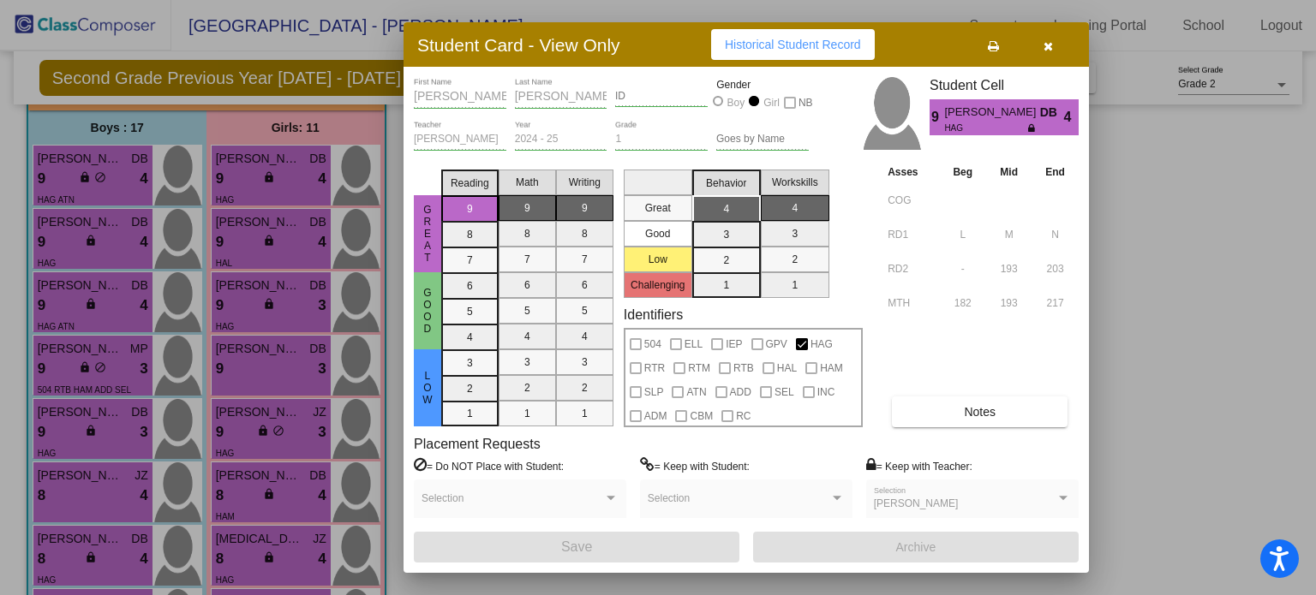
click at [261, 203] on div at bounding box center [658, 297] width 1316 height 595
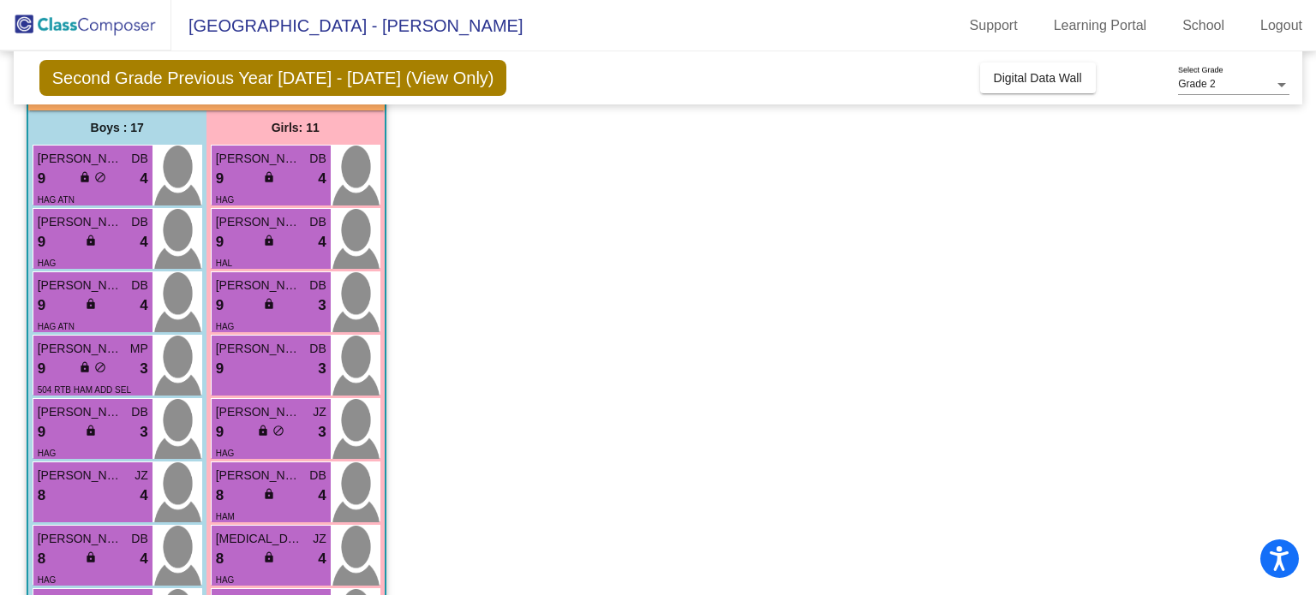
scroll to position [0, 0]
